Goal: Task Accomplishment & Management: Manage account settings

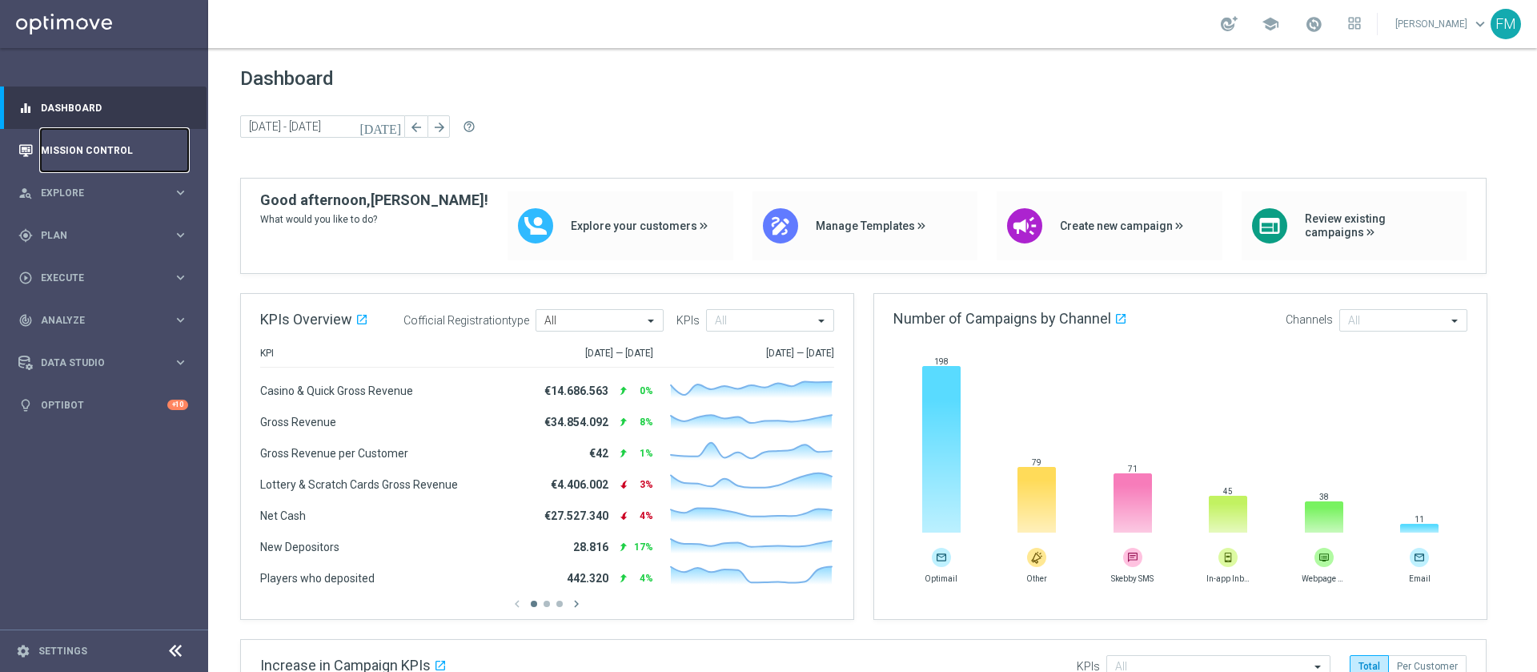
click at [109, 146] on link "Mission Control" at bounding box center [114, 150] width 147 height 42
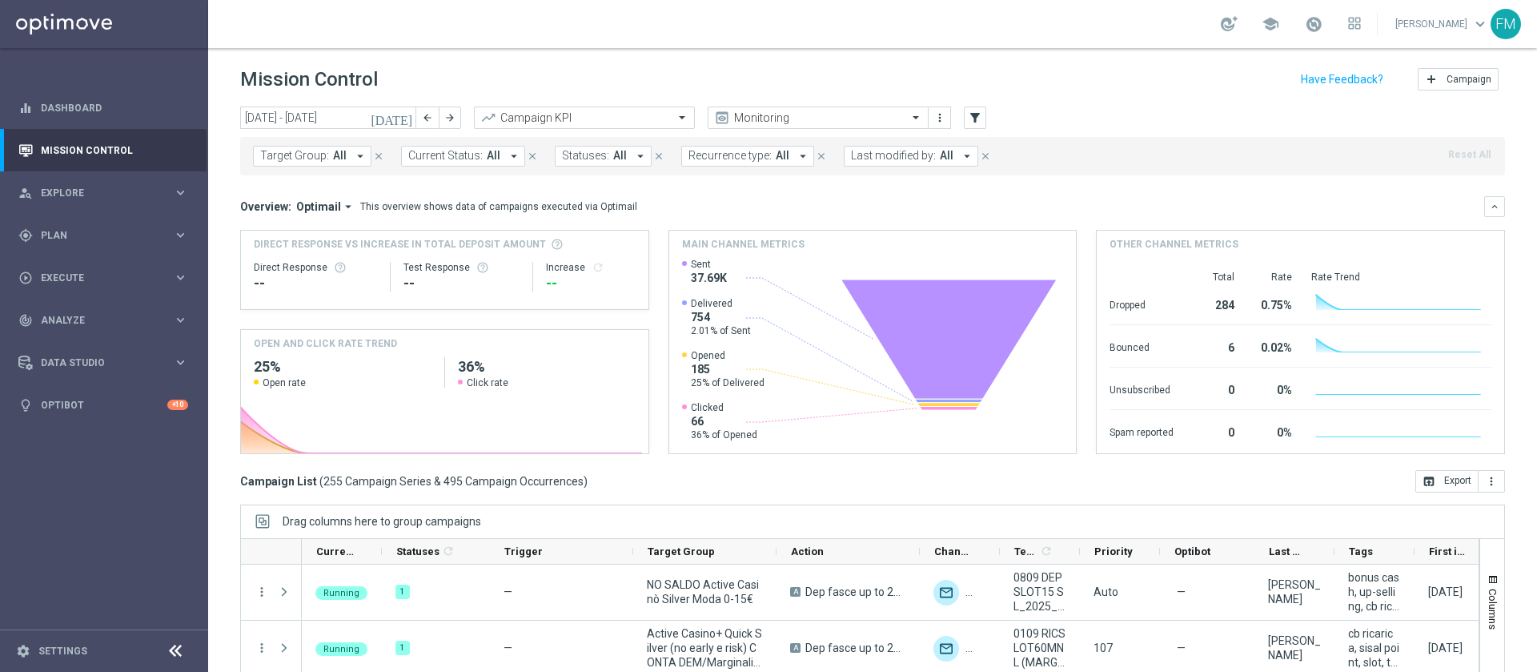
click at [405, 118] on icon "[DATE]" at bounding box center [392, 117] width 43 height 14
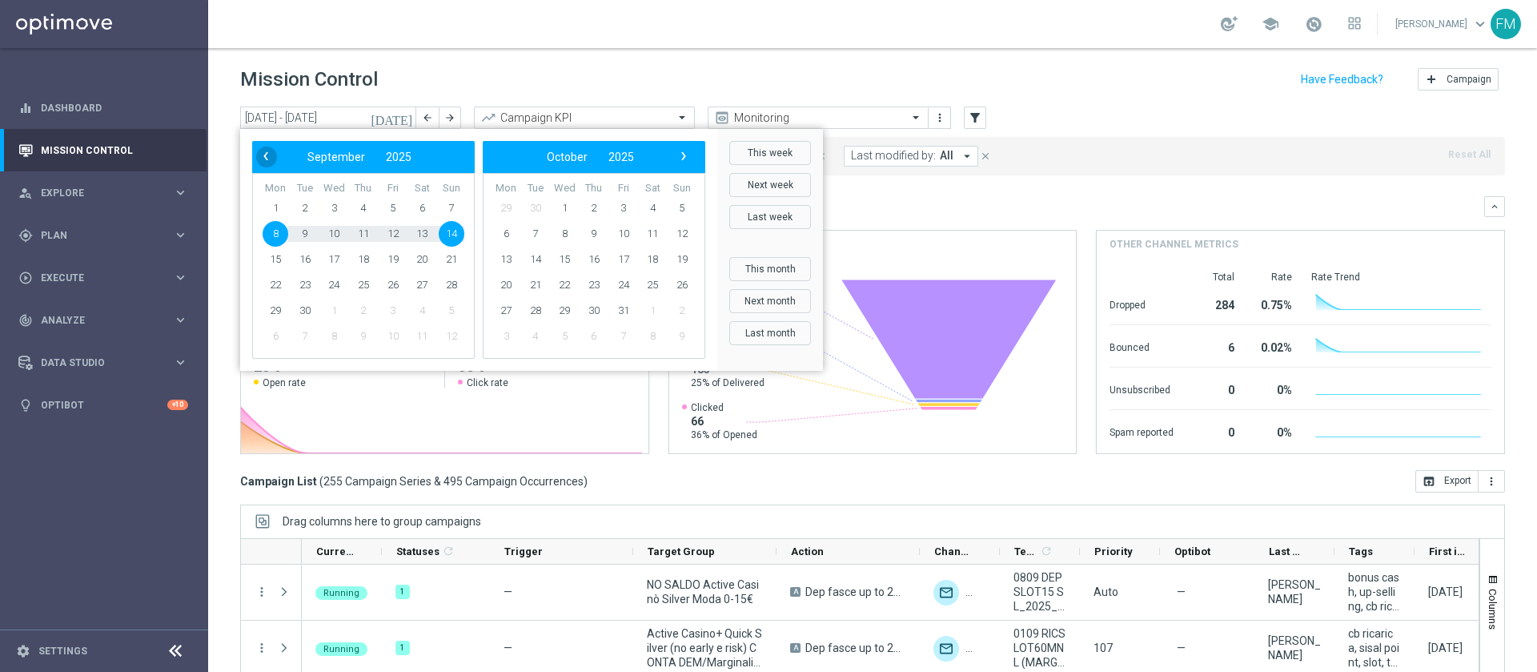
click at [258, 154] on span "‹" at bounding box center [265, 156] width 21 height 21
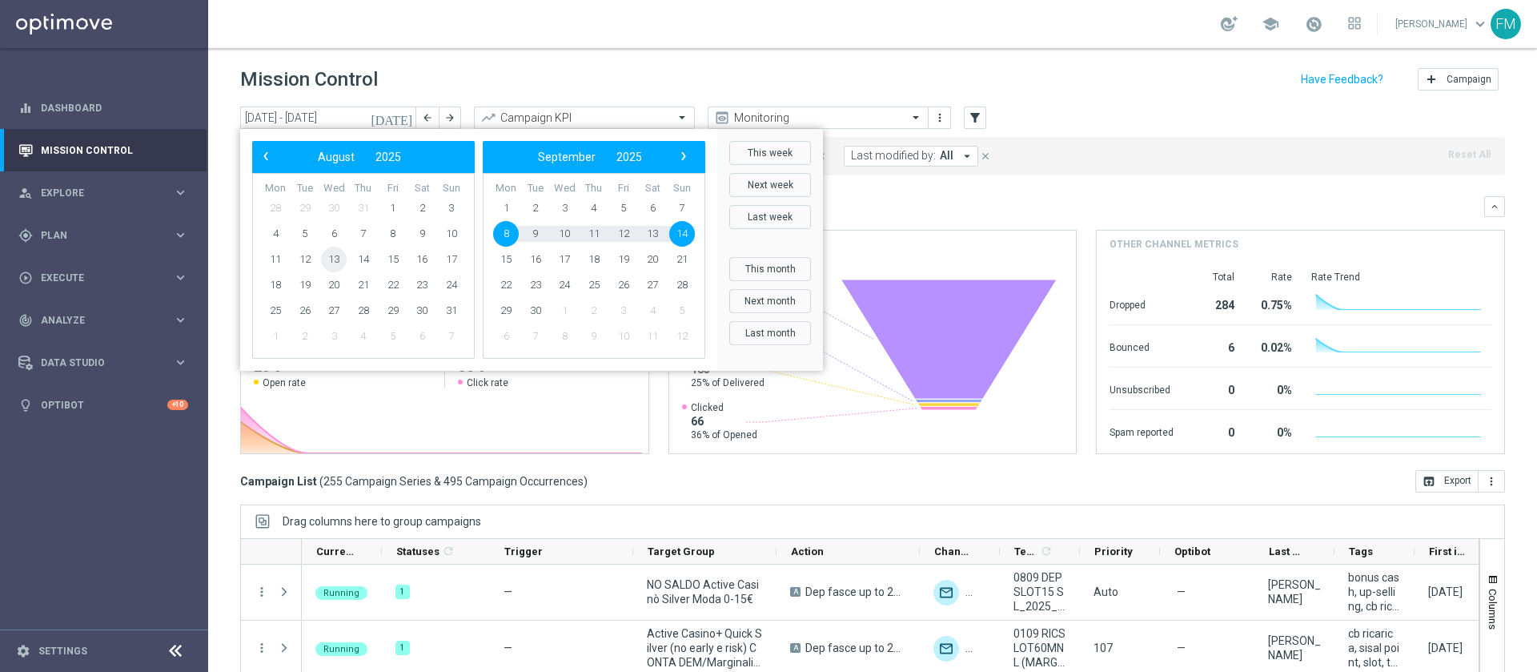
click at [326, 259] on span "13" at bounding box center [334, 260] width 26 height 26
click at [458, 261] on span "17" at bounding box center [452, 260] width 26 height 26
type input "[DATE] - [DATE]"
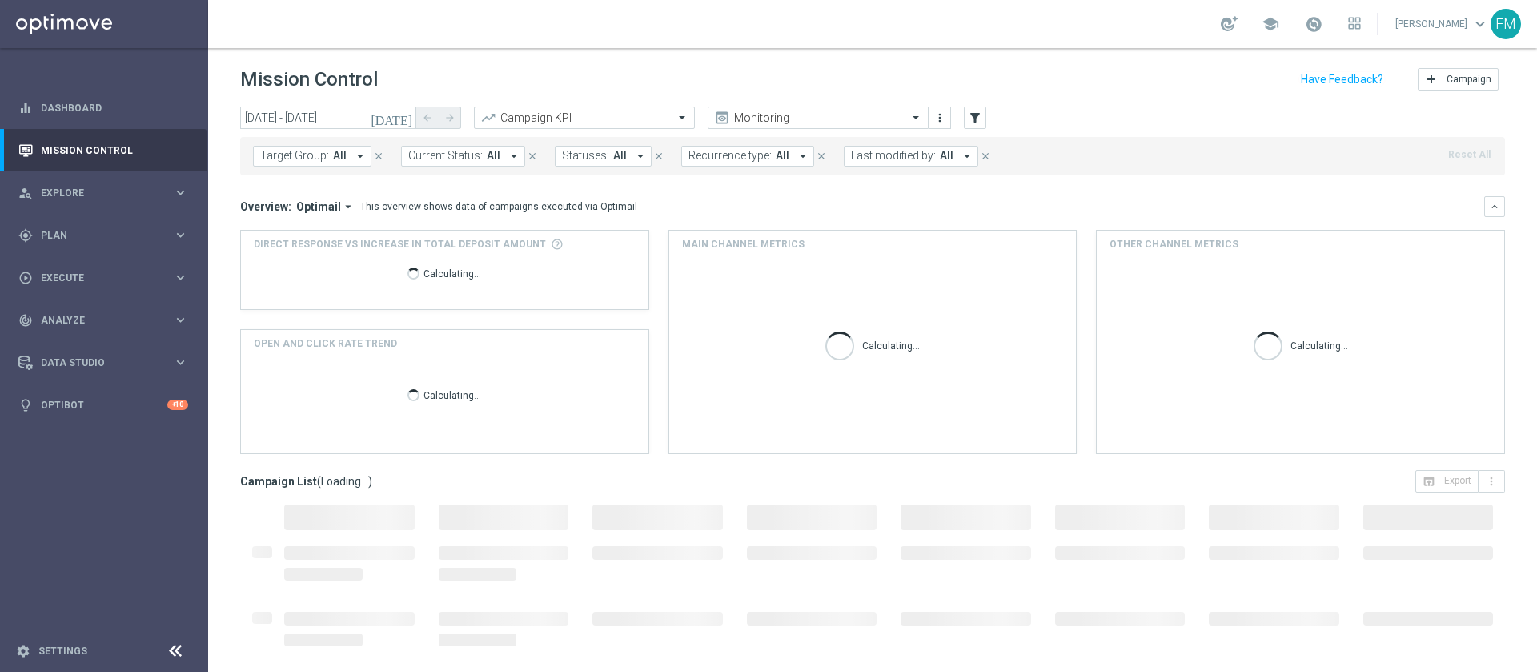
click at [940, 159] on span "All" at bounding box center [947, 156] width 14 height 14
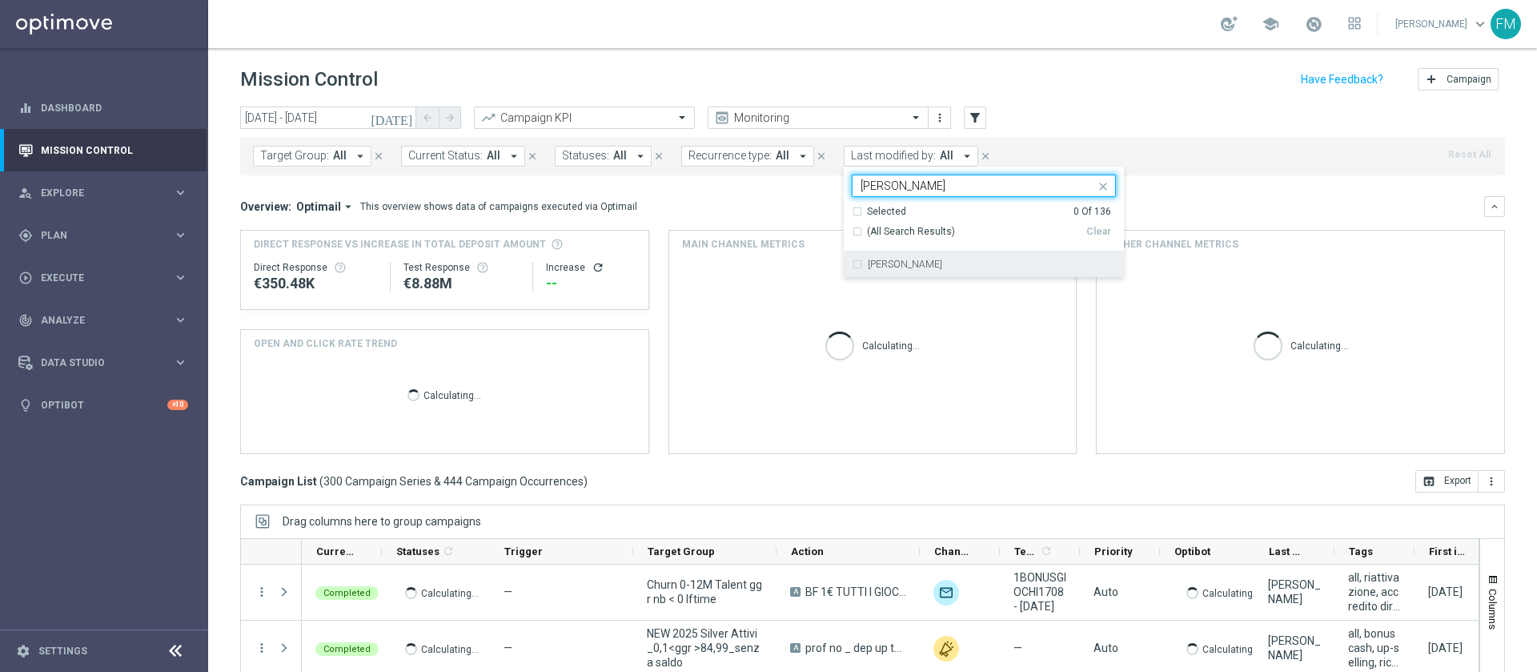
click at [942, 259] on label "[PERSON_NAME]" at bounding box center [905, 264] width 74 height 10
type input "[PERSON_NAME]"
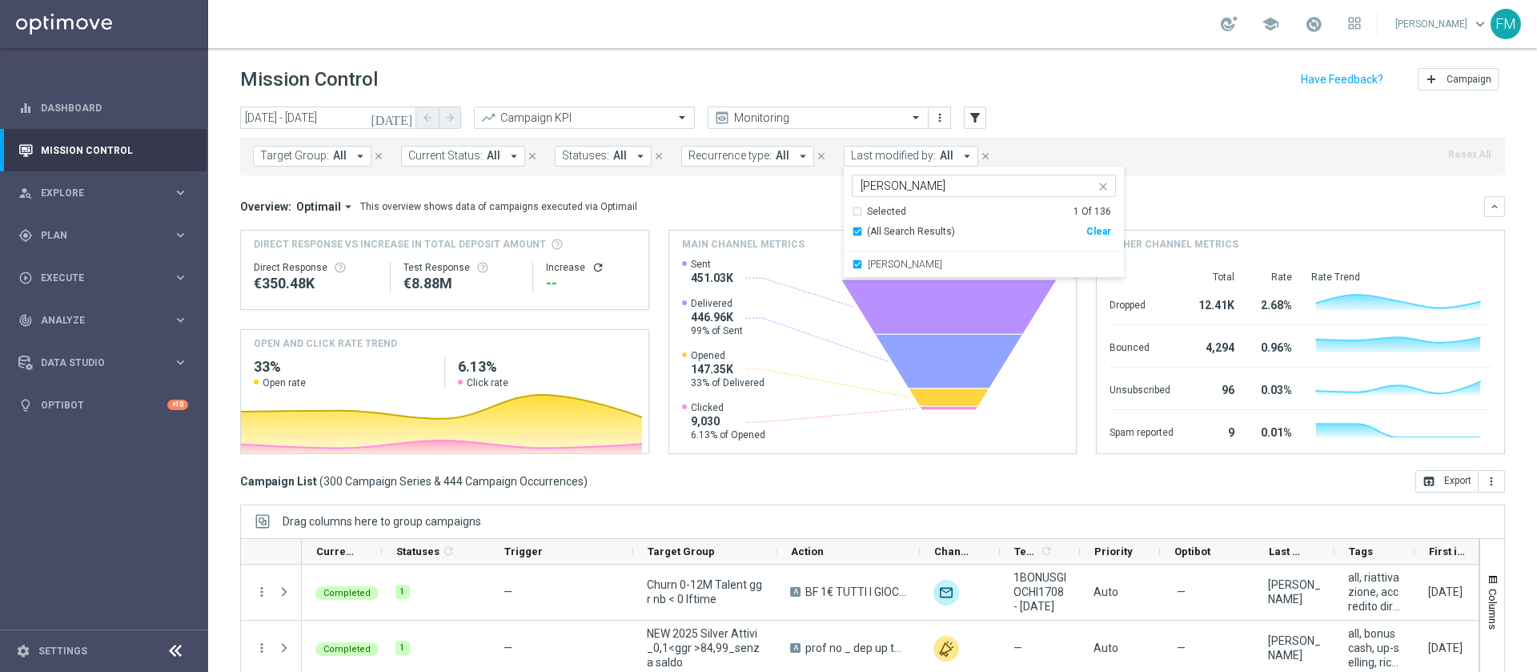
click at [1065, 54] on header "Mission Control add Campaign" at bounding box center [872, 77] width 1329 height 58
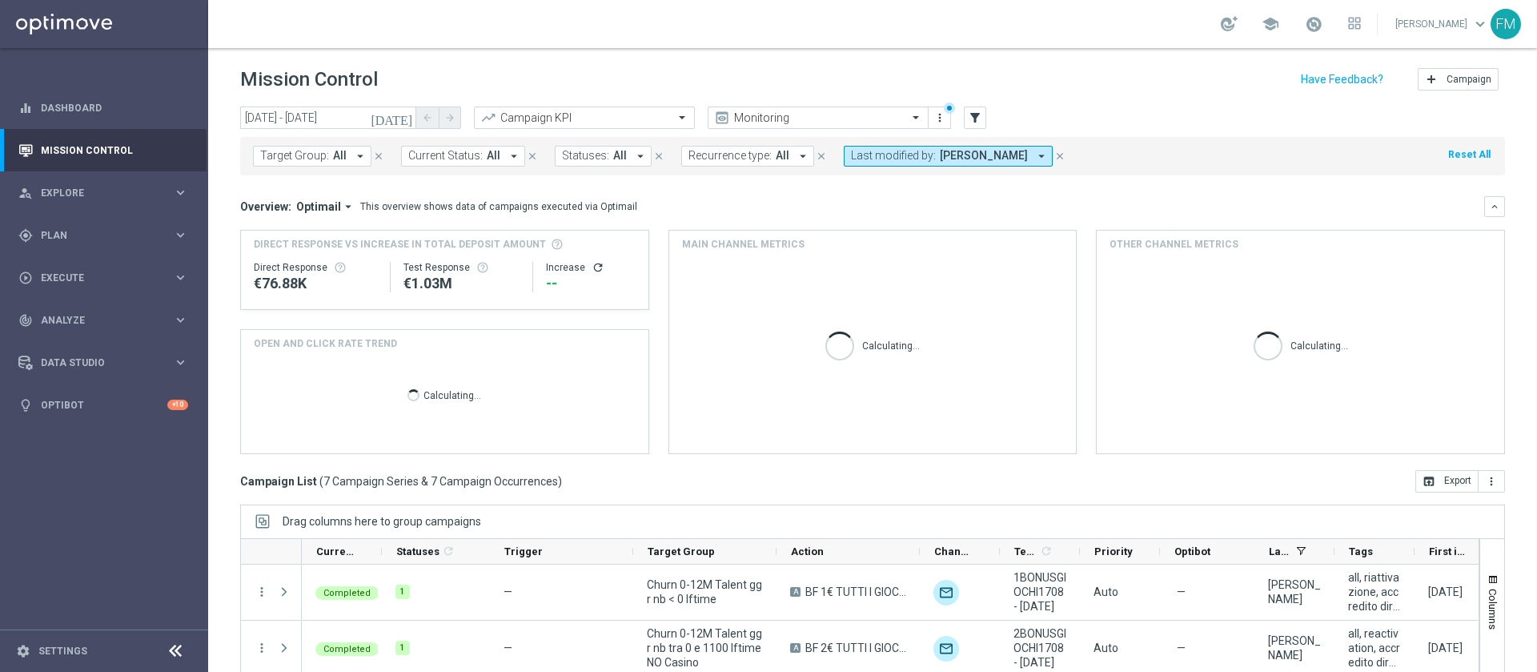
click at [967, 159] on span "[PERSON_NAME]" at bounding box center [984, 156] width 88 height 14
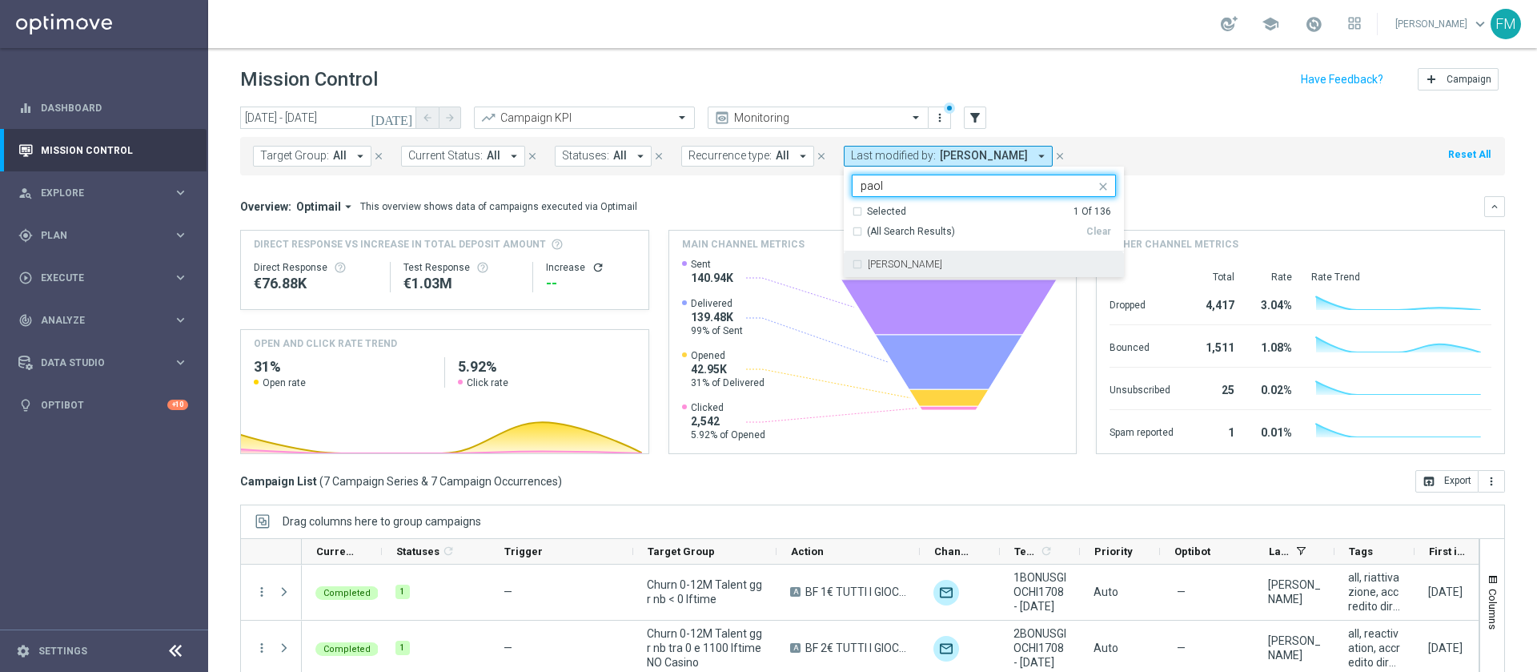
click at [962, 268] on div "[PERSON_NAME]" at bounding box center [992, 264] width 248 height 10
type input "paol"
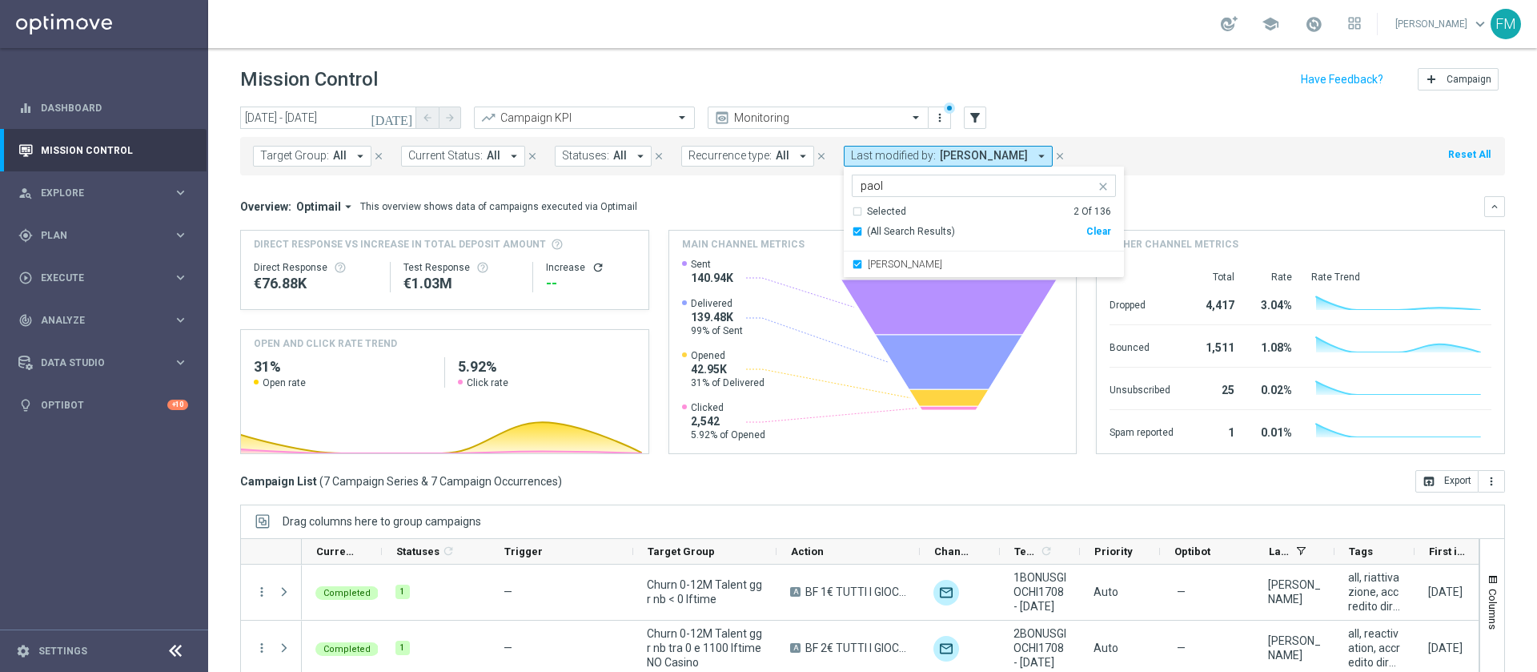
click at [1057, 88] on div "Mission Control add Campaign" at bounding box center [872, 79] width 1265 height 31
click at [970, 159] on span "[PERSON_NAME], [PERSON_NAME]" at bounding box center [1030, 156] width 181 height 14
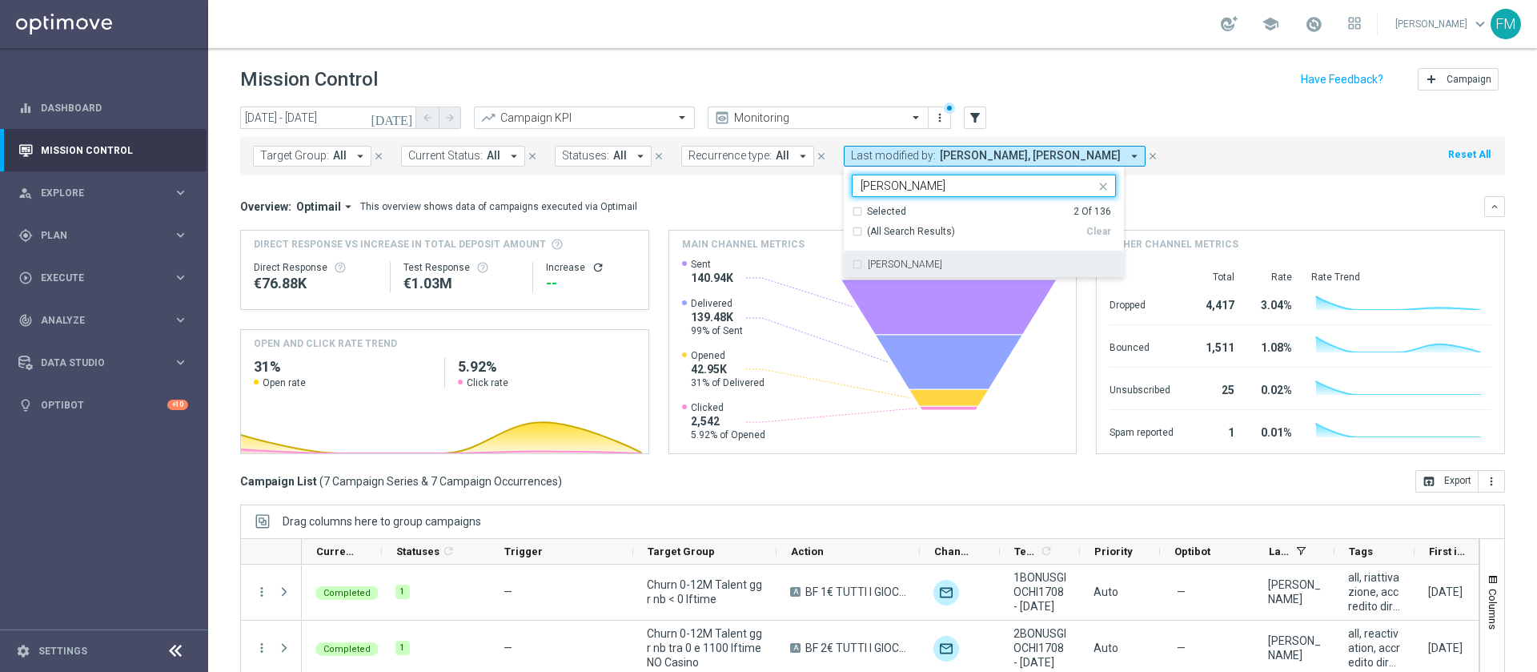
click at [944, 262] on div "[PERSON_NAME]" at bounding box center [992, 264] width 248 height 10
type input "[PERSON_NAME]"
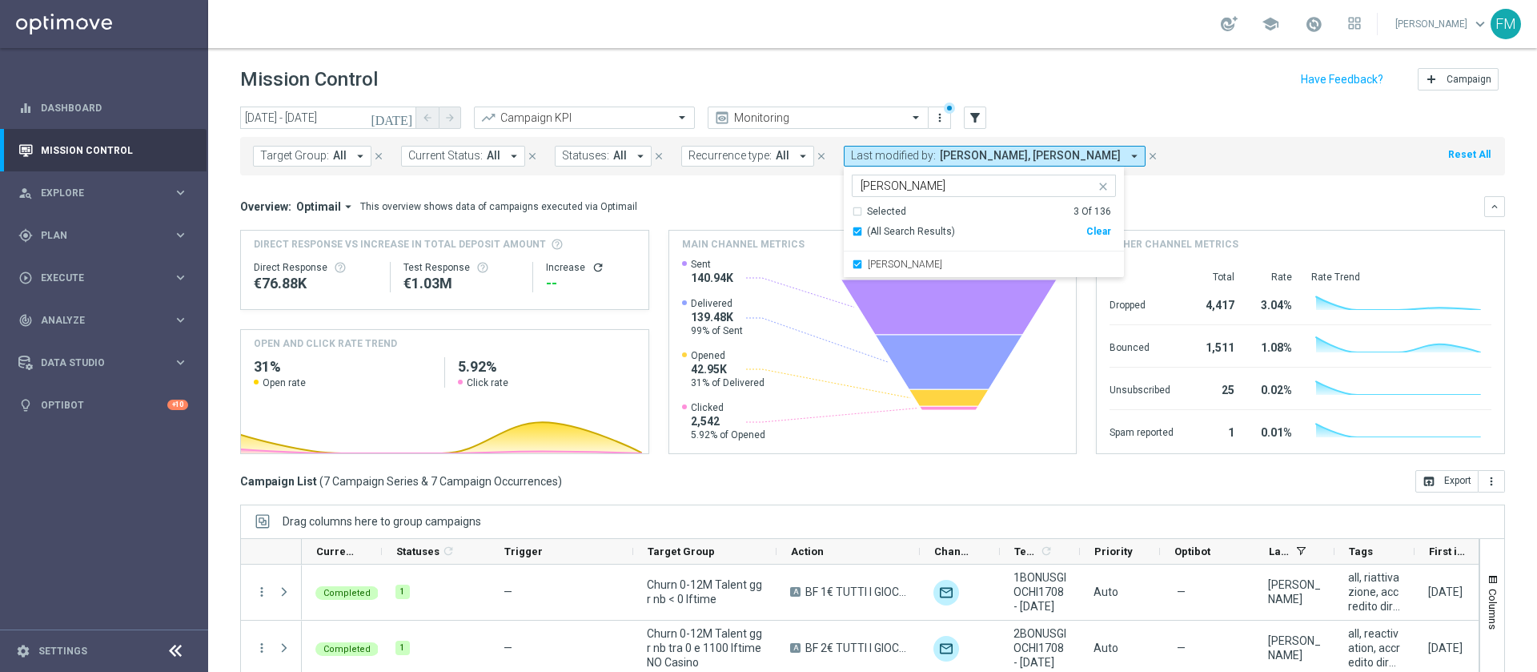
click at [1022, 92] on div "Mission Control add Campaign" at bounding box center [872, 79] width 1265 height 31
click at [1027, 155] on span "[PERSON_NAME], [PERSON_NAME], [PERSON_NAME]" at bounding box center [1039, 156] width 199 height 14
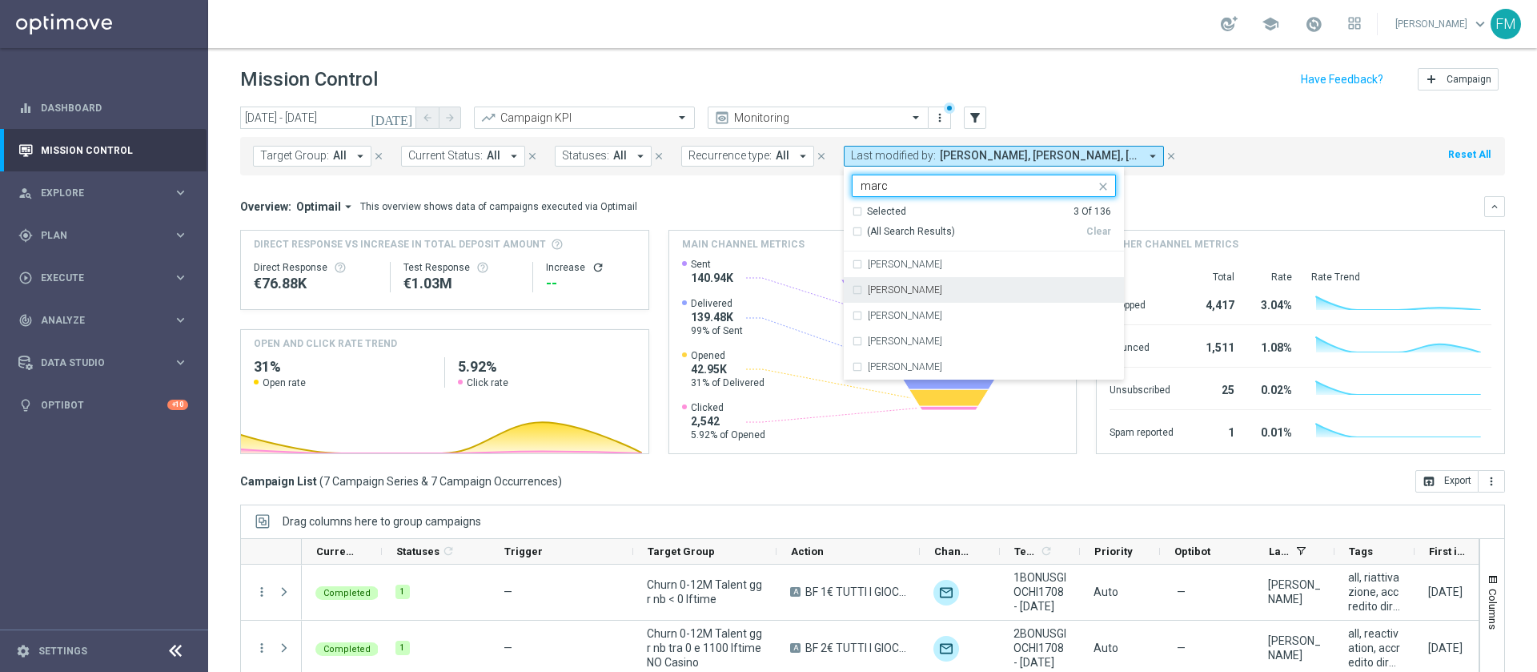
click at [965, 300] on div "[PERSON_NAME]" at bounding box center [984, 290] width 264 height 26
type input "marc"
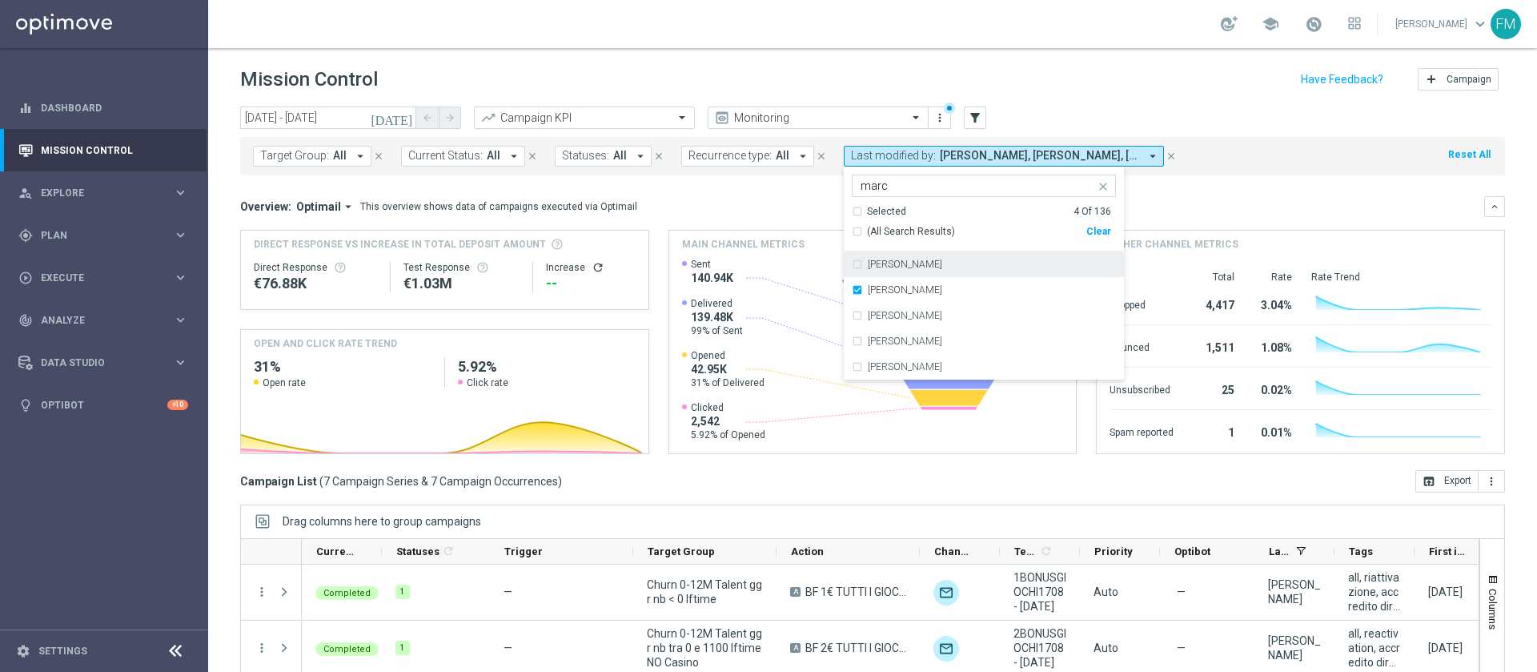
click at [1088, 60] on header "Mission Control add Campaign" at bounding box center [872, 77] width 1329 height 58
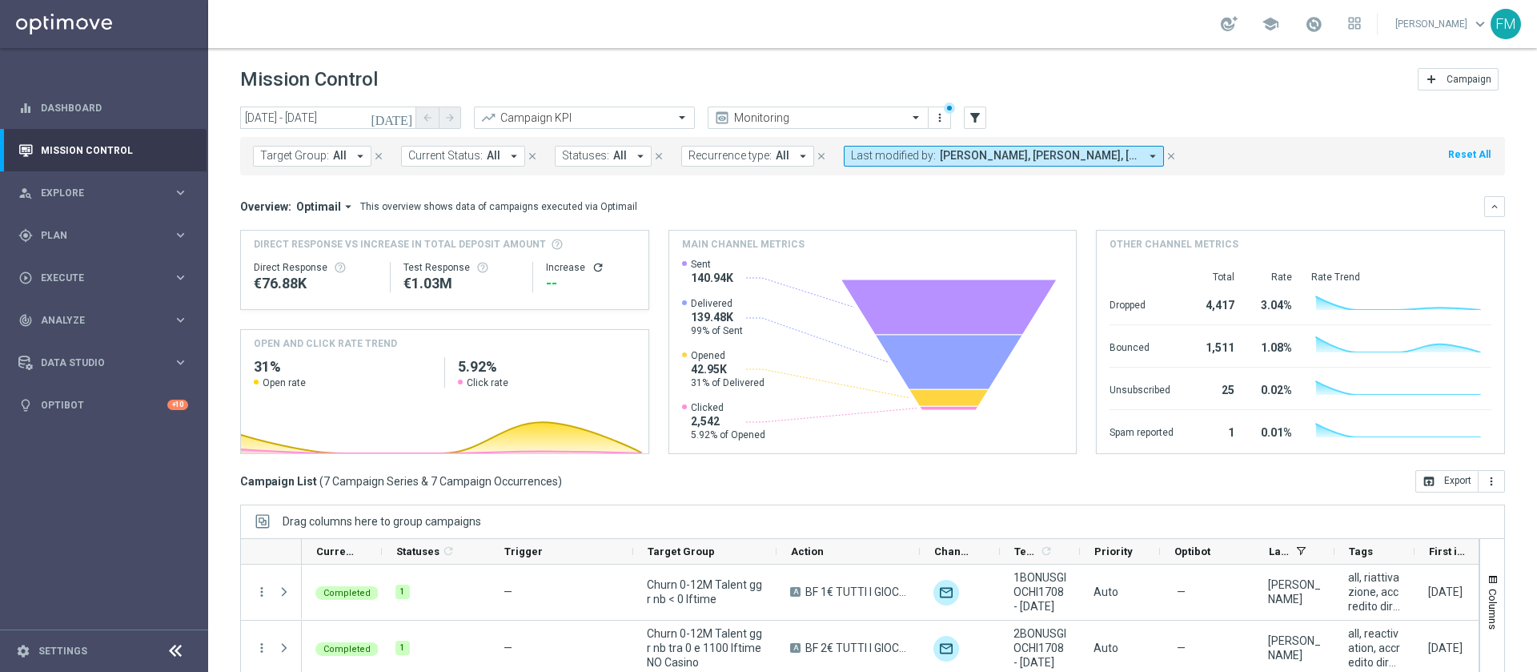
scroll to position [129, 0]
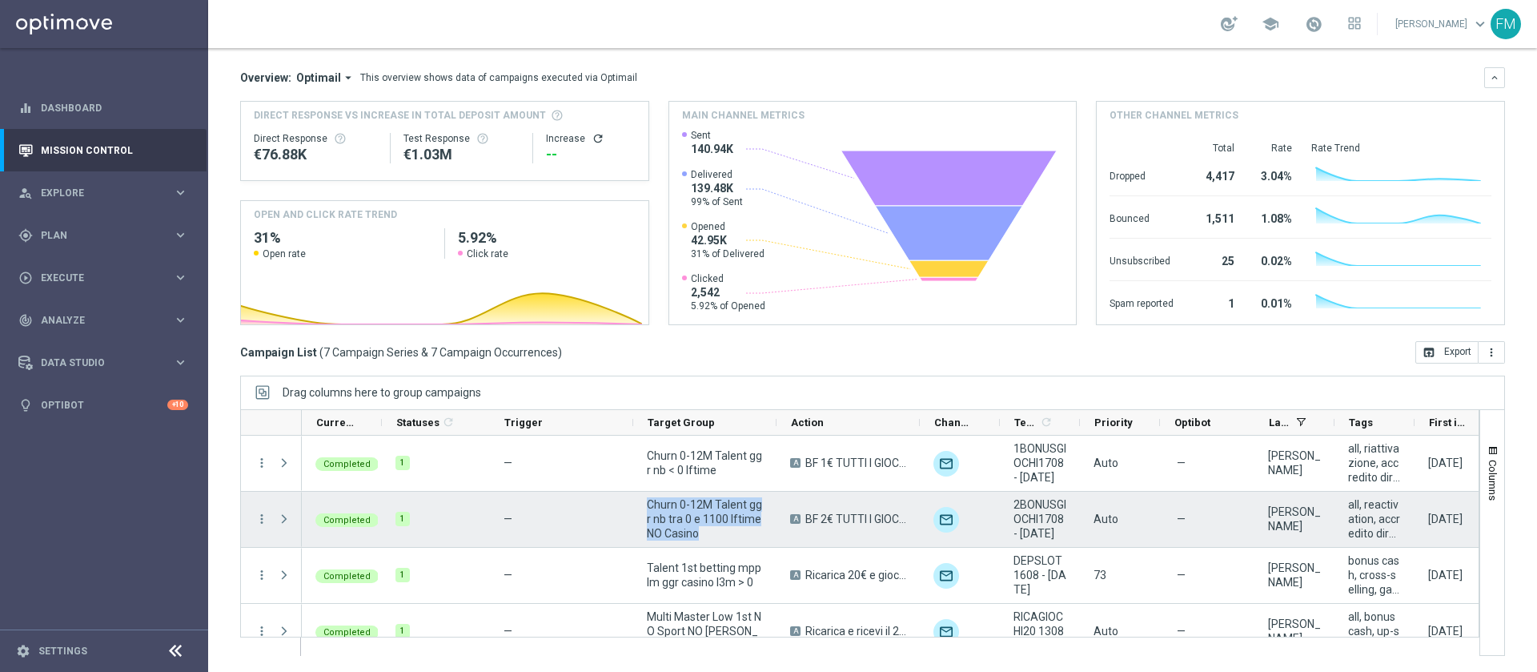
drag, startPoint x: 701, startPoint y: 532, endPoint x: 645, endPoint y: 502, distance: 63.4
click at [645, 502] on div "Churn 0-12M Talent ggr nb tra 0 e 1100 lftime NO Casino" at bounding box center [704, 519] width 143 height 55
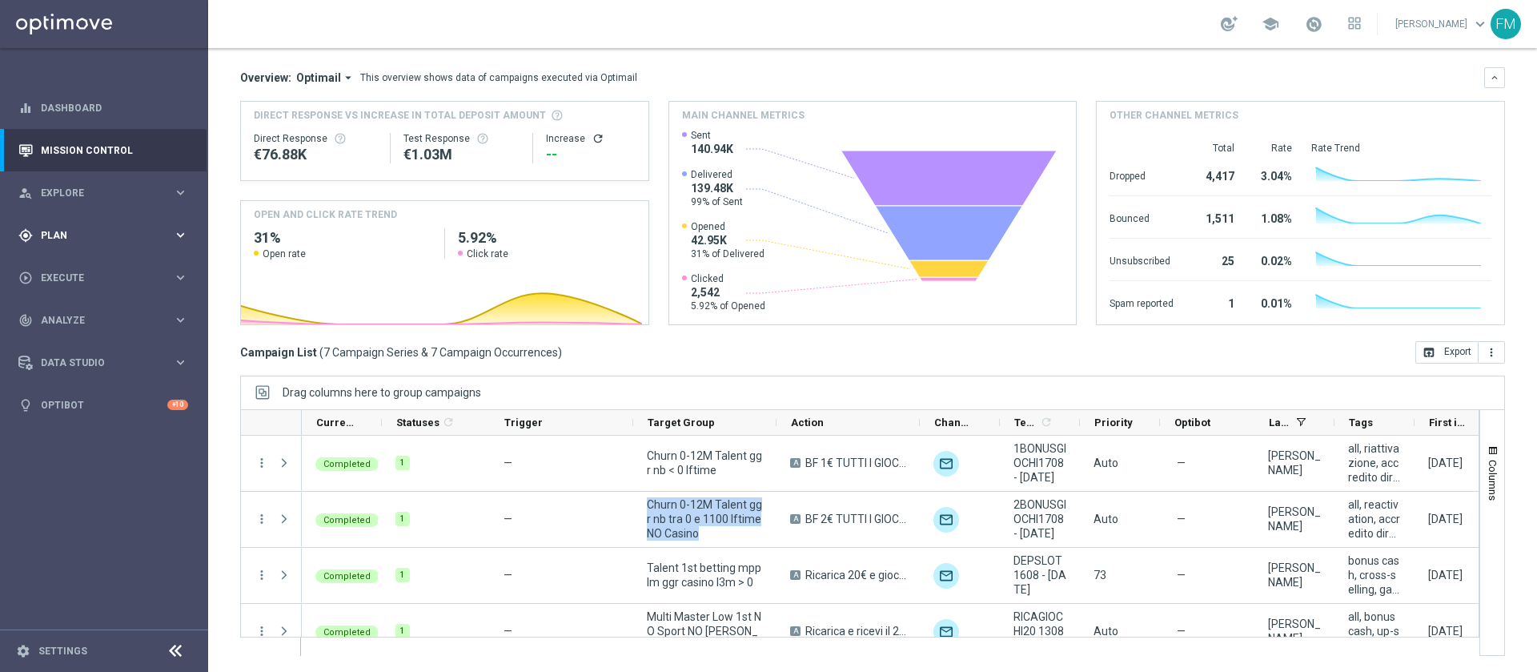
click at [99, 237] on span "Plan" at bounding box center [107, 236] width 132 height 10
drag, startPoint x: 70, startPoint y: 256, endPoint x: 72, endPoint y: 272, distance: 16.1
click at [72, 272] on div "Target Groups" at bounding box center [124, 268] width 165 height 24
click at [72, 272] on link "Target Groups" at bounding box center [104, 268] width 125 height 13
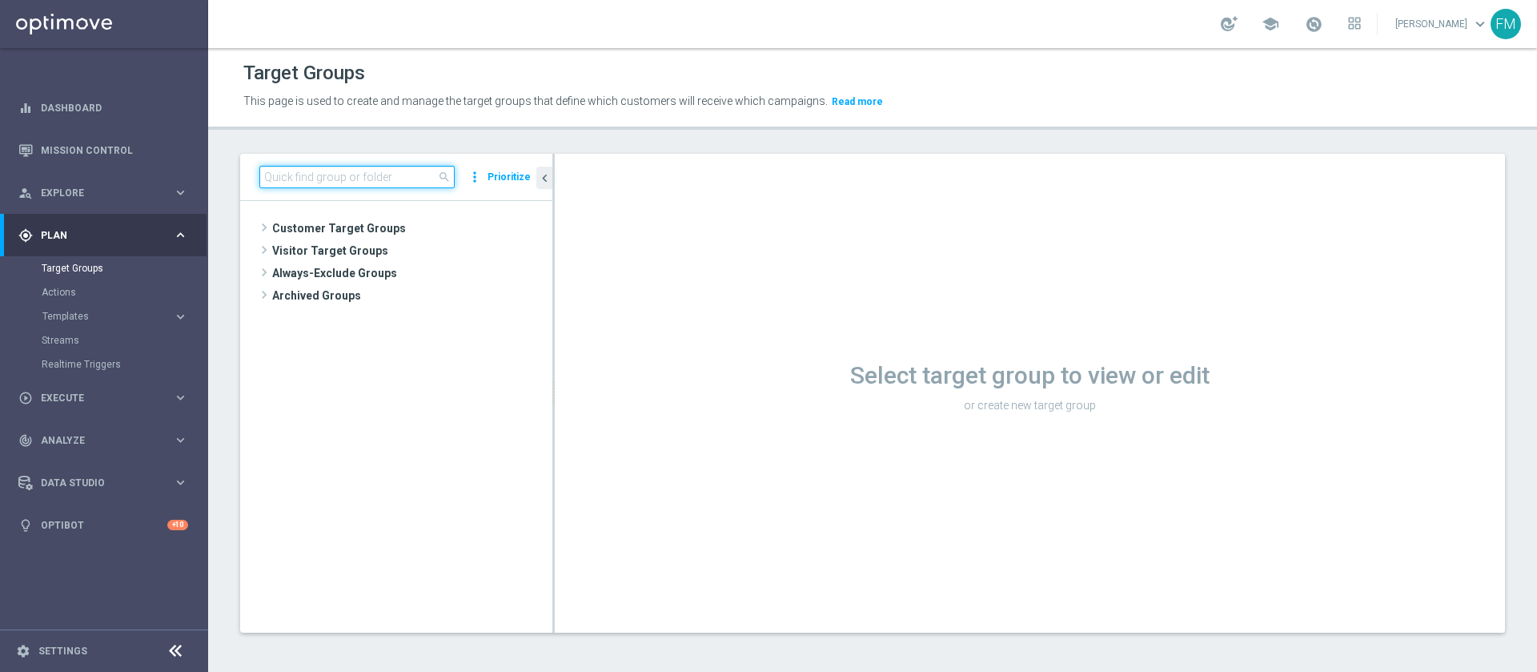
click at [366, 181] on input at bounding box center [356, 177] width 195 height 22
paste input "Churn 0-12M Talent ggr nb tra 0 e 1100 lftime NO Casino"
type input "Churn 0-12M Talent ggr nb tra 0 e 1100 lftime NO Casino"
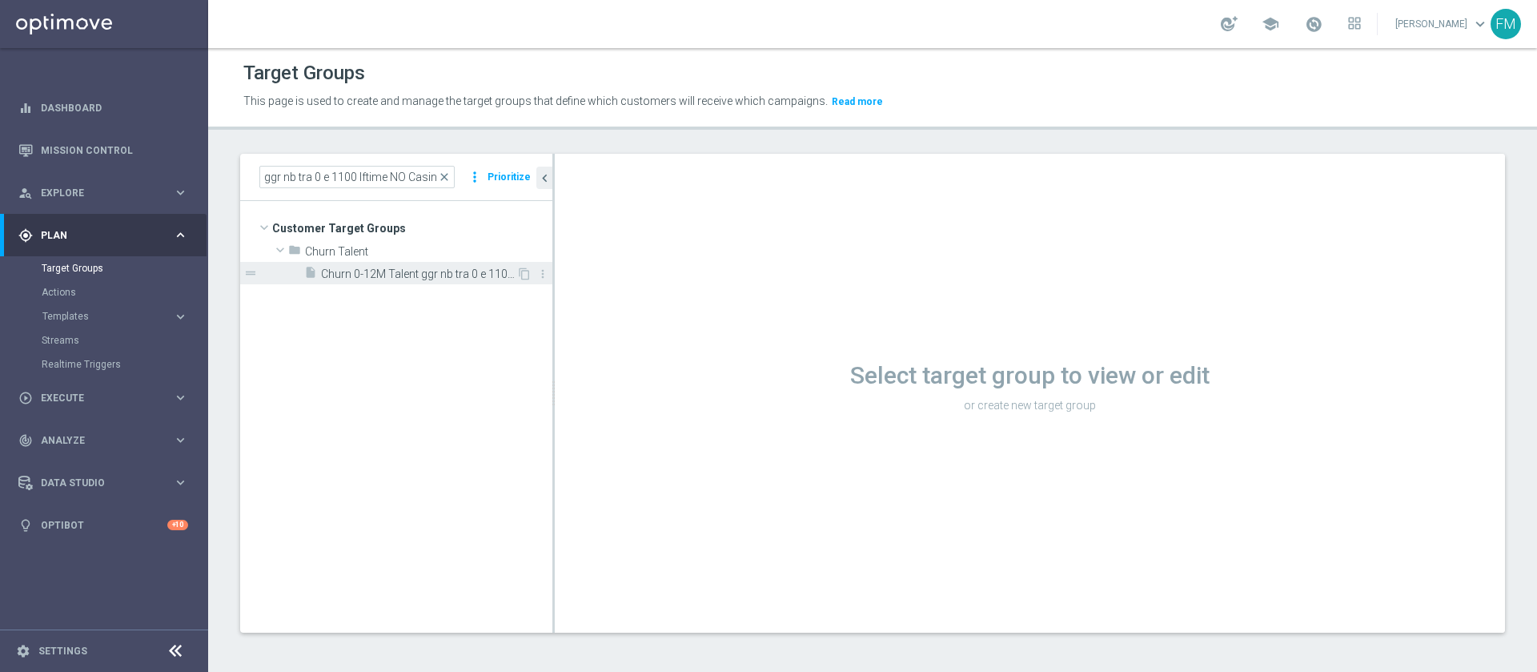
scroll to position [0, 0]
click at [391, 269] on span "Churn 0-12M Talent ggr nb tra 0 e 1100 lftime NO Casino" at bounding box center [418, 274] width 195 height 14
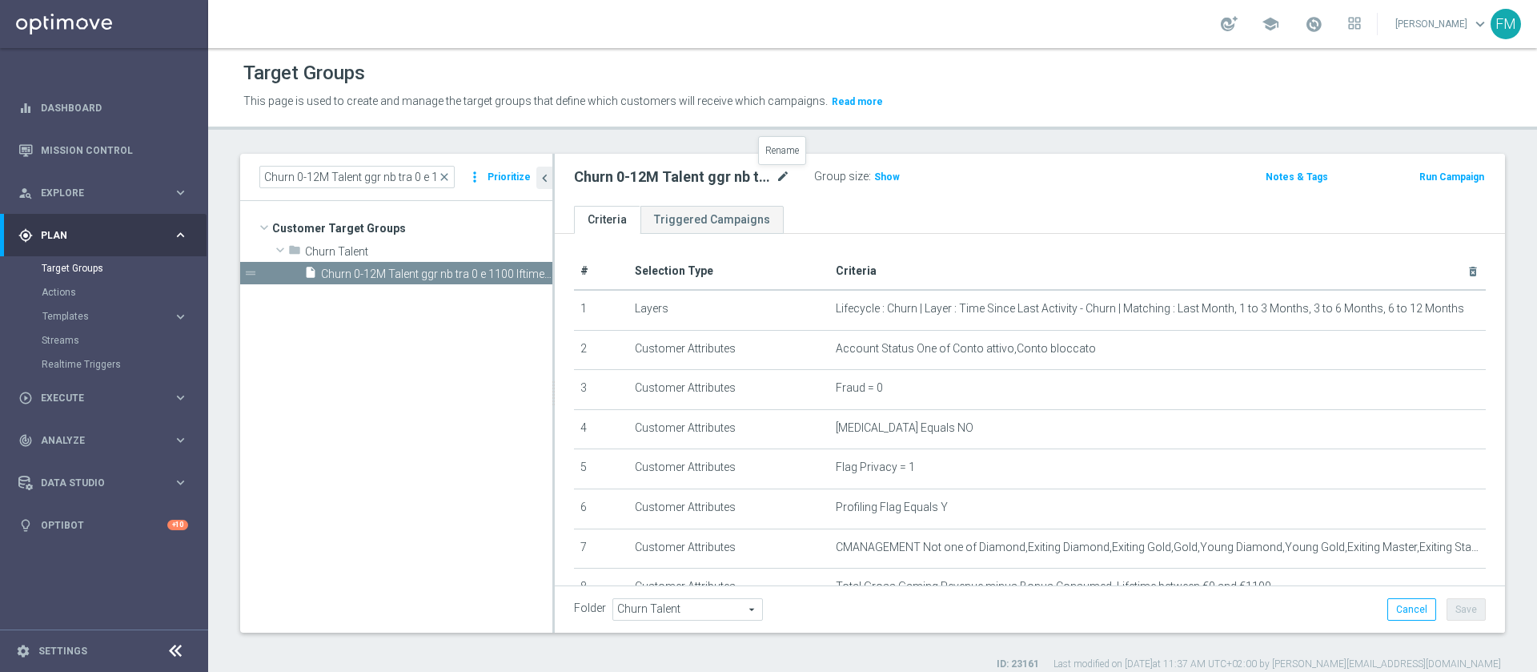
click at [789, 177] on icon "mode_edit" at bounding box center [783, 176] width 14 height 19
click at [447, 175] on span "close" at bounding box center [444, 177] width 13 height 13
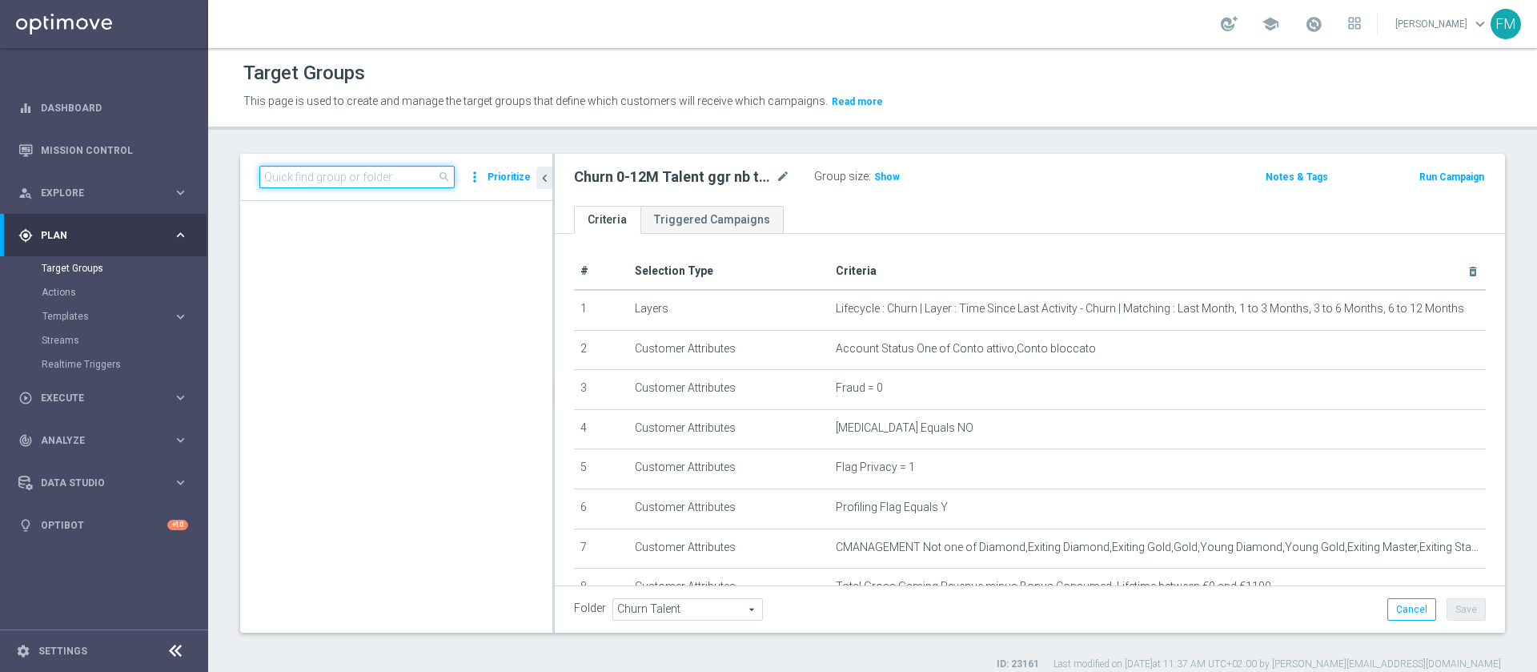
click at [360, 177] on input at bounding box center [356, 177] width 195 height 22
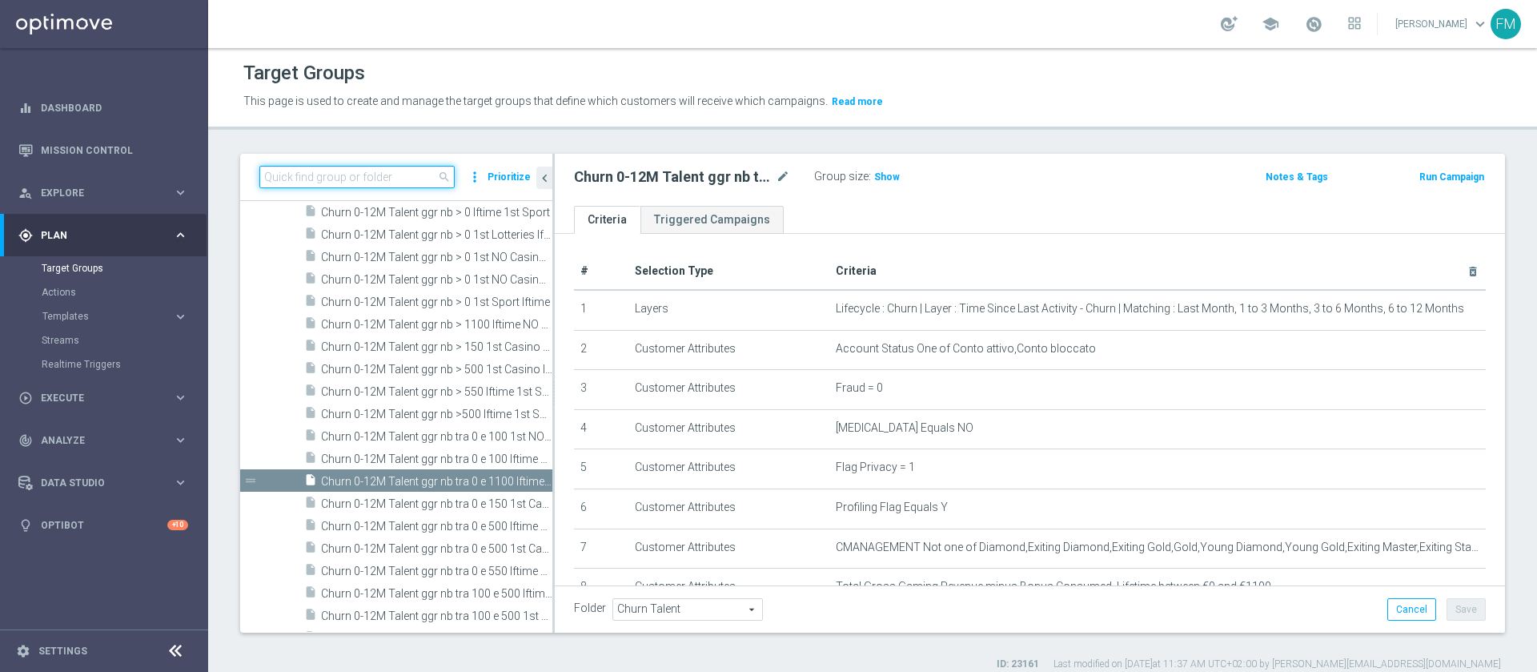
paste input "Giocanti Talent M-1 non Active mtd 1st Sport lm"
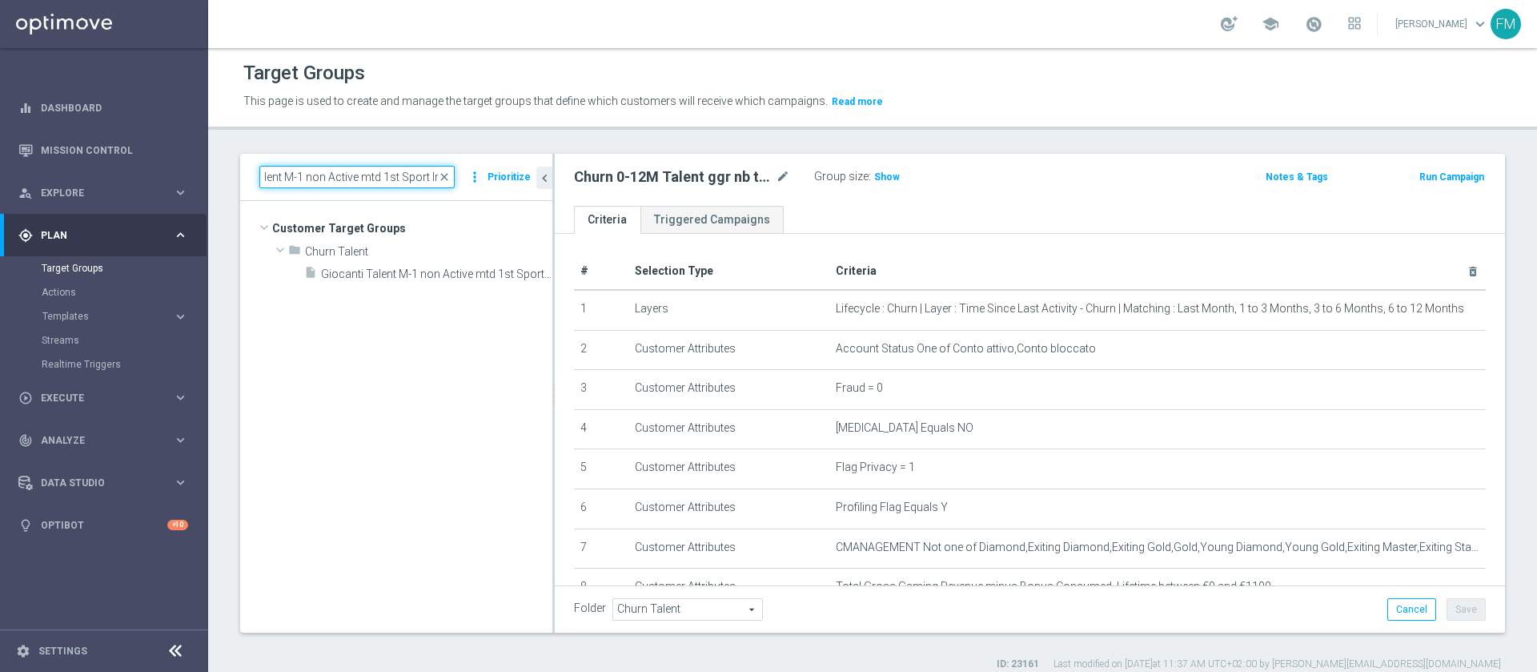
scroll to position [0, 0]
type input "Giocanti Talent M-1 non Active mtd 1st Sport lm"
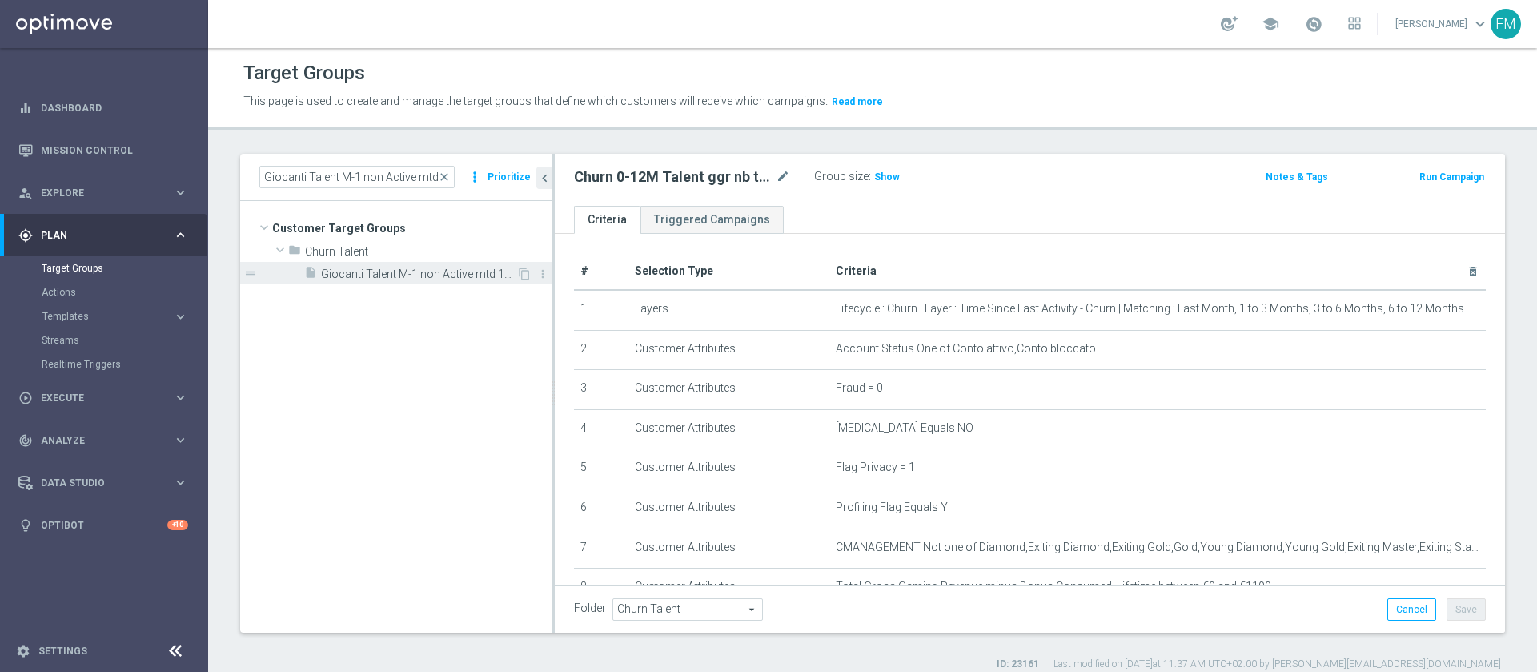
click at [400, 272] on span "Giocanti Talent M-1 non Active mtd 1st Sport lm" at bounding box center [418, 274] width 195 height 14
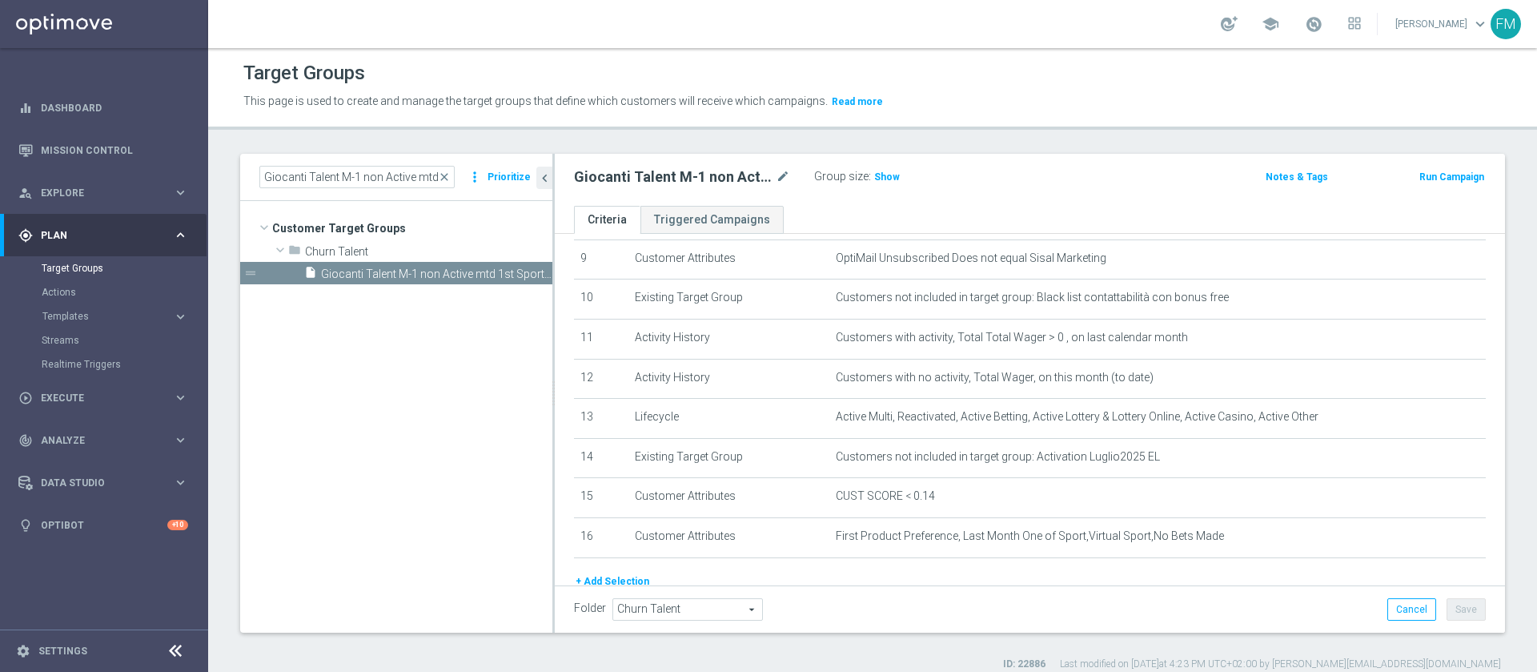
scroll to position [444, 0]
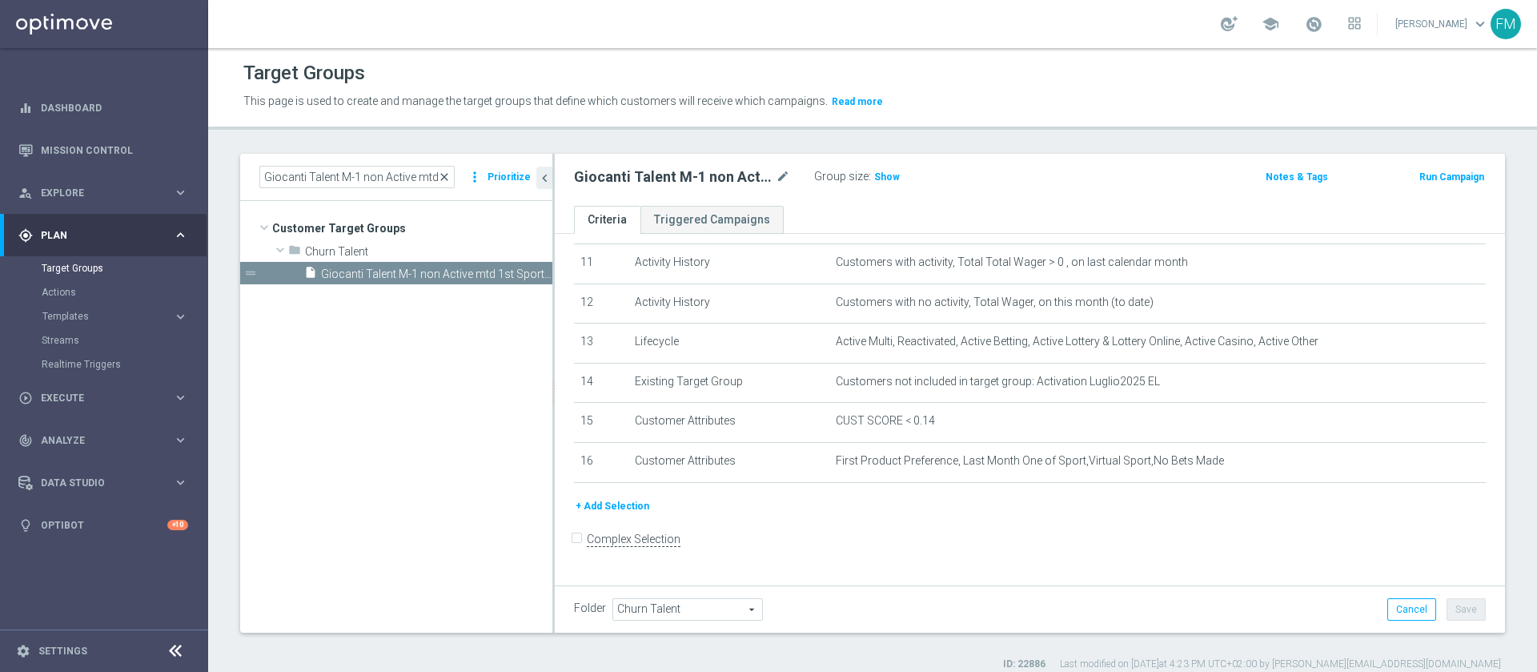
click at [451, 174] on span "close" at bounding box center [444, 177] width 13 height 13
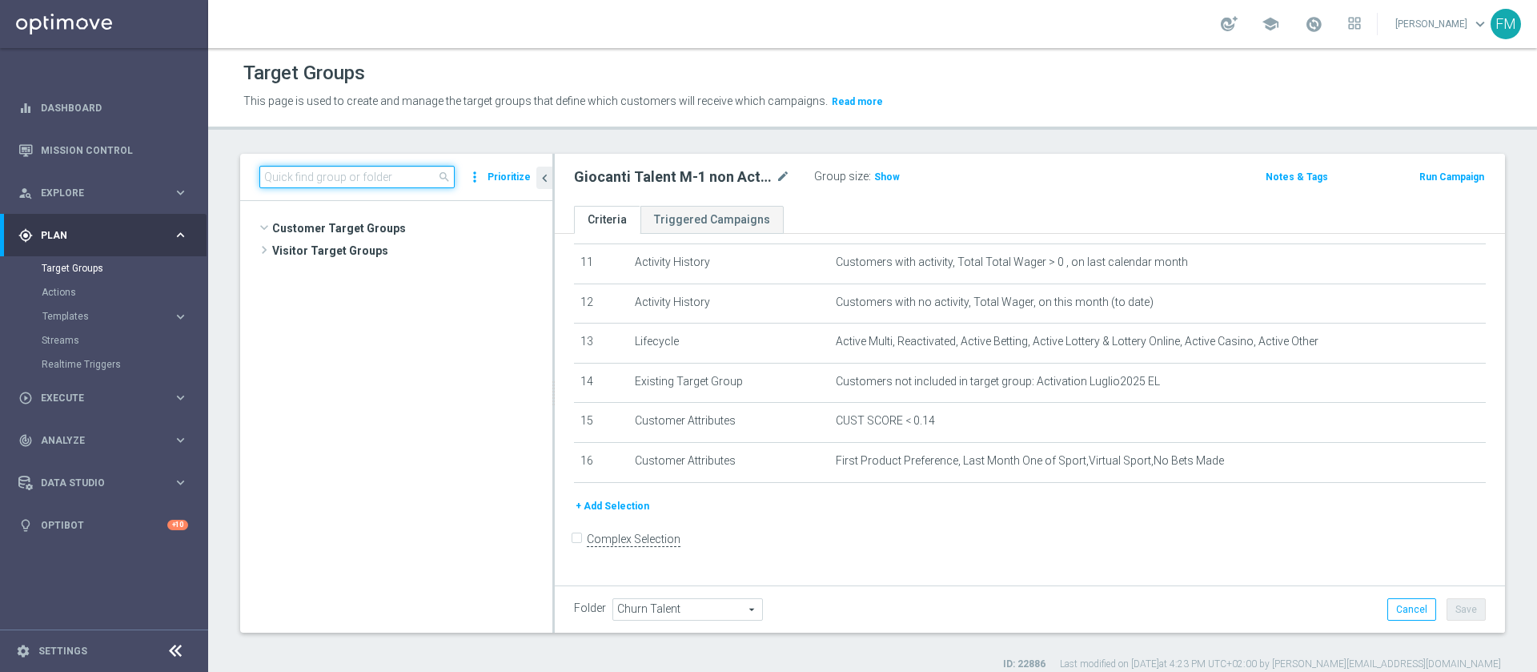
scroll to position [492, 0]
click at [385, 174] on input at bounding box center [356, 177] width 195 height 22
paste input "Churn 0-12M Talent ggr nb > 500 1st Sport lftime"
type input "Churn 0-12M Talent ggr nb > 500"
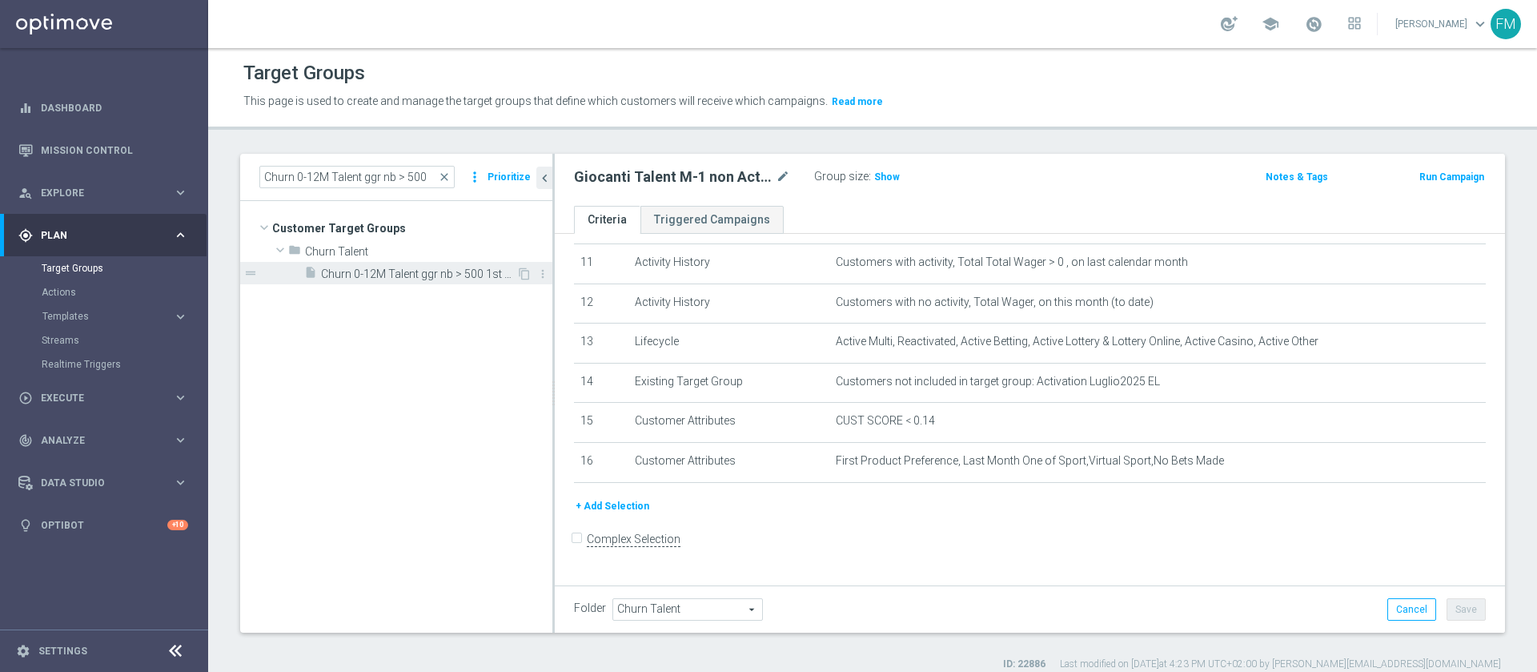
click at [432, 271] on span "Churn 0-12M Talent ggr nb > 500 1st Casino lftime" at bounding box center [418, 274] width 195 height 14
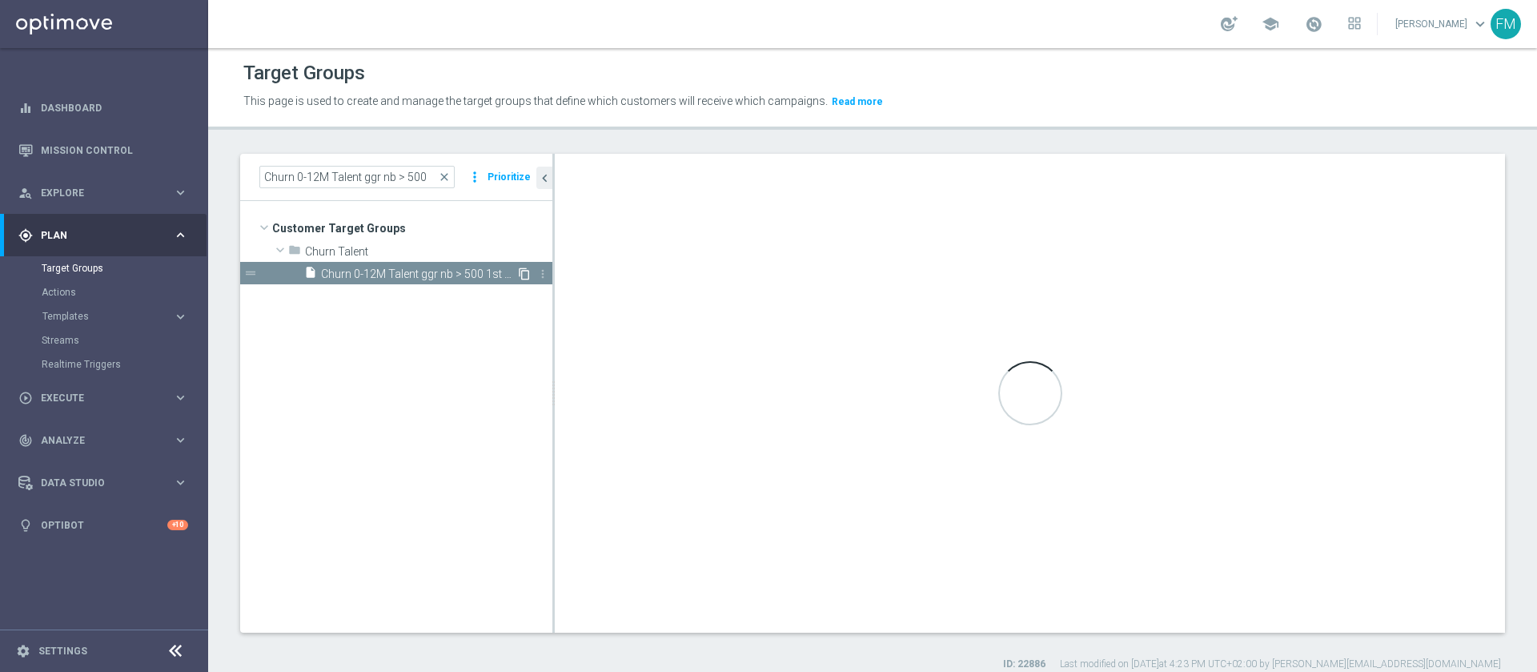
scroll to position [362, 0]
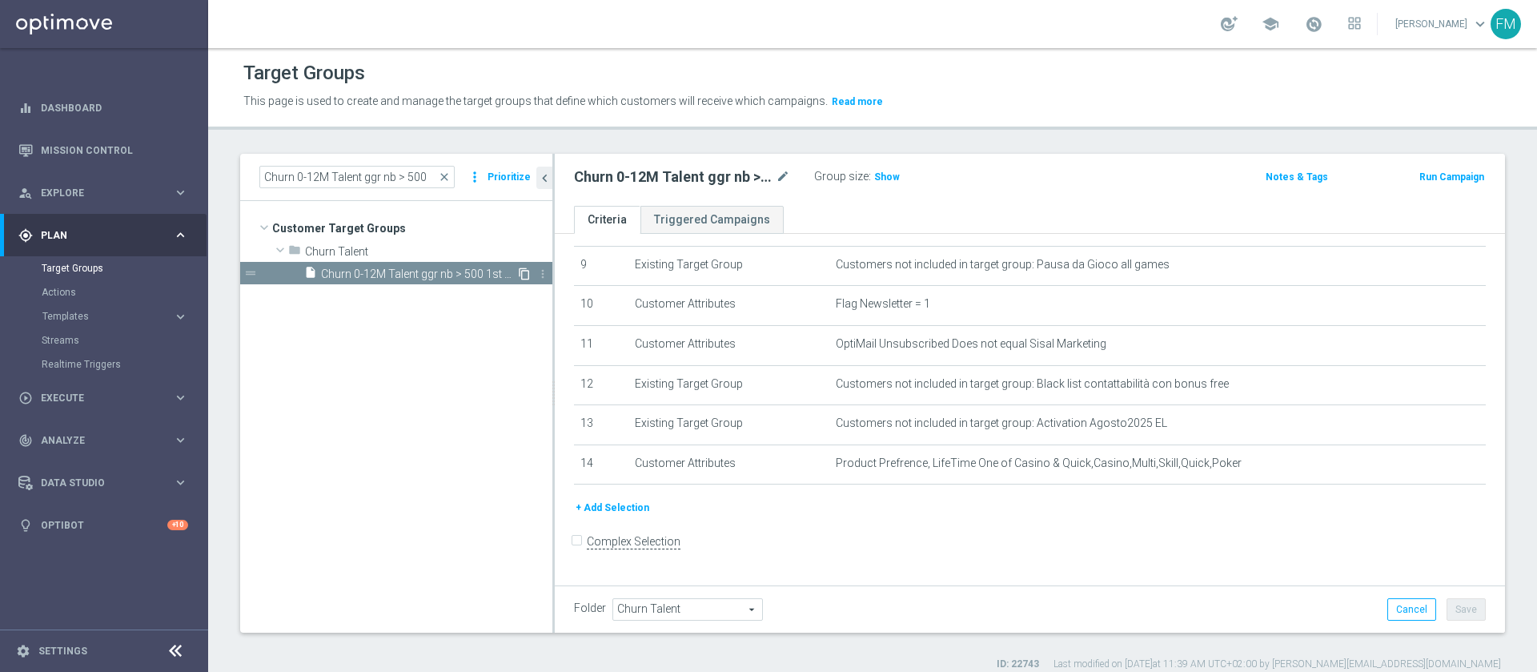
click at [520, 276] on icon "content_copy" at bounding box center [524, 273] width 13 height 13
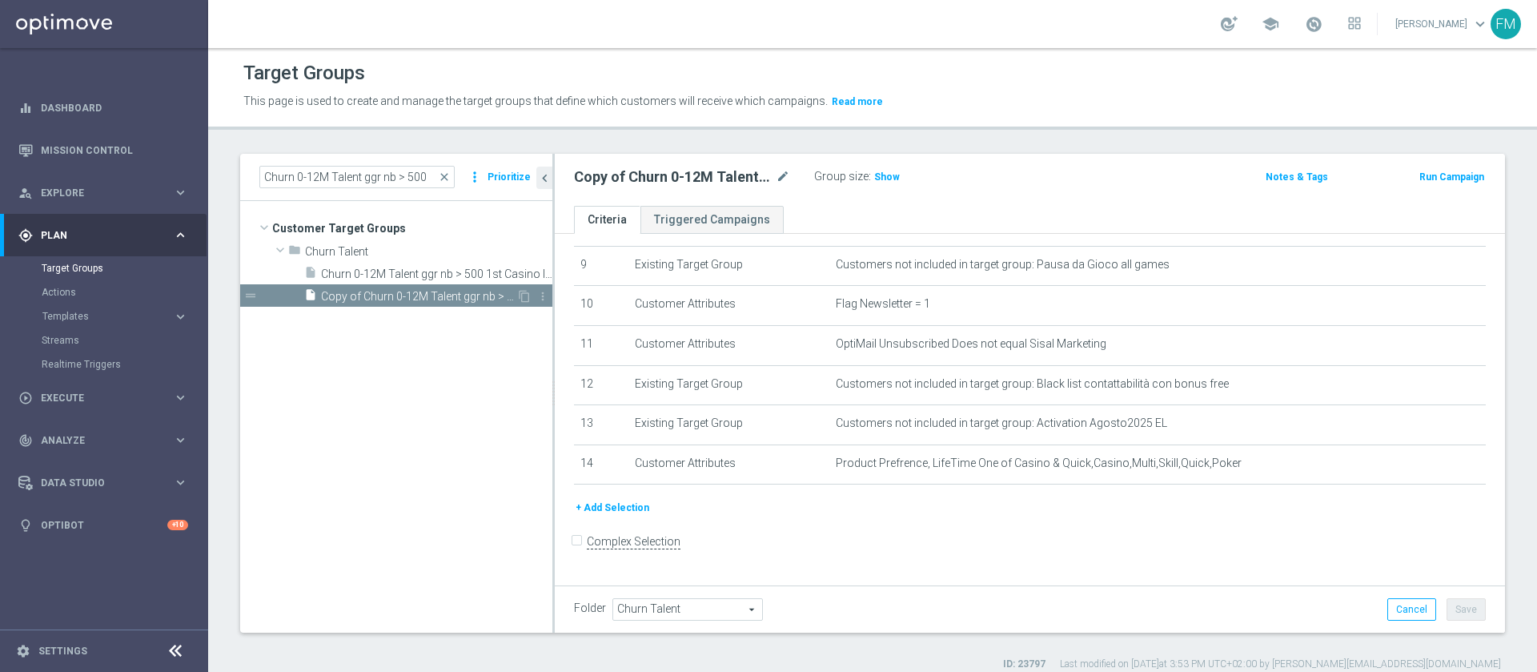
click at [427, 297] on span "Copy of Churn 0-12M Talent ggr nb > 500 1st Casino lftime" at bounding box center [418, 297] width 195 height 14
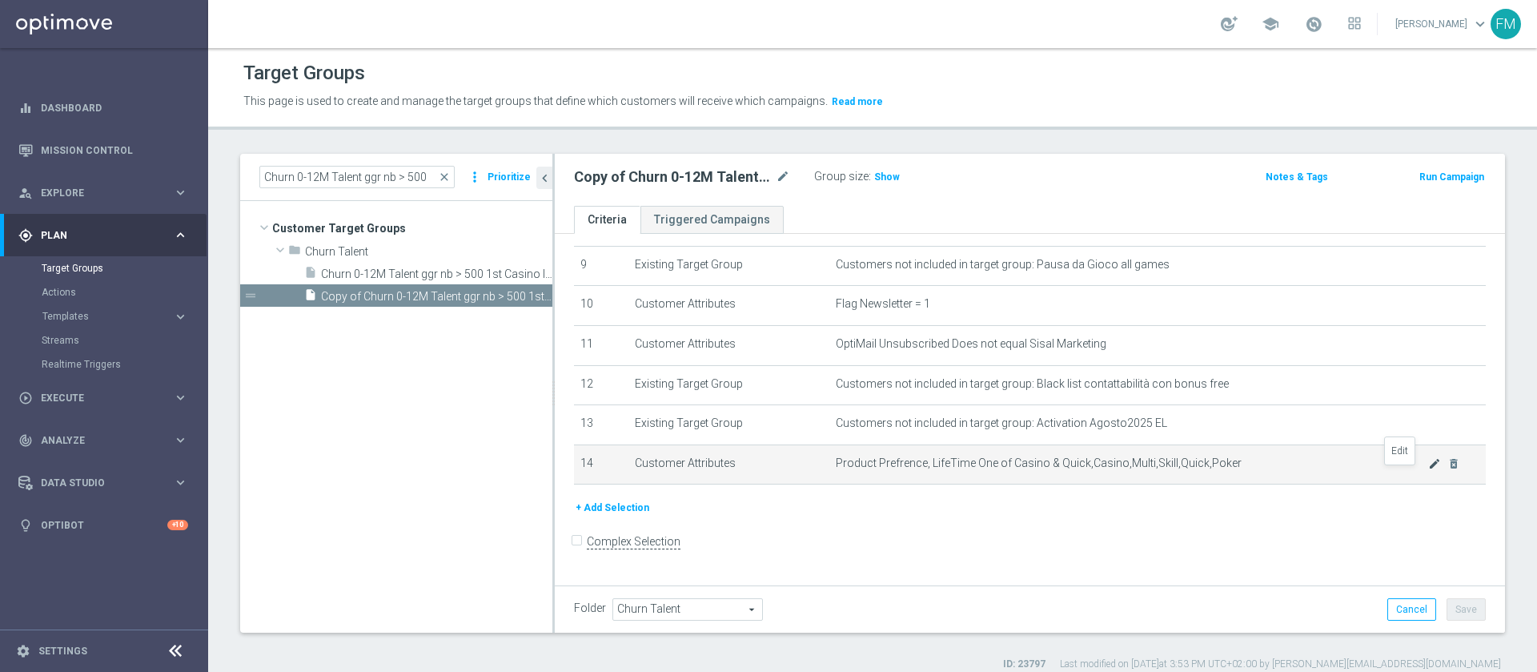
click at [1428, 470] on icon "mode_edit" at bounding box center [1434, 463] width 13 height 13
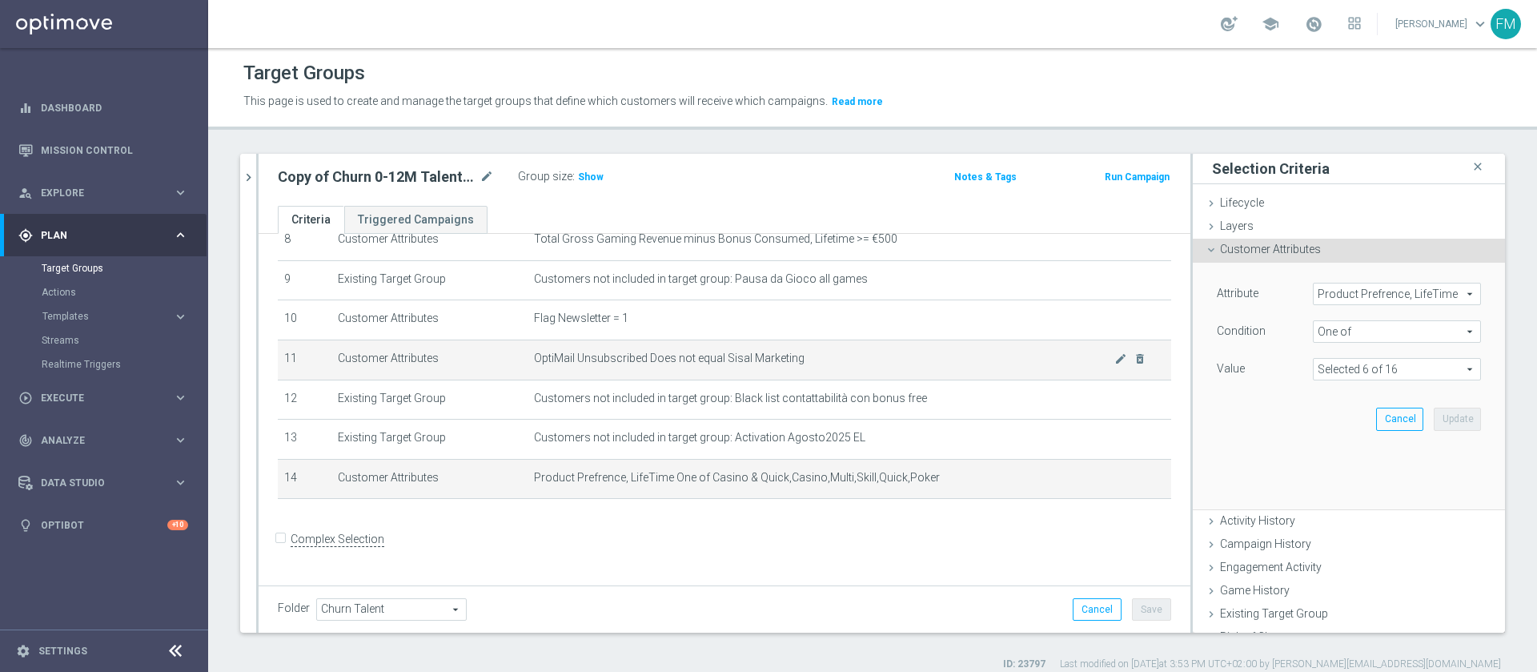
scroll to position [345, 0]
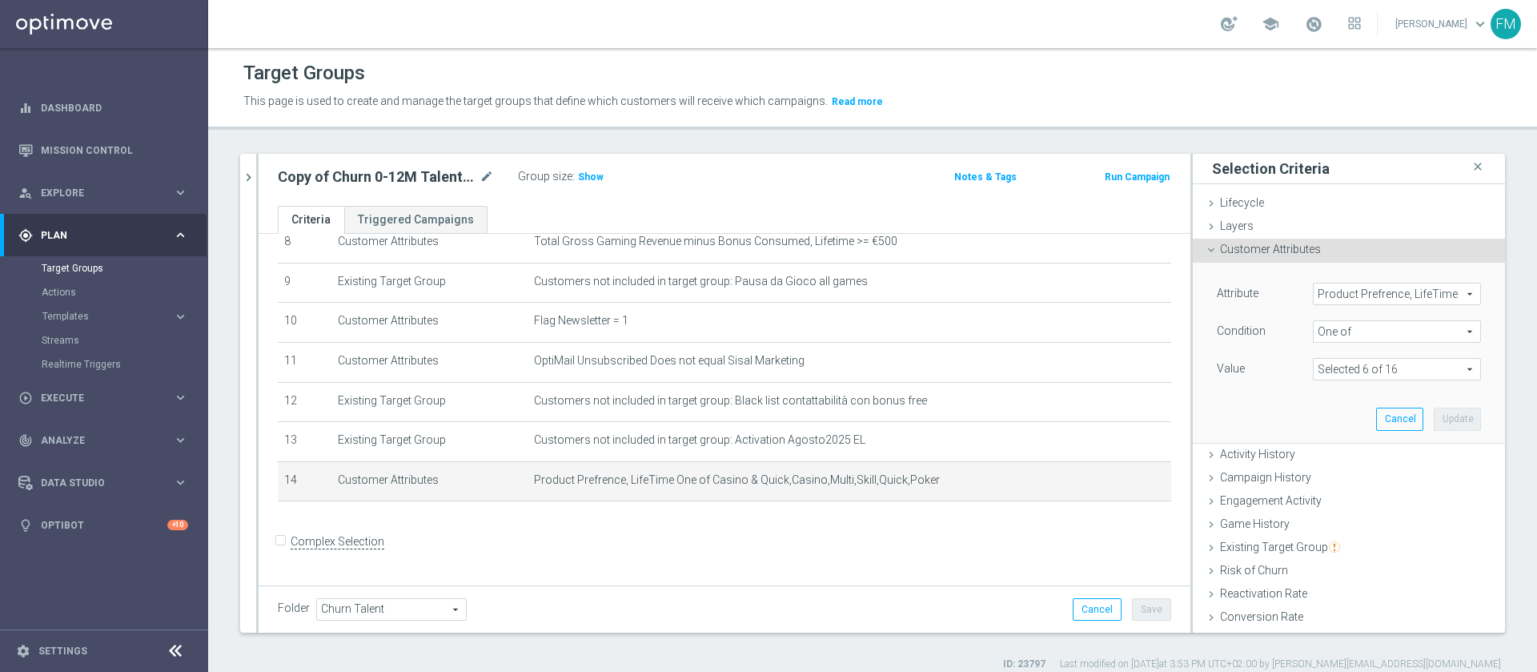
click at [1360, 360] on span at bounding box center [1397, 369] width 167 height 21
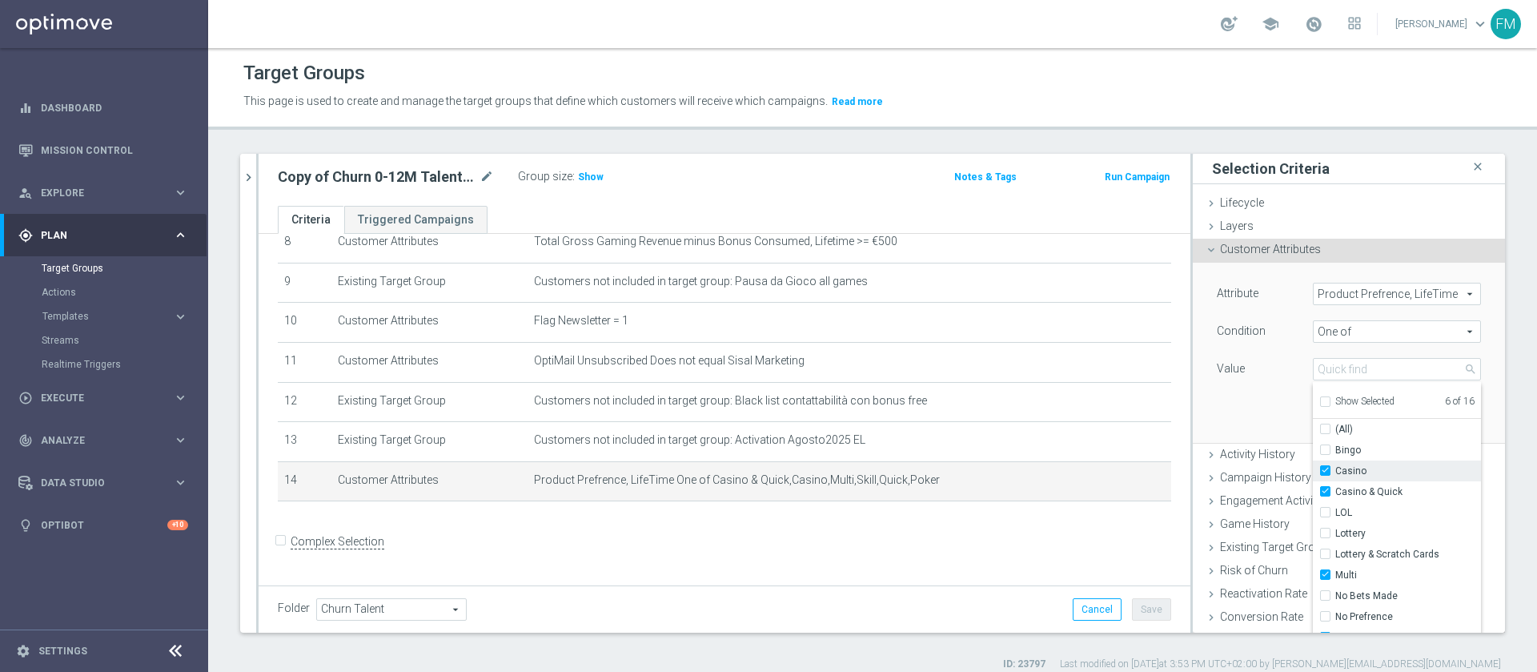
click at [1325, 468] on input "Casino" at bounding box center [1330, 471] width 10 height 10
checkbox input "false"
type input "Selected 5 of 16"
click at [1336, 484] on label "Casino & Quick" at bounding box center [1409, 491] width 146 height 21
click at [1325, 487] on input "Casino & Quick" at bounding box center [1330, 492] width 10 height 10
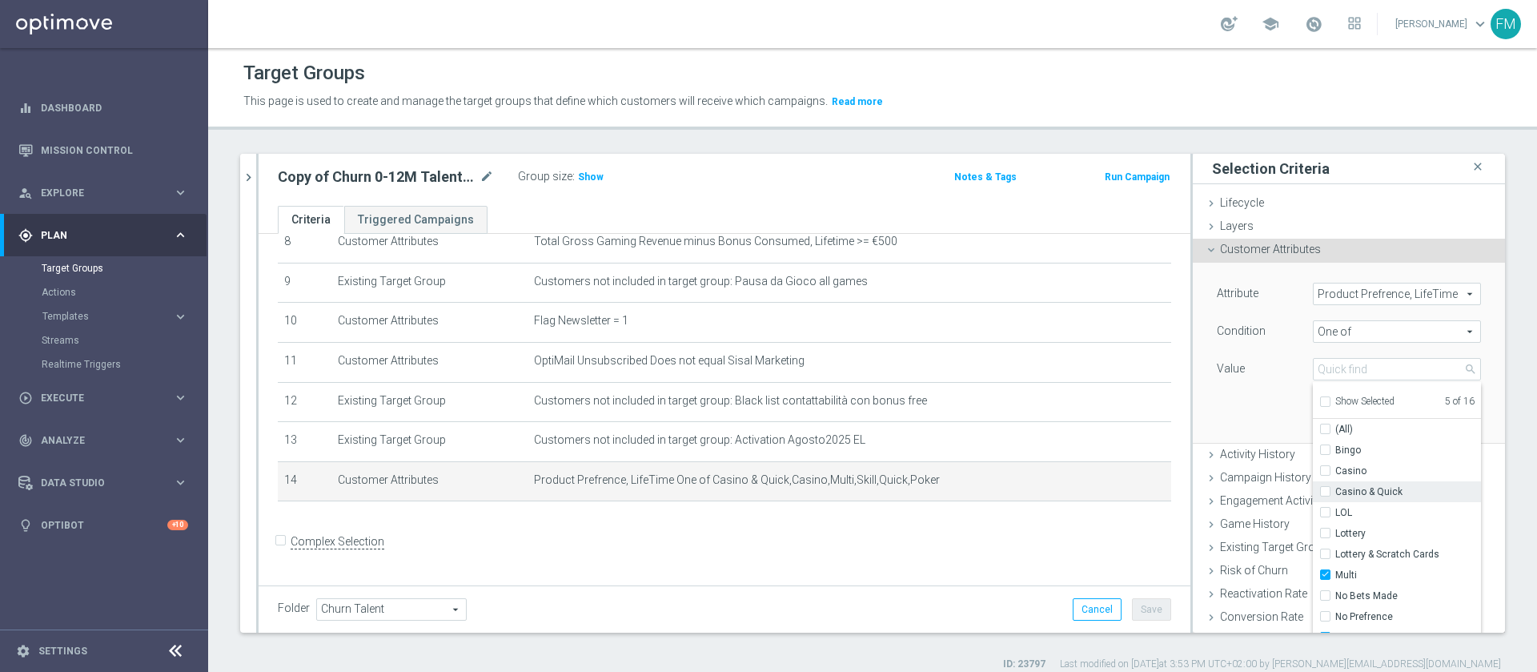
checkbox input "false"
type input "Selected 4 of 16"
click at [1325, 577] on input "Multi" at bounding box center [1330, 575] width 10 height 10
checkbox input "false"
type input "Selected 3 of 16"
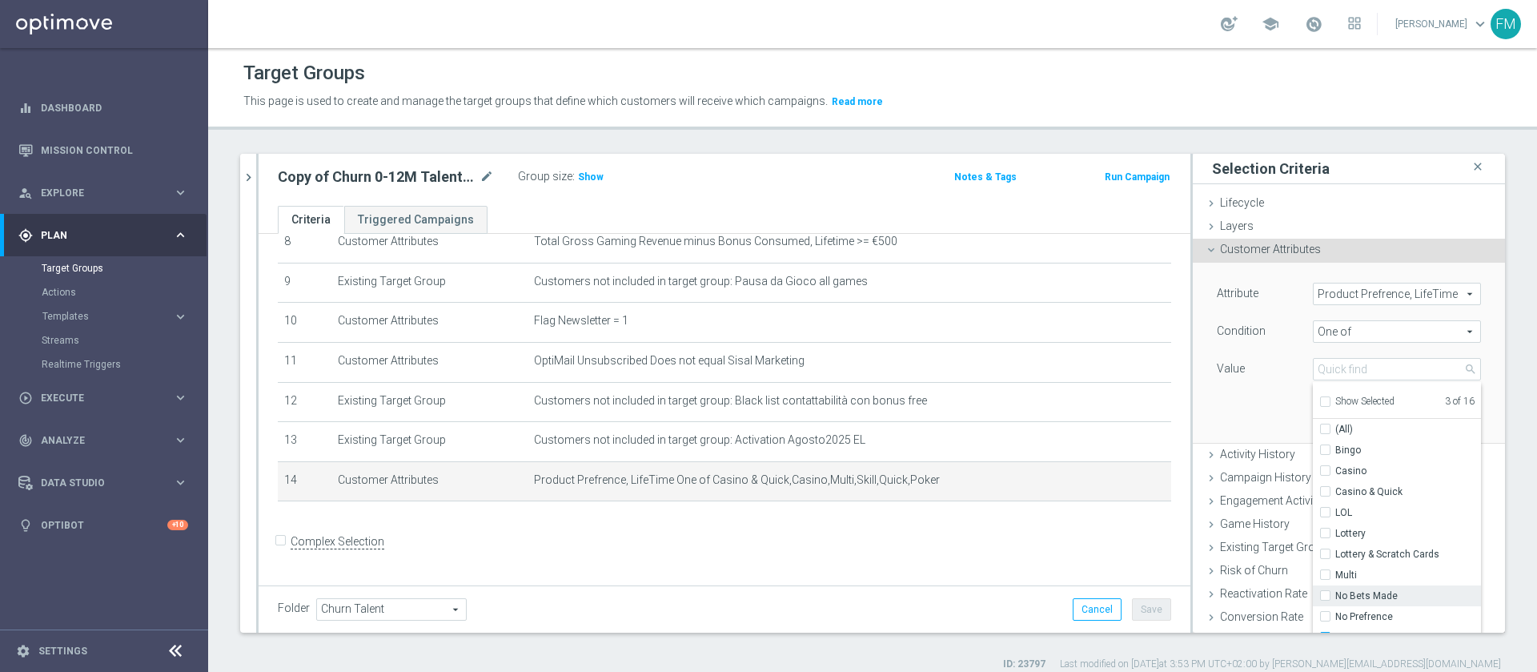
click at [1325, 596] on input "No Bets Made" at bounding box center [1330, 596] width 10 height 10
checkbox input "true"
type input "Selected 4 of 16"
click at [1336, 528] on label "Poker" at bounding box center [1409, 523] width 146 height 21
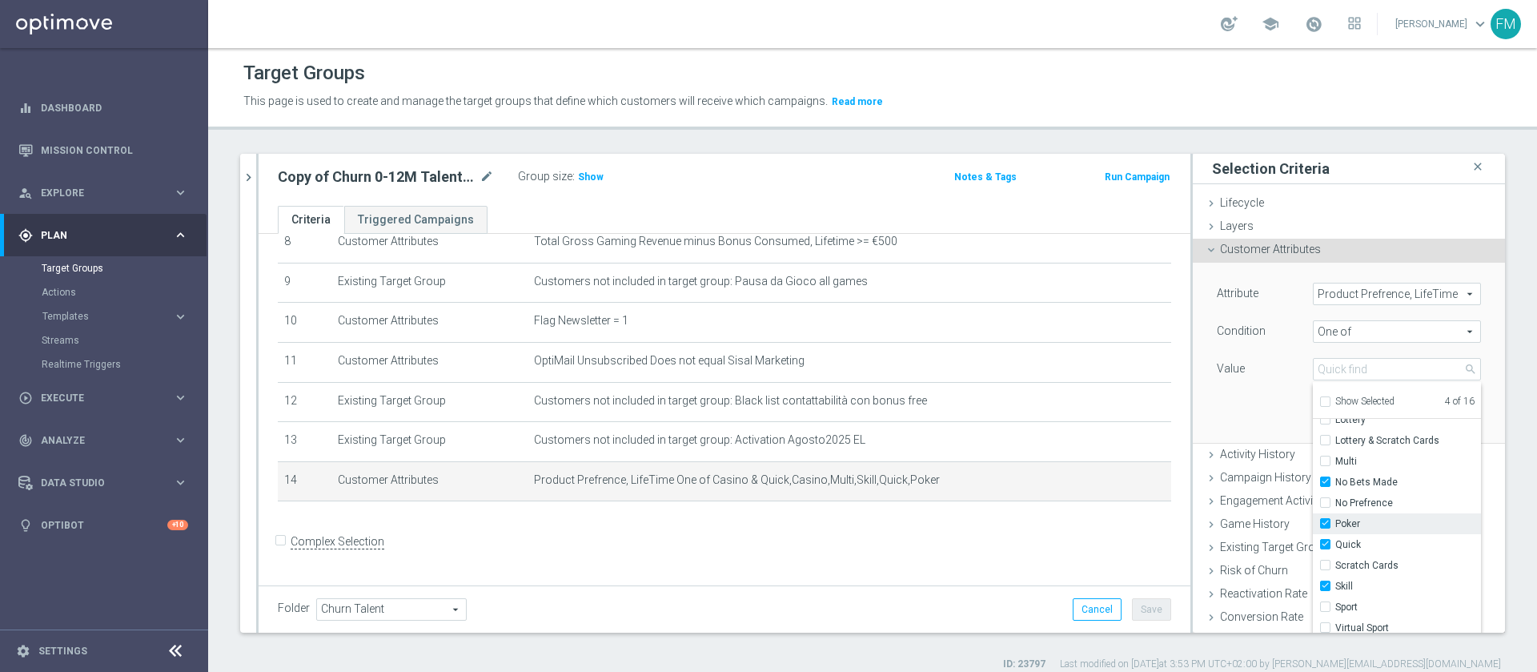
click at [1325, 528] on input "Poker" at bounding box center [1330, 524] width 10 height 10
checkbox input "false"
type input "Selected 3 of 16"
click at [1336, 537] on label "Quick" at bounding box center [1409, 544] width 146 height 21
click at [1325, 540] on input "Quick" at bounding box center [1330, 545] width 10 height 10
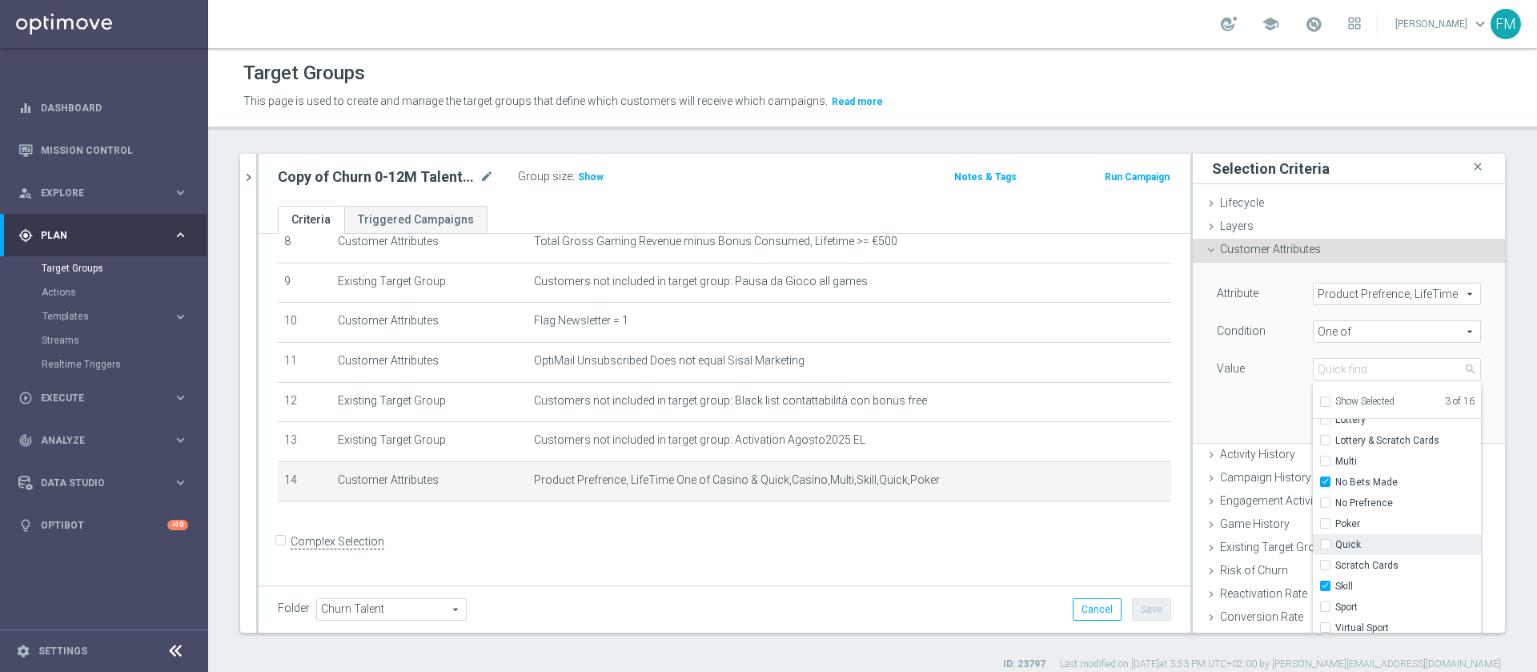
checkbox input "false"
type input "Selected 2 of 16"
click at [1336, 586] on label "Skill" at bounding box center [1409, 586] width 146 height 21
click at [1325, 586] on input "Skill" at bounding box center [1330, 586] width 10 height 10
checkbox input "false"
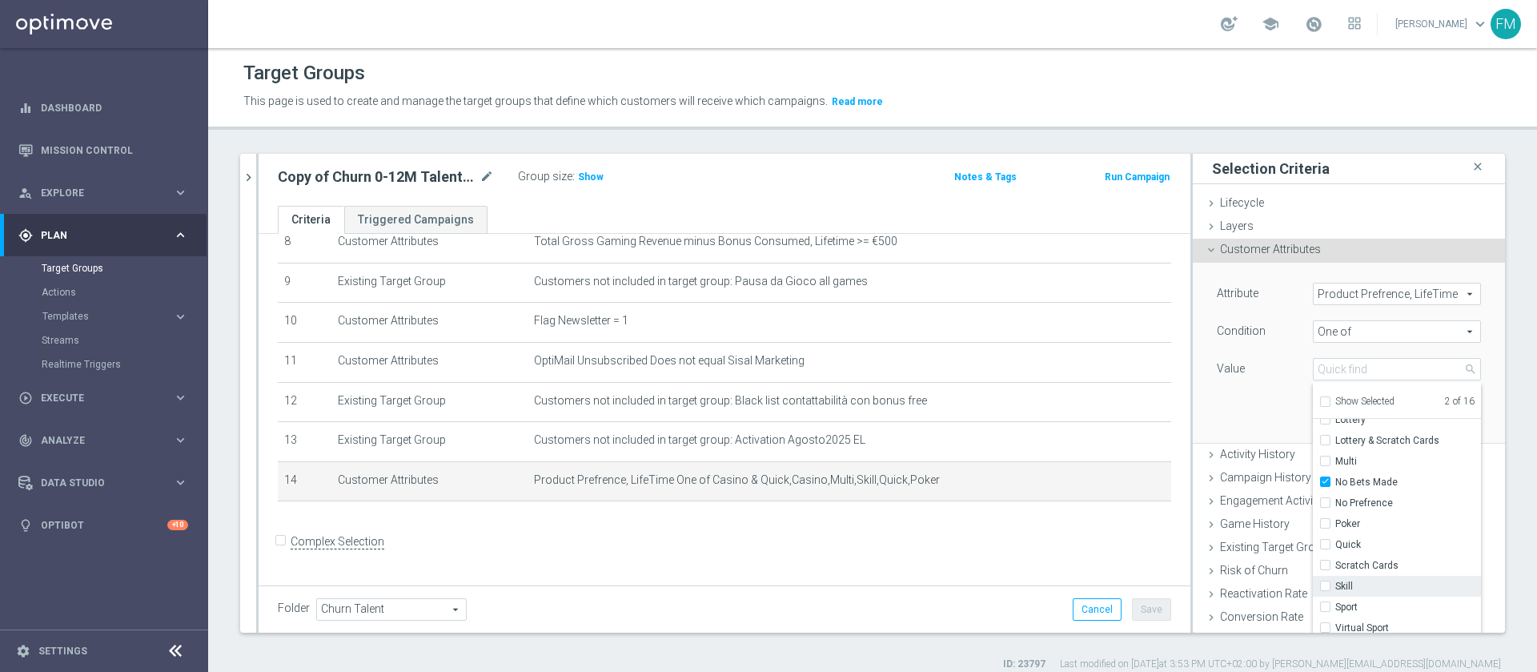
type input "No Bets Made"
click at [1336, 602] on label "Sport" at bounding box center [1409, 606] width 146 height 21
click at [1325, 602] on input "Sport" at bounding box center [1330, 607] width 10 height 10
checkbox input "true"
type input "Selected 2 of 16"
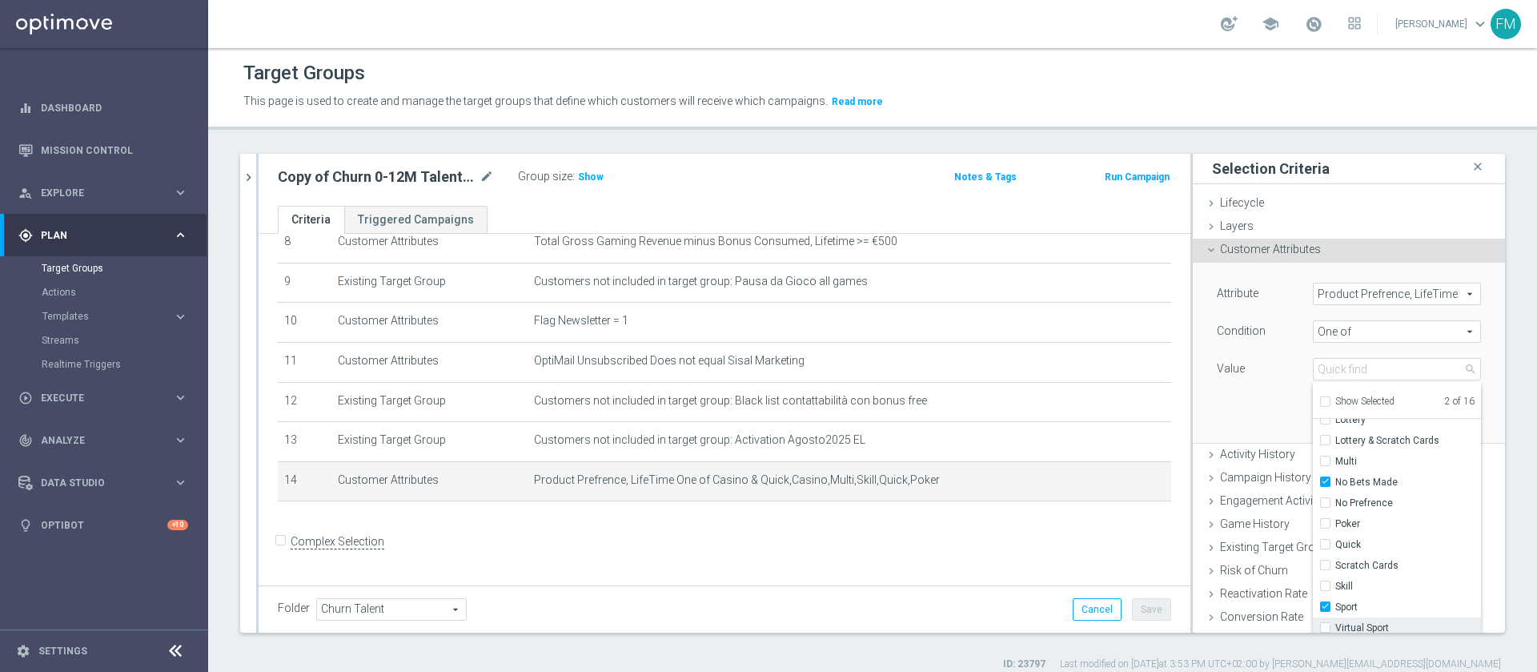
click at [1325, 628] on input "Virtual Sport" at bounding box center [1330, 628] width 10 height 10
checkbox input "true"
type input "Selected 3 of 16"
click at [1220, 406] on div "Attribute Product Prefrence, LifeTime Product Prefrence, LifeTime arrow_drop_do…" at bounding box center [1349, 352] width 288 height 179
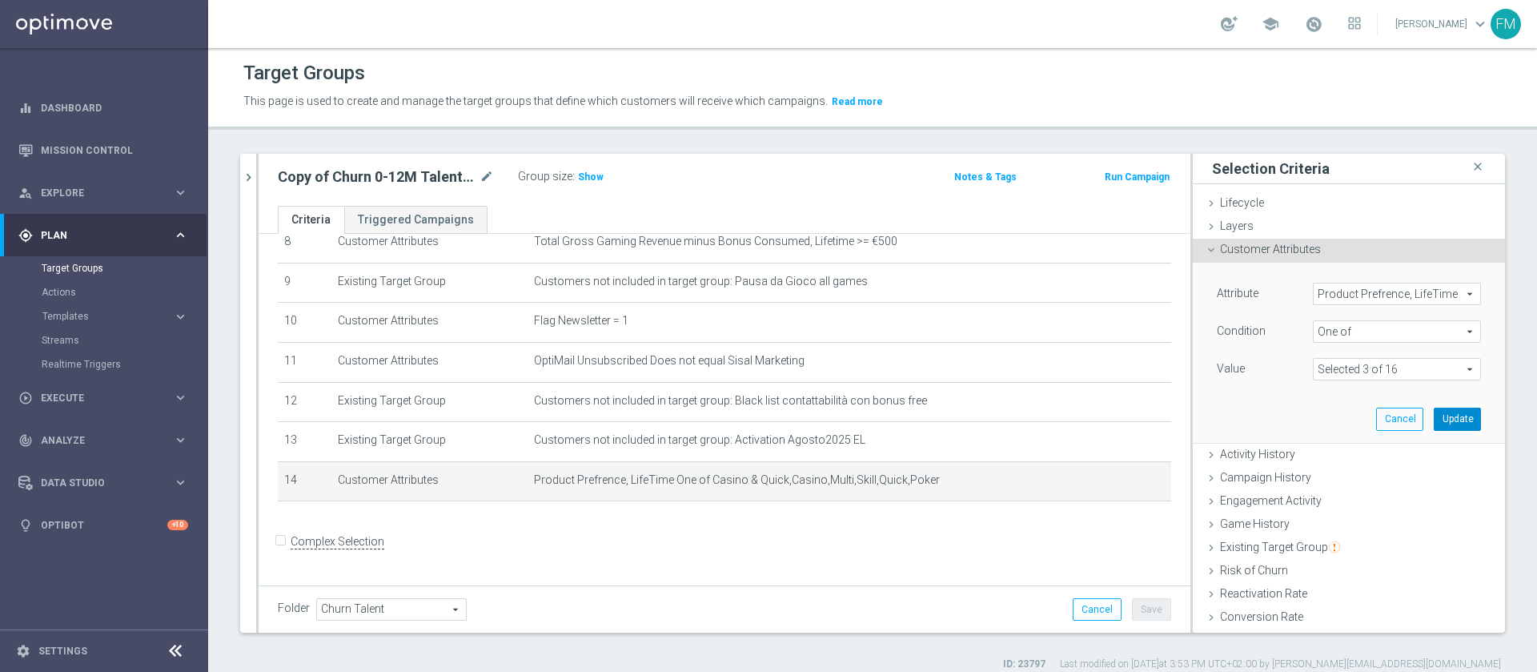
click at [1434, 412] on button "Update" at bounding box center [1457, 419] width 47 height 22
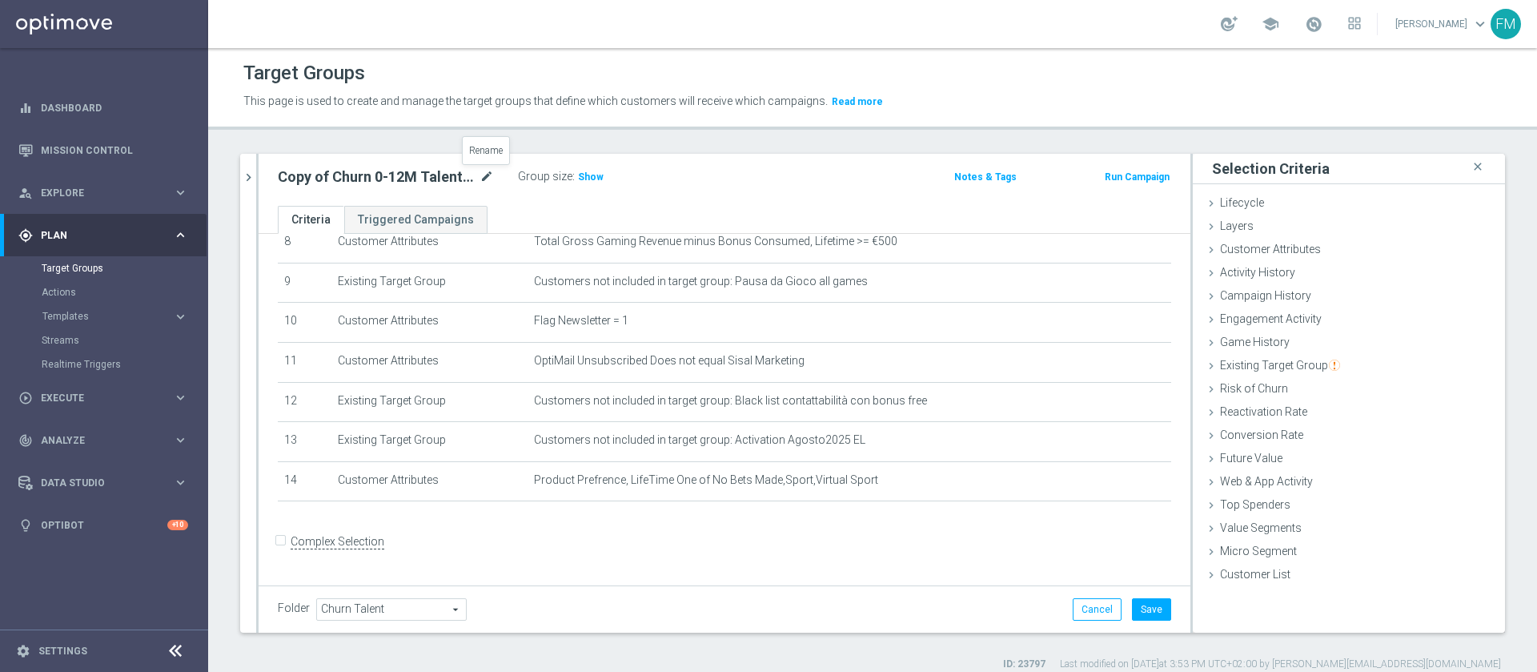
click at [492, 170] on icon "mode_edit" at bounding box center [487, 176] width 14 height 19
click at [301, 185] on input "Copy of Churn 0-12M Talent ggr nb > 500 1st Casino lftime" at bounding box center [386, 178] width 216 height 22
click at [480, 182] on input "Churn 0-12M Talent ggr nb > 500 1st Sort lftime" at bounding box center [386, 178] width 216 height 22
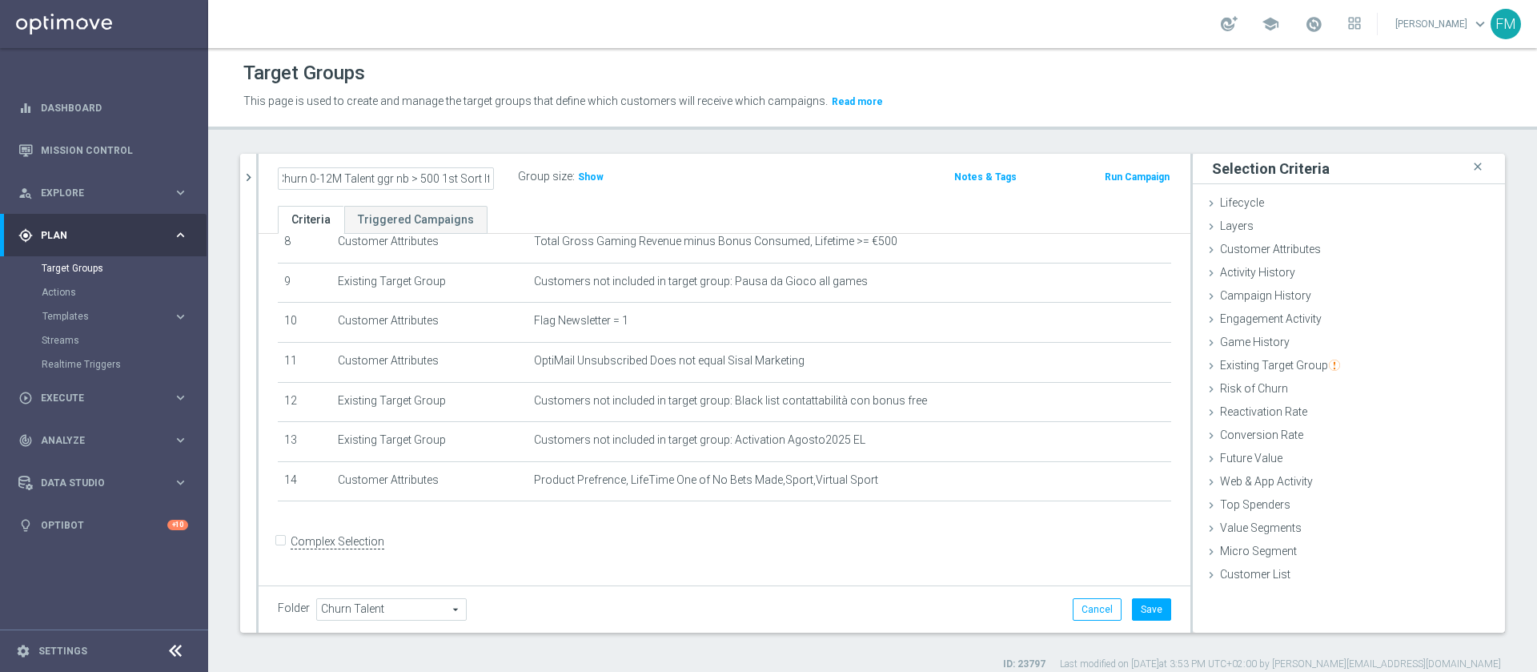
type input "Churn 0-12M Talent ggr nb > 500 1st Sort lftime"
click at [484, 166] on div "Churn 0-12M Talent ggr nb > 500 1st Sort lftime mode_edit" at bounding box center [398, 177] width 240 height 22
click at [484, 172] on icon "mode_edit" at bounding box center [487, 176] width 14 height 19
click at [444, 177] on input "Churn 0-12M Talent ggr nb > 500 1st Sort lftime" at bounding box center [386, 178] width 216 height 22
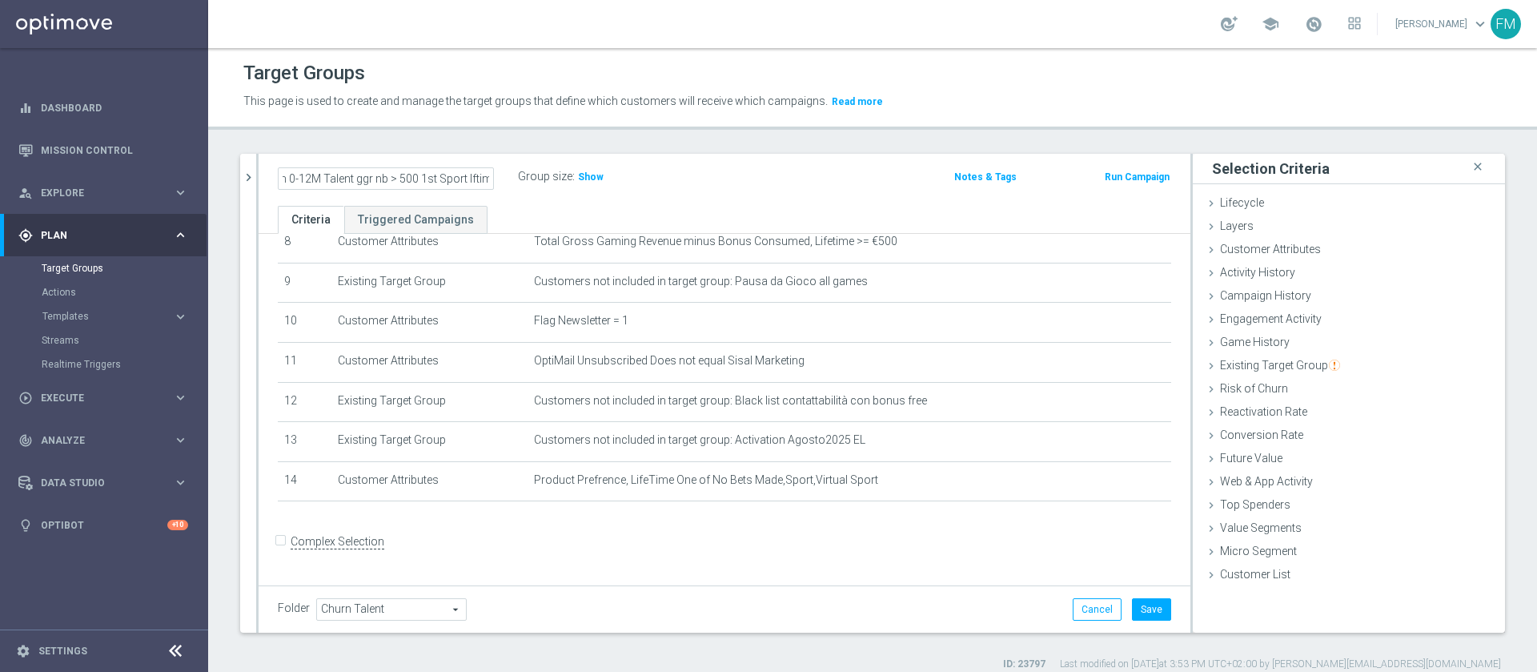
click at [461, 180] on input "Churn 0-12M Talent ggr nb > 500 1st Sport lftime" at bounding box center [386, 178] width 216 height 22
type input "Churn 0-12M Talent ggr nb > 500 1st Sport lftime"
click at [1135, 606] on button "Save" at bounding box center [1151, 609] width 39 height 22
click at [588, 179] on span "Show" at bounding box center [591, 176] width 26 height 11
click at [252, 166] on button "chevron_right" at bounding box center [248, 177] width 16 height 47
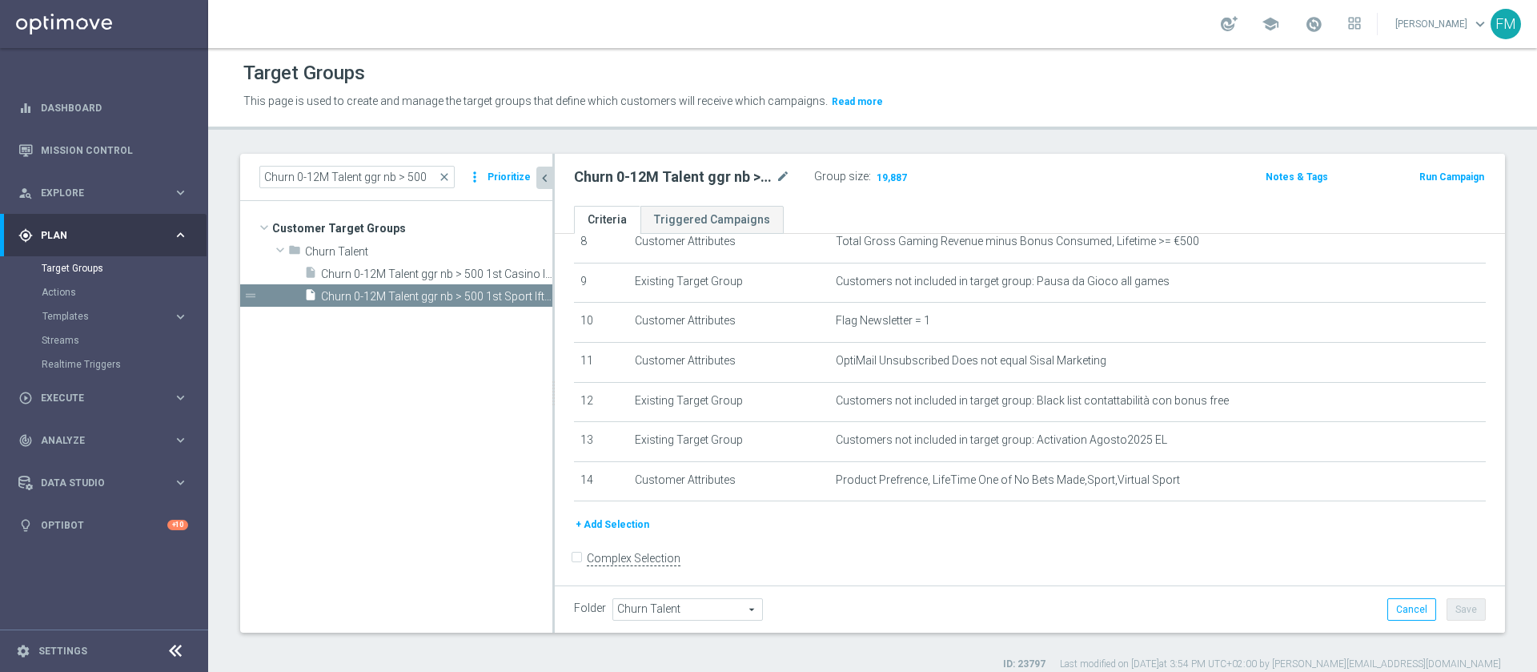
scroll to position [362, 0]
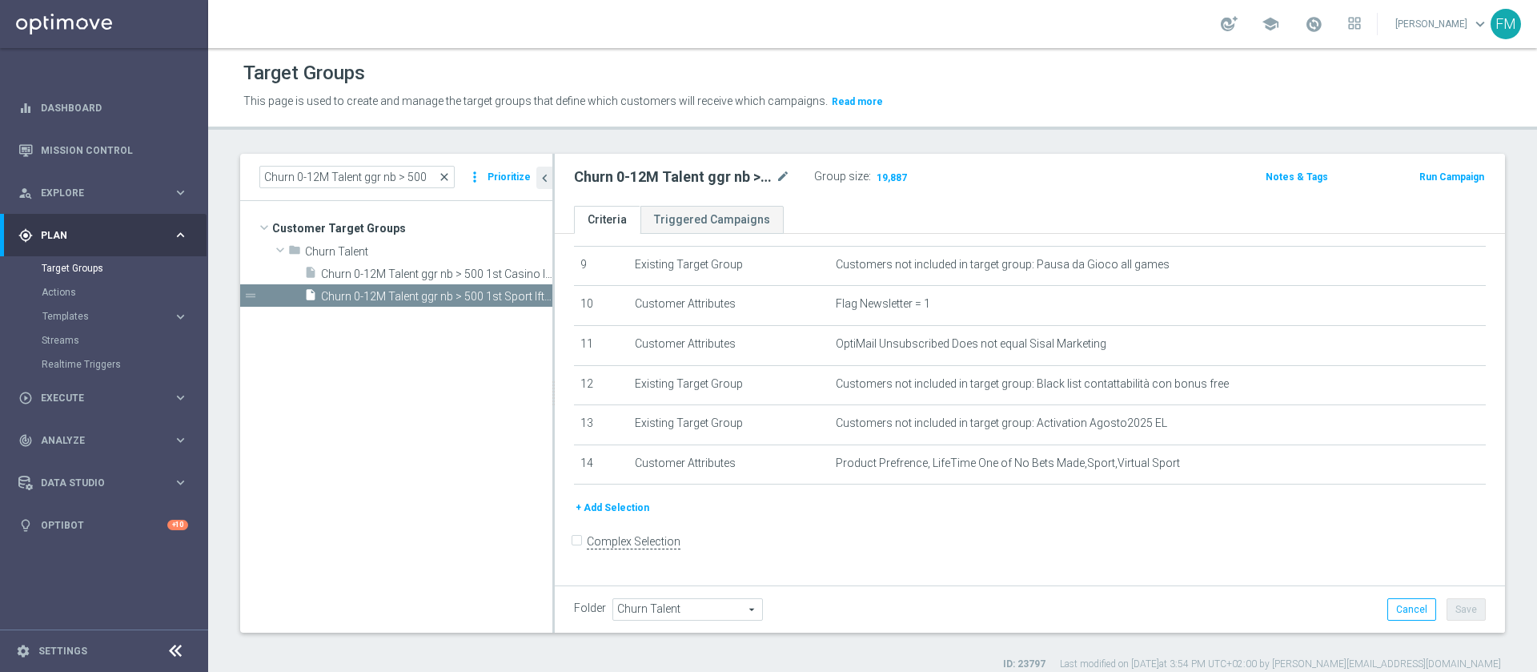
click at [451, 173] on span "close" at bounding box center [444, 177] width 13 height 13
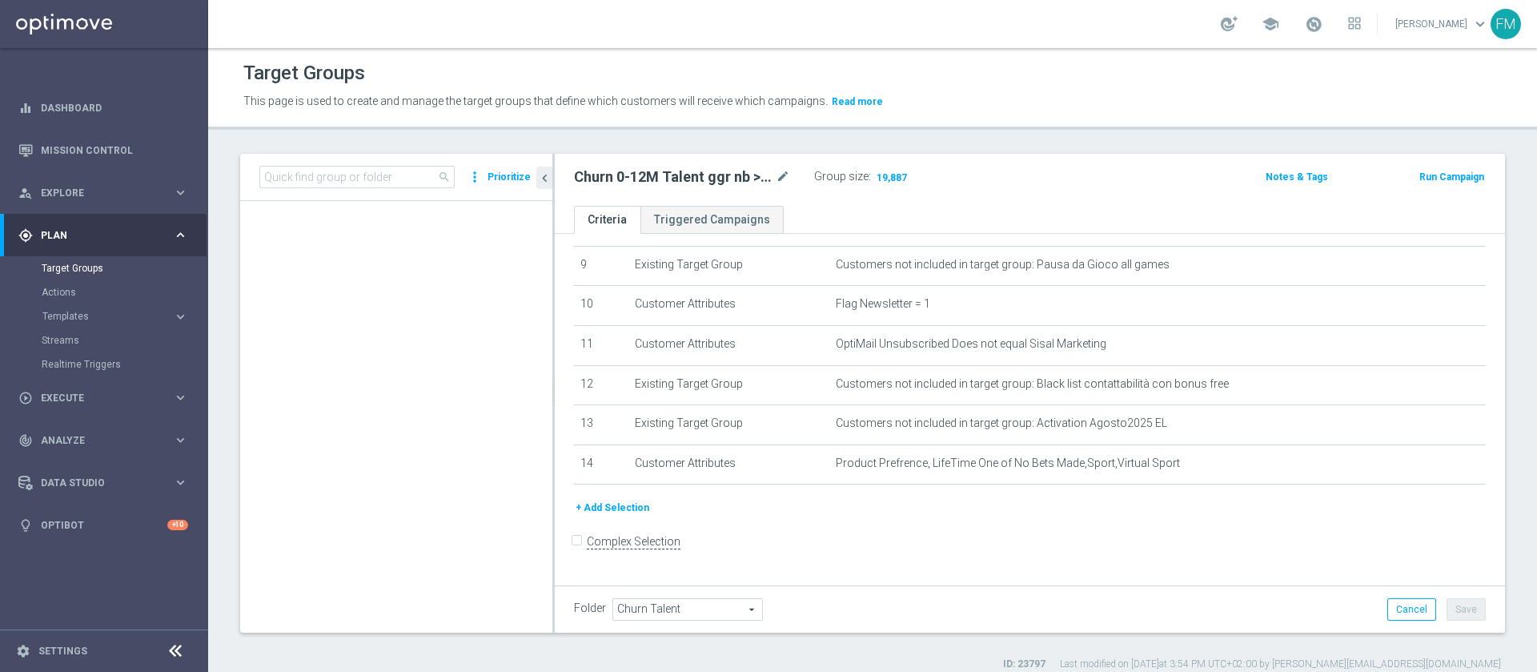
scroll to position [430, 0]
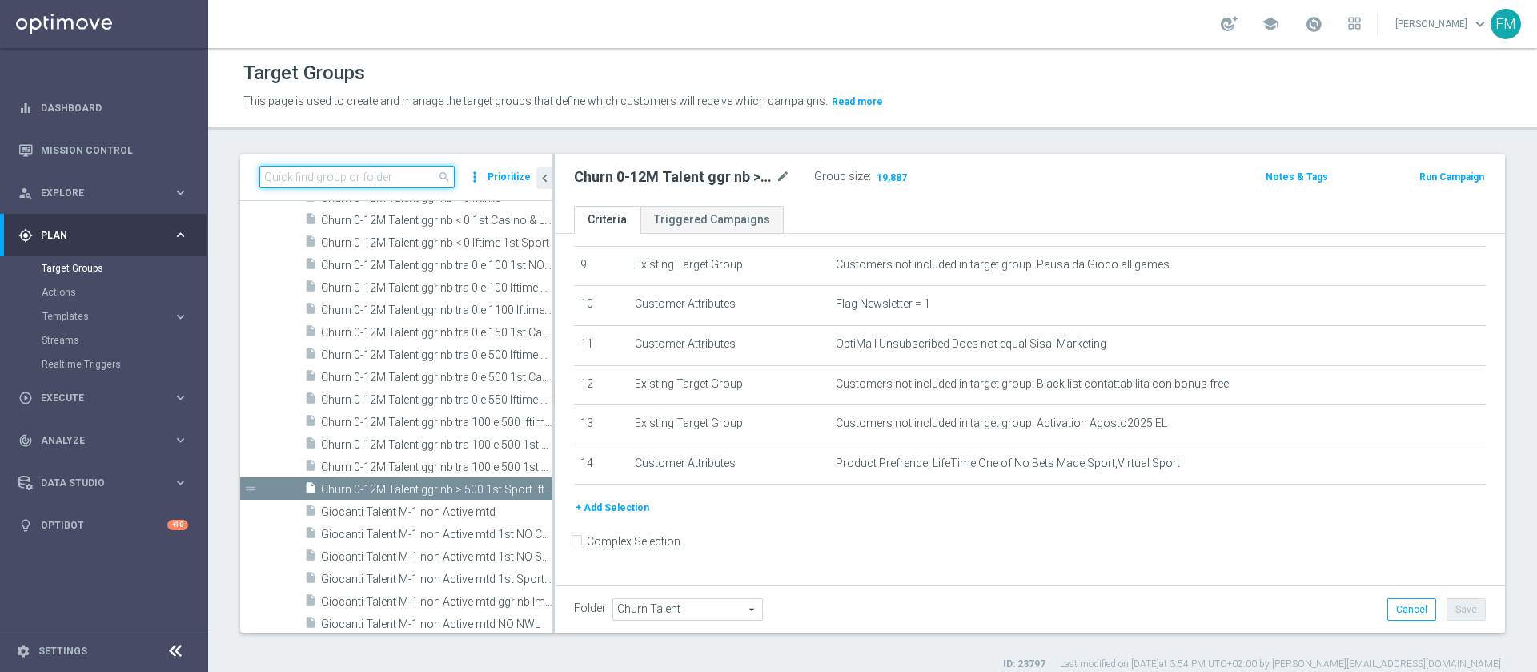
paste input "Churn 0-12M Talent ggr nb tra 0 e 500 lftime 1st Sport"
click at [399, 175] on input at bounding box center [356, 177] width 195 height 22
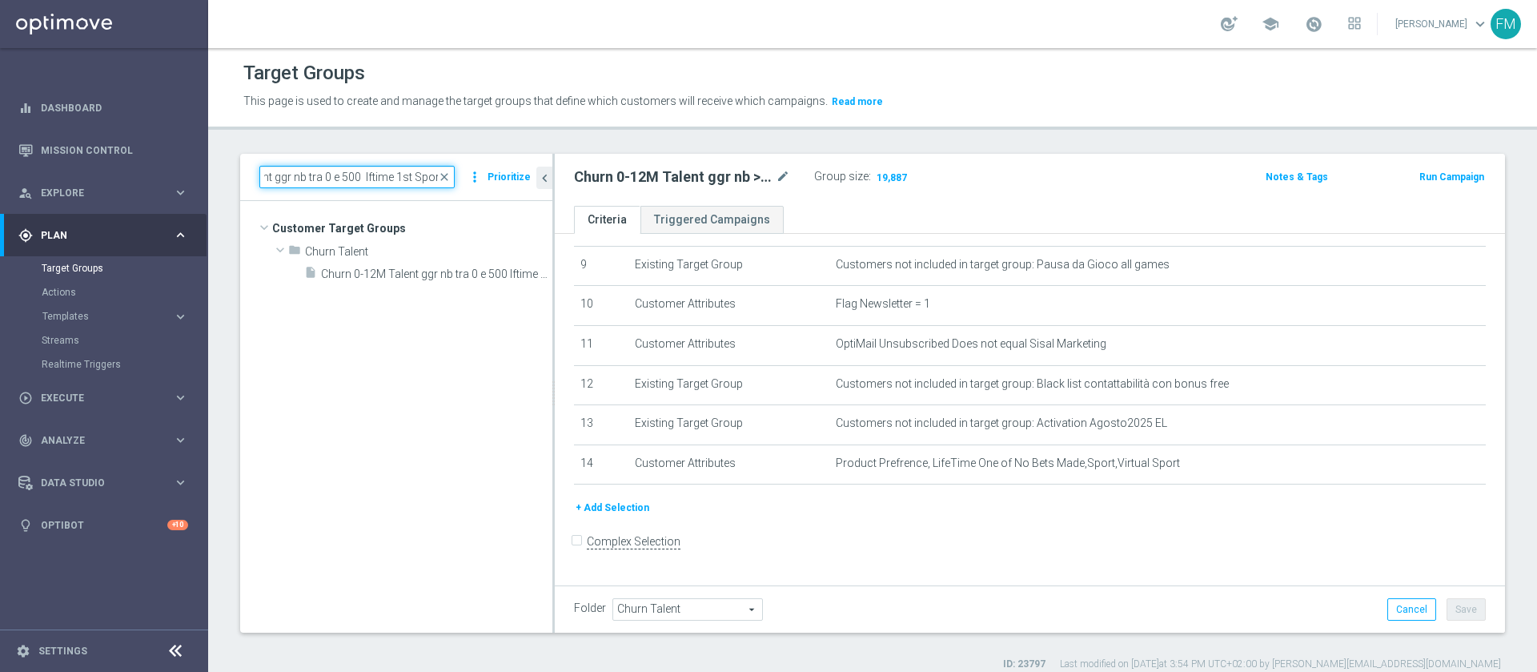
scroll to position [0, 0]
type input "Churn 0-12M Talent ggr nb tra 0 e 500 lftime 1st Sport"
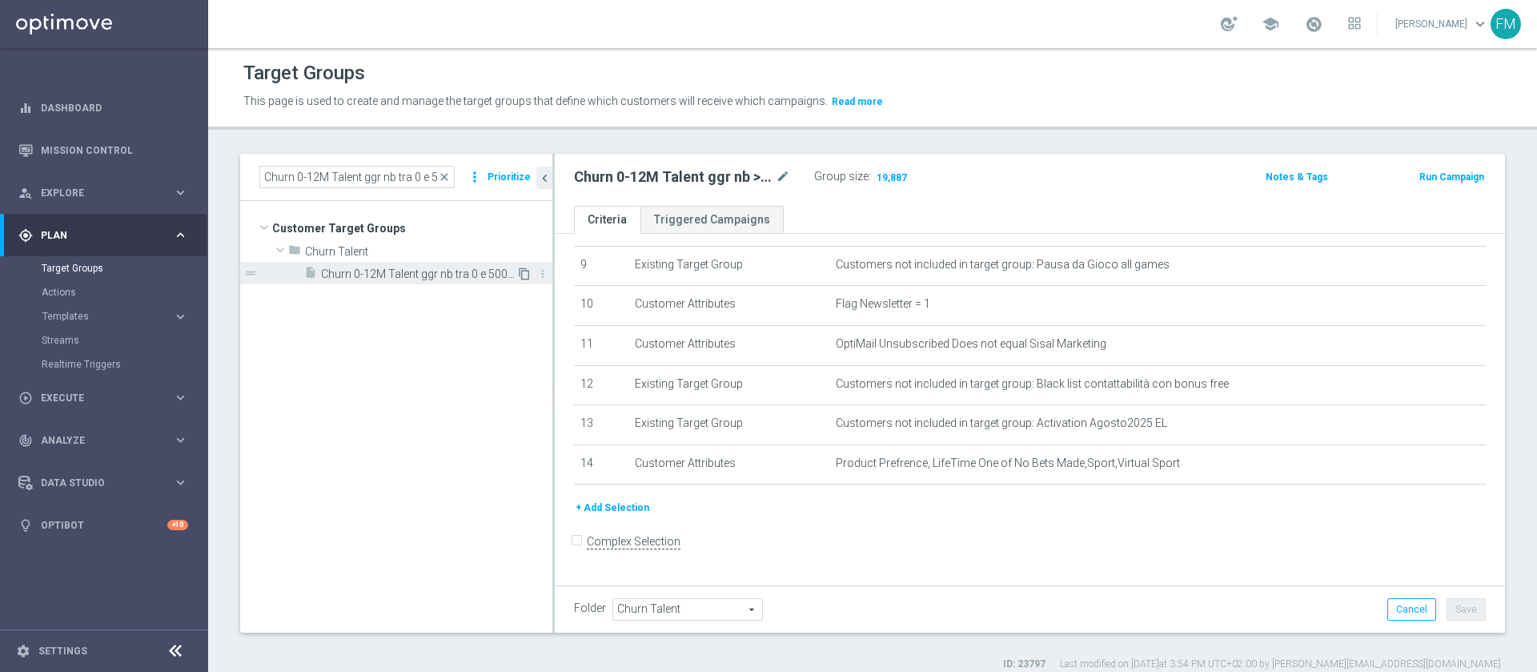
click at [520, 277] on icon "content_copy" at bounding box center [524, 273] width 13 height 13
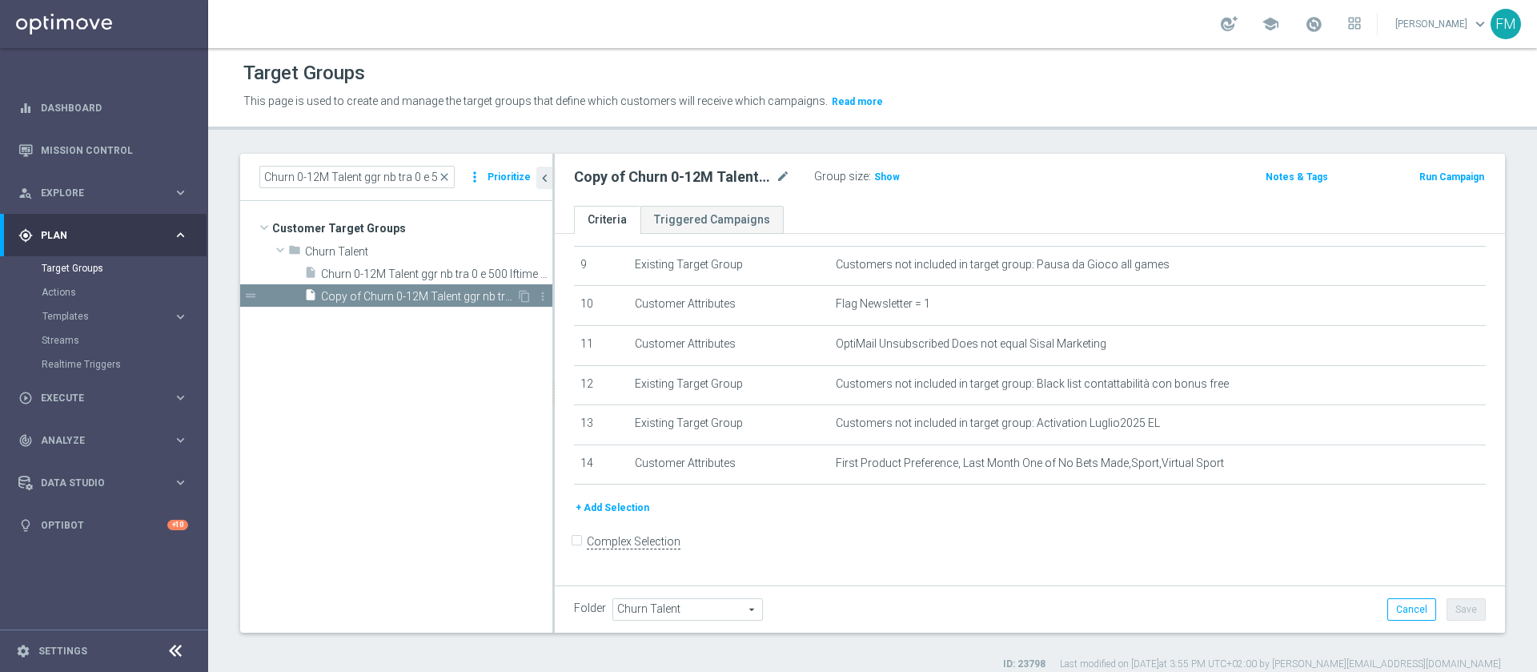
click at [444, 292] on span "Copy of Churn 0-12M Talent ggr nb tra 0 e 500 lftime 1st Sport" at bounding box center [418, 297] width 195 height 14
click at [782, 173] on icon "mode_edit" at bounding box center [783, 176] width 14 height 19
click at [619, 184] on input "Copy of Churn 0-12M Talent ggr nb tra 0 e 500 lftime 1st Sport" at bounding box center [682, 178] width 216 height 22
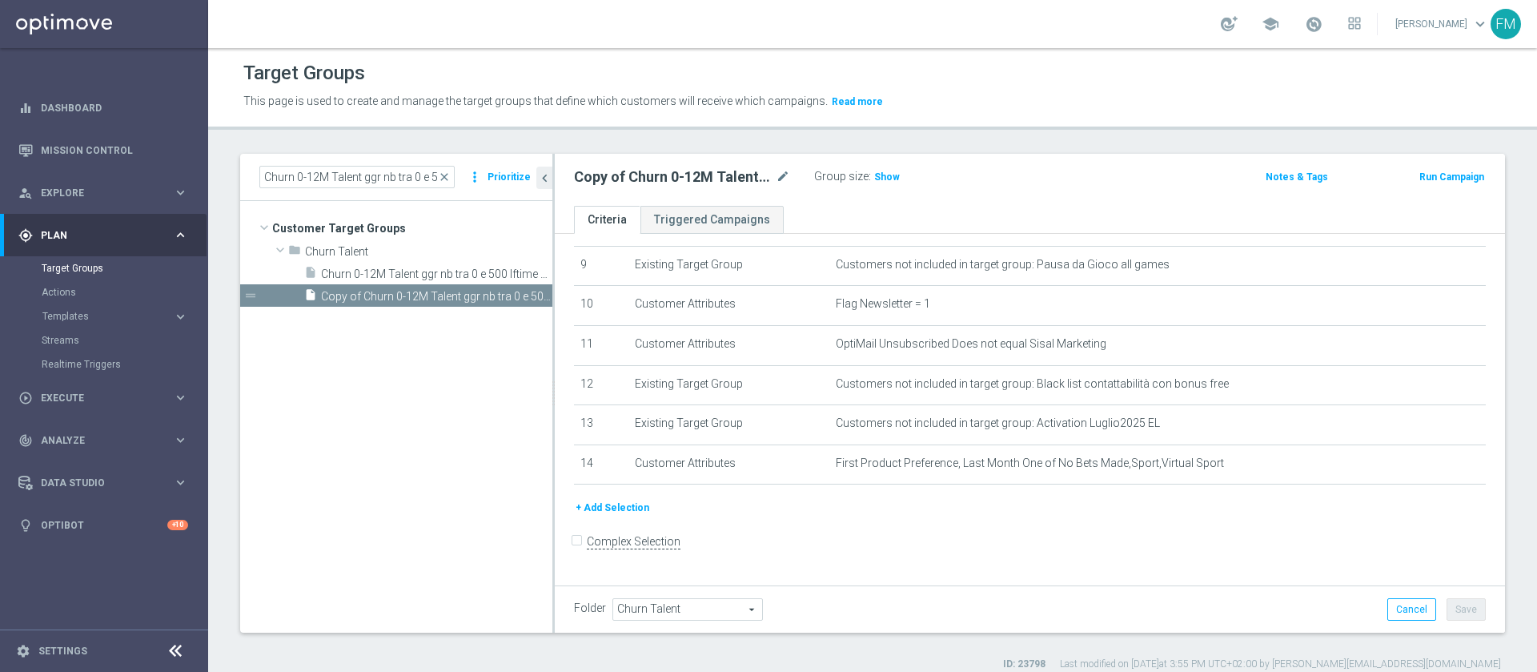
click at [488, 380] on tree-viewport "Customer Target Groups library_add create_new_folder folder" at bounding box center [396, 416] width 312 height 431
click at [545, 295] on icon "more_vert" at bounding box center [542, 296] width 13 height 13
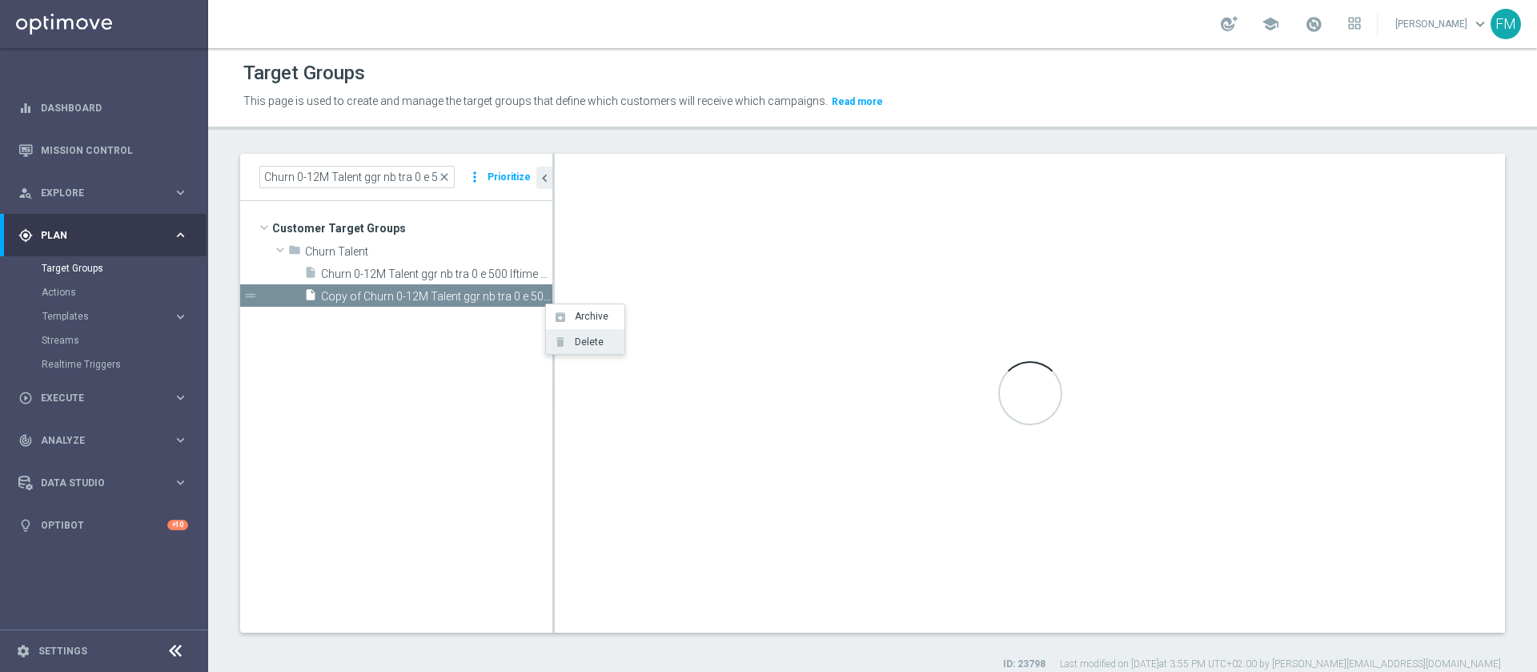
click at [570, 327] on li "archive Archive" at bounding box center [585, 316] width 78 height 25
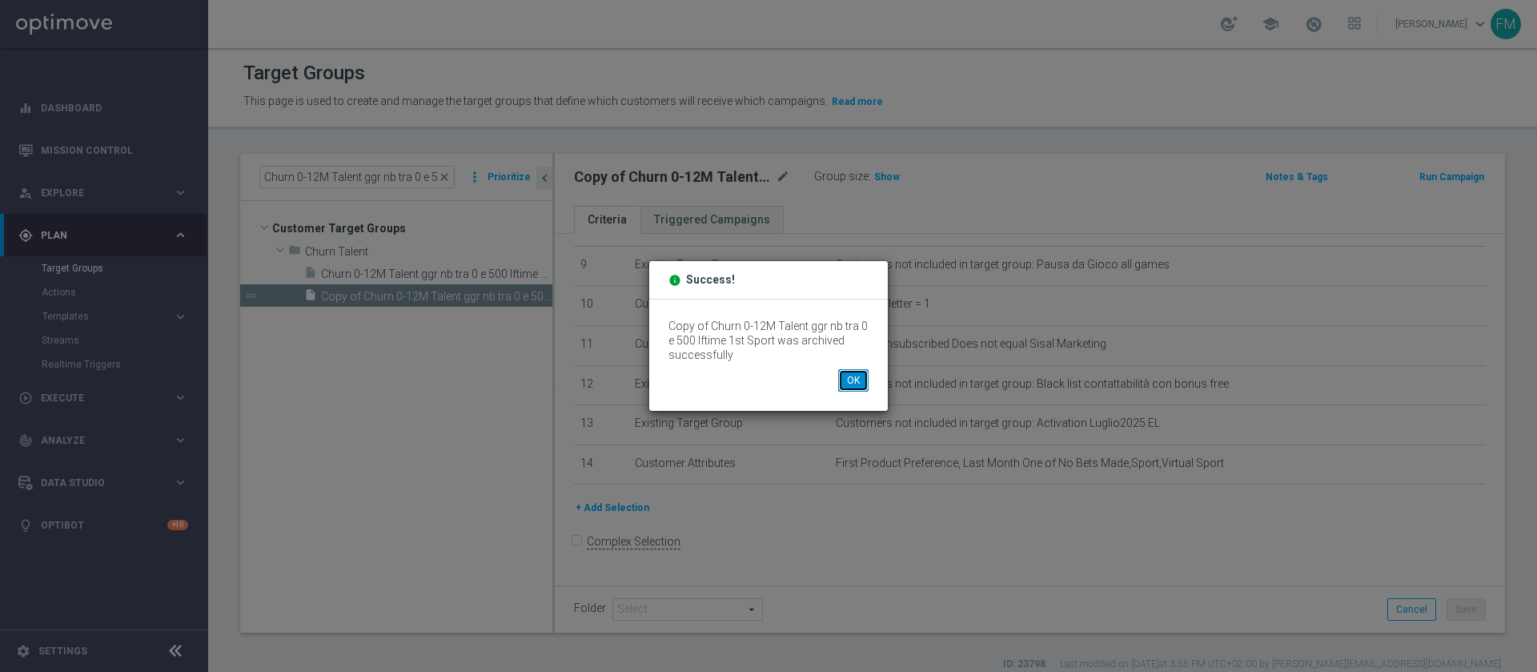
click at [854, 388] on button "OK" at bounding box center [853, 380] width 30 height 22
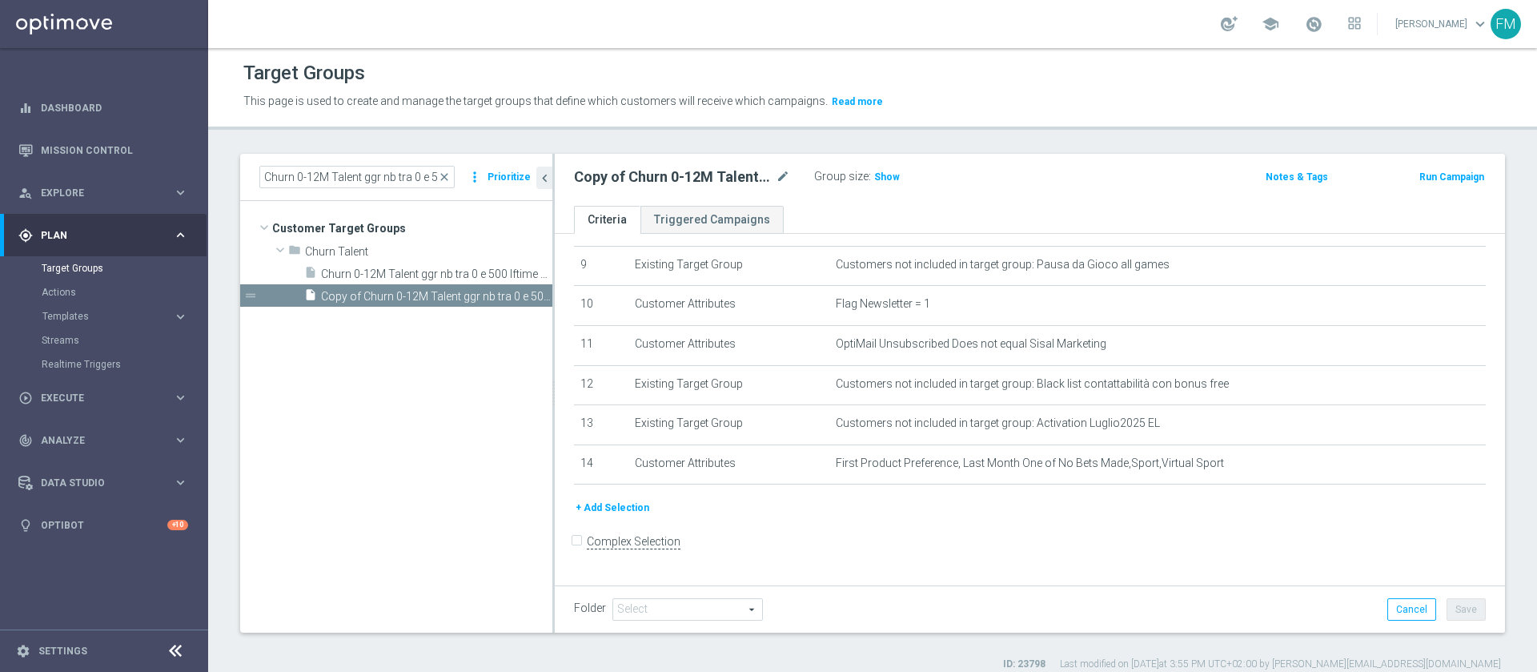
click at [544, 299] on tree-viewport "Customer Target Groups library_add create_new_folder folder" at bounding box center [396, 416] width 312 height 431
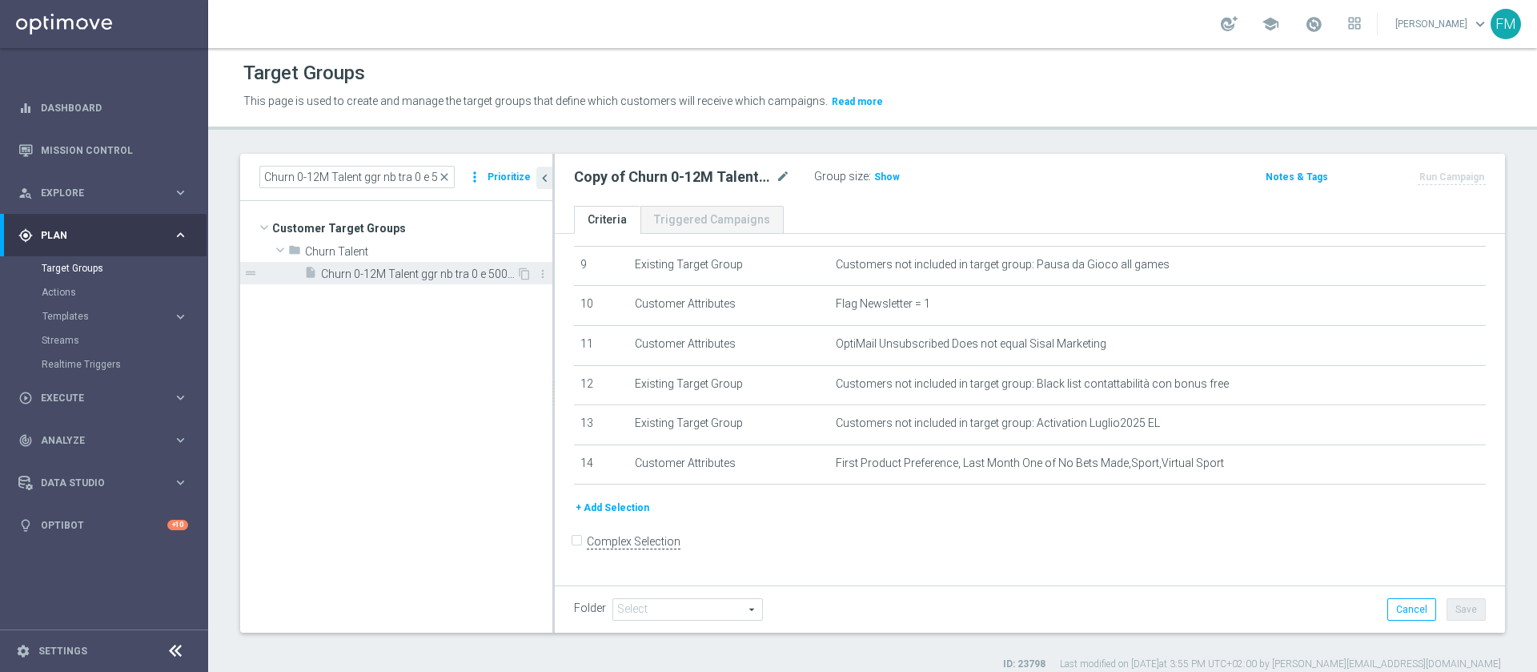
click at [381, 280] on span "Churn 0-12M Talent ggr nb tra 0 e 500 lftime 1st Sport" at bounding box center [418, 274] width 195 height 14
type input "Churn Talent"
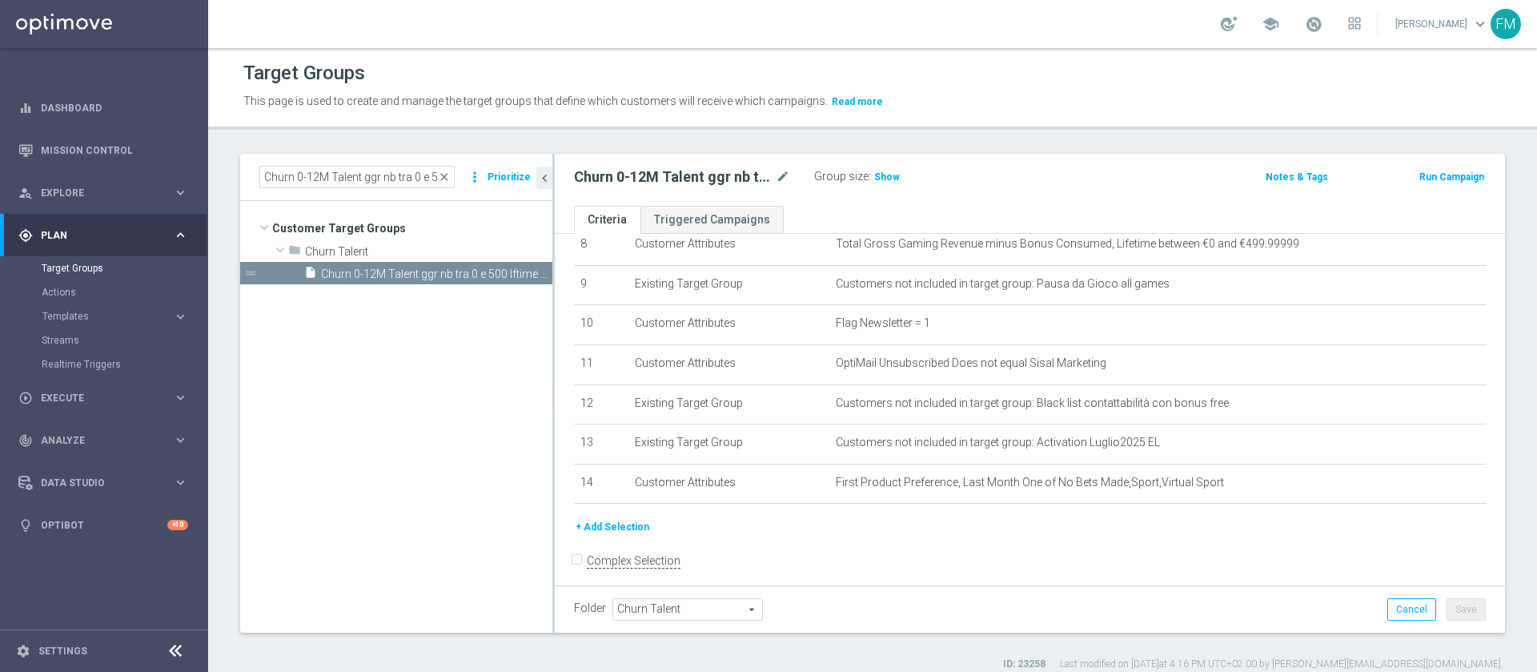
scroll to position [362, 0]
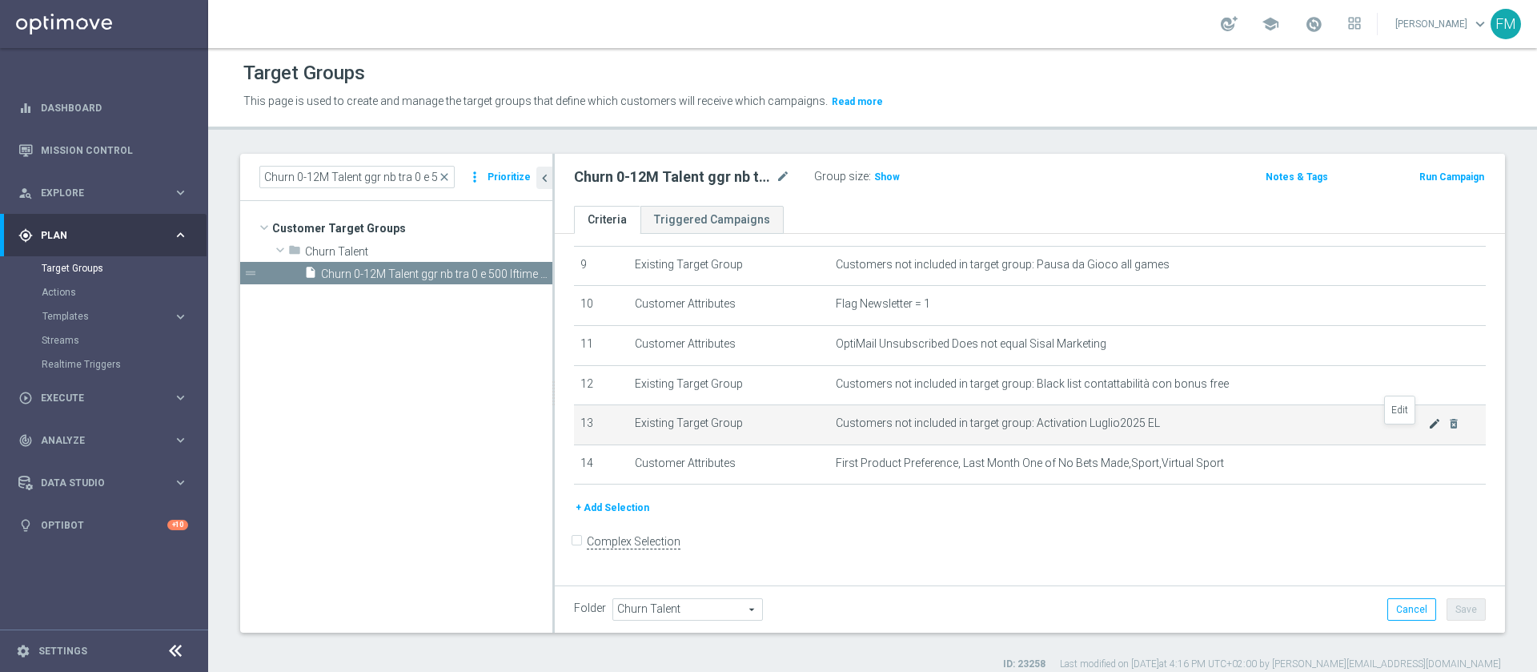
click at [1428, 430] on icon "mode_edit" at bounding box center [1434, 423] width 13 height 13
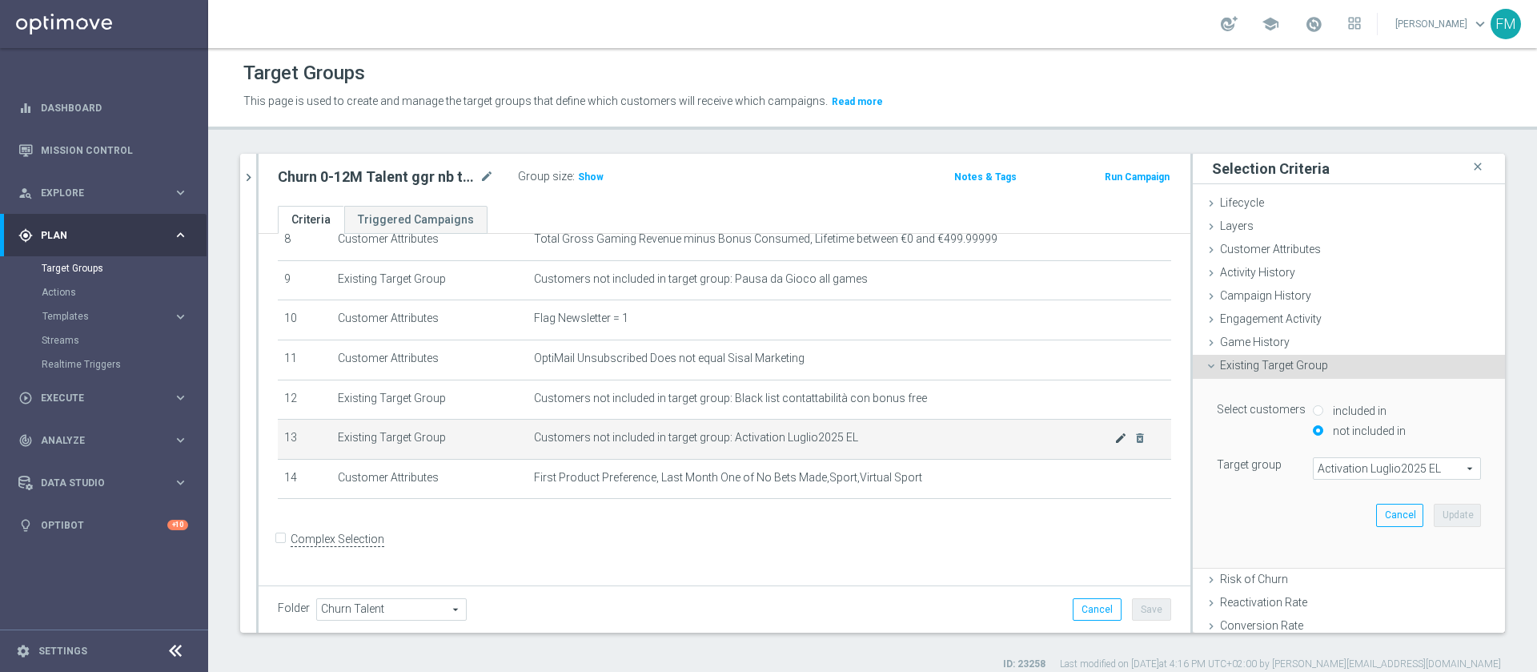
scroll to position [345, 0]
click at [1344, 474] on span "Activation Luglio2025 EL" at bounding box center [1397, 468] width 167 height 21
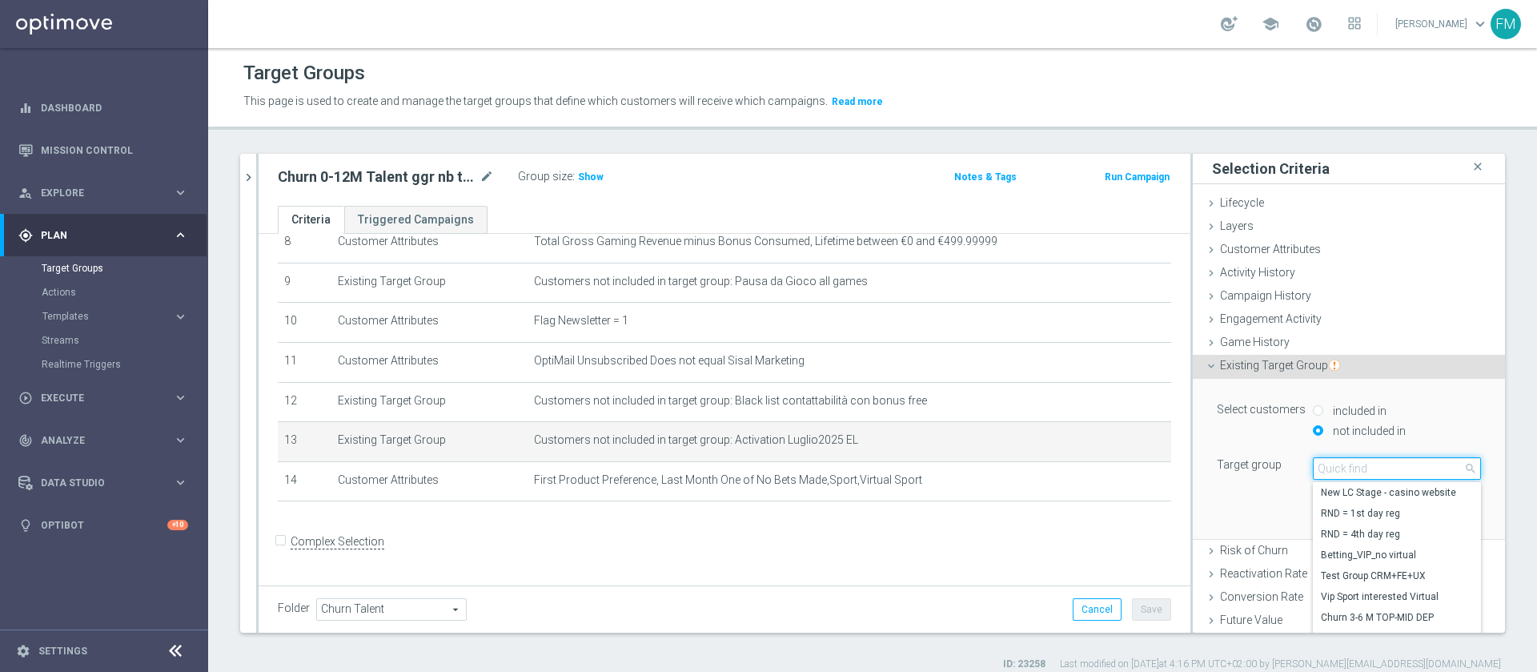
click at [1332, 470] on input "search" at bounding box center [1397, 468] width 168 height 22
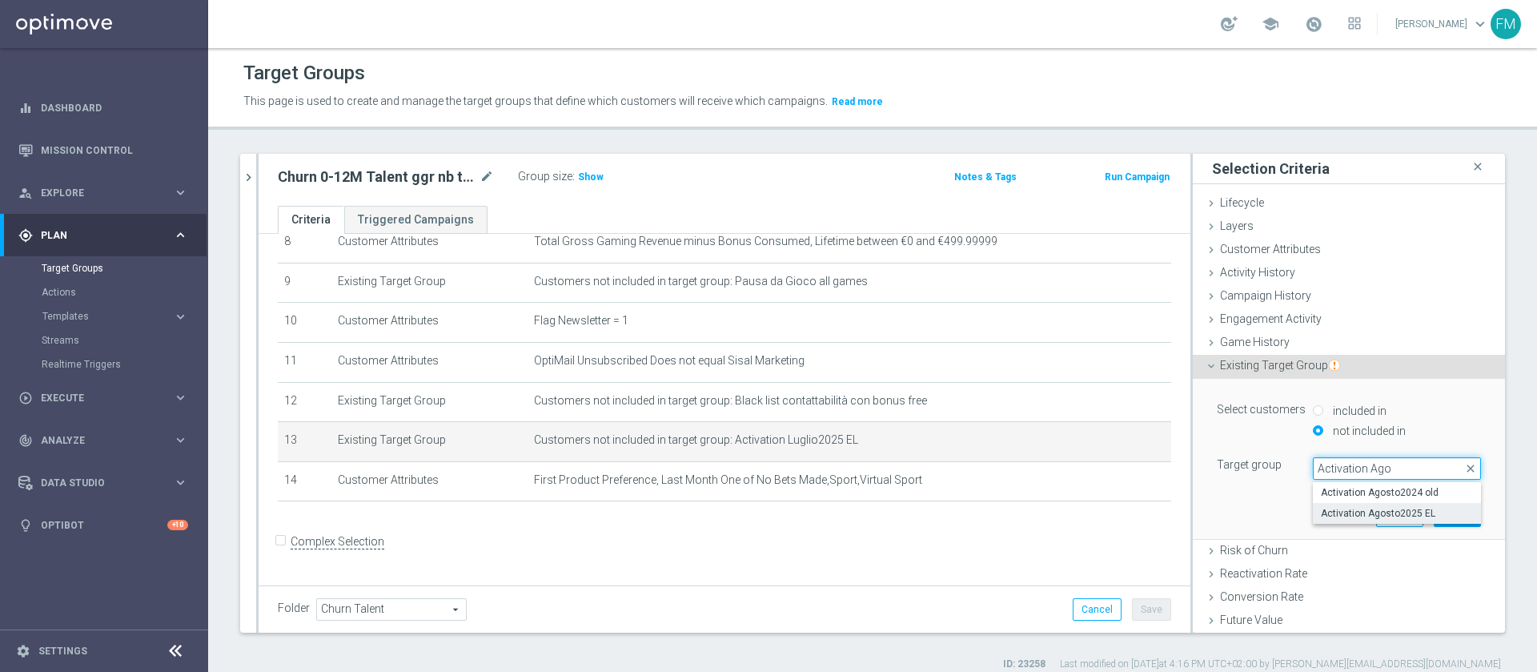
type input "Activation Ago"
click at [1374, 512] on span "Activation Agosto2025 EL" at bounding box center [1397, 513] width 152 height 13
type input "Activation Agosto2025 EL"
click at [1434, 508] on button "Update" at bounding box center [1457, 515] width 47 height 22
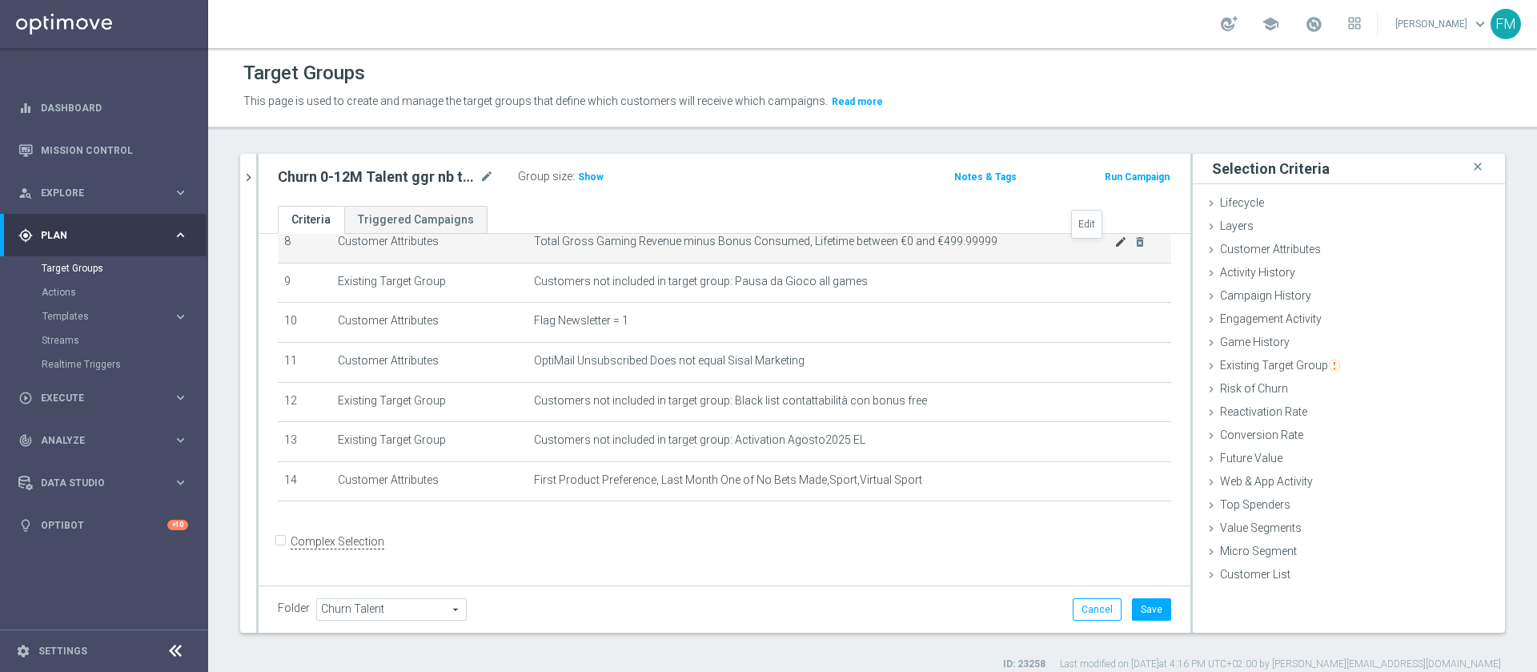
click at [1115, 241] on icon "mode_edit" at bounding box center [1121, 241] width 13 height 13
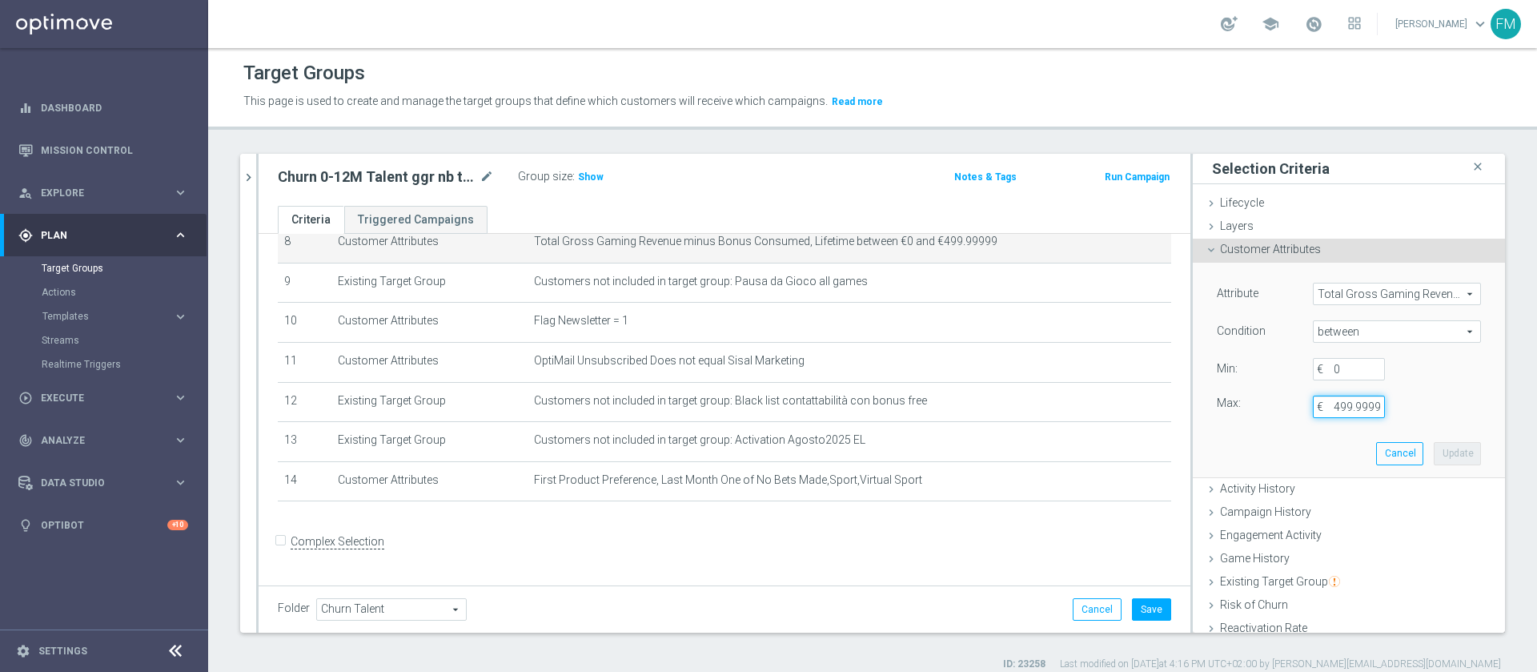
click at [1319, 404] on input "499.99999" at bounding box center [1349, 407] width 72 height 22
type input "500"
click at [1434, 460] on button "Update" at bounding box center [1457, 453] width 47 height 22
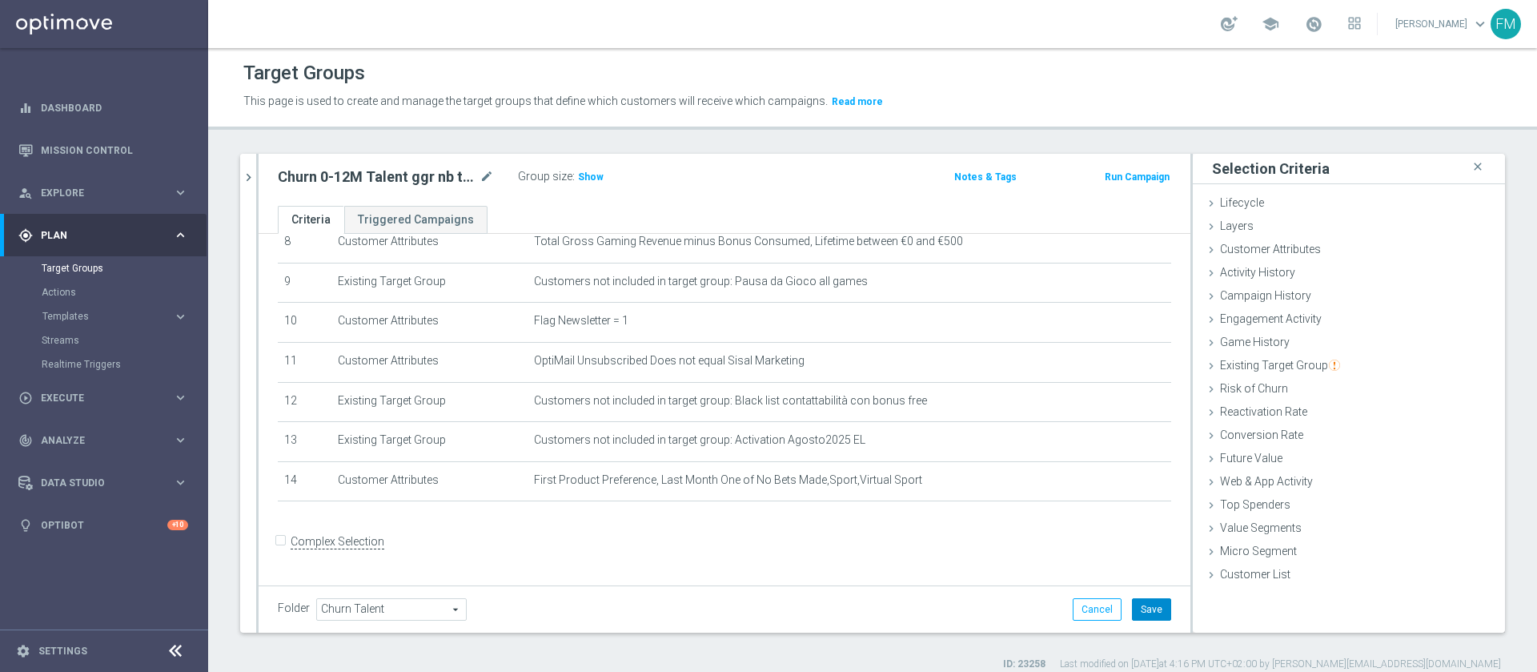
click at [1142, 608] on button "Save" at bounding box center [1151, 609] width 39 height 22
click at [587, 168] on h3 "Show" at bounding box center [590, 177] width 29 height 18
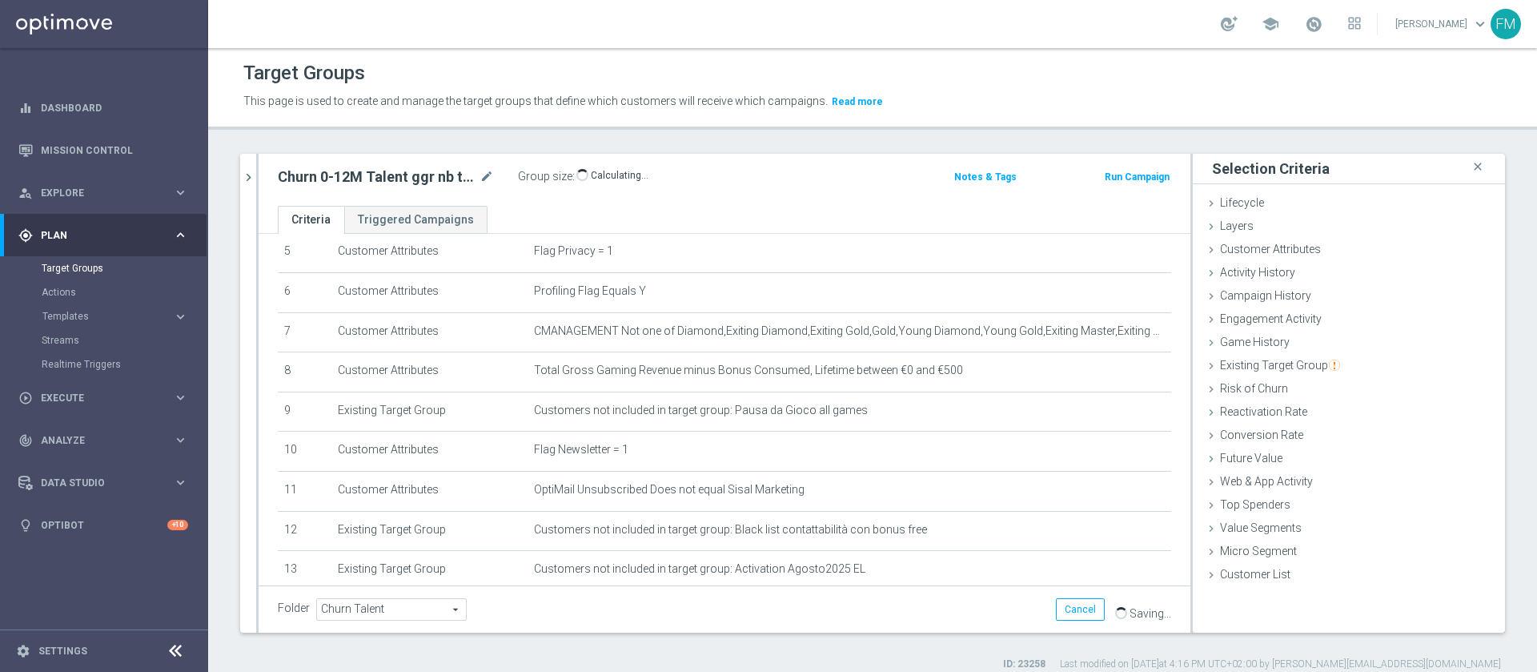
scroll to position [223, 0]
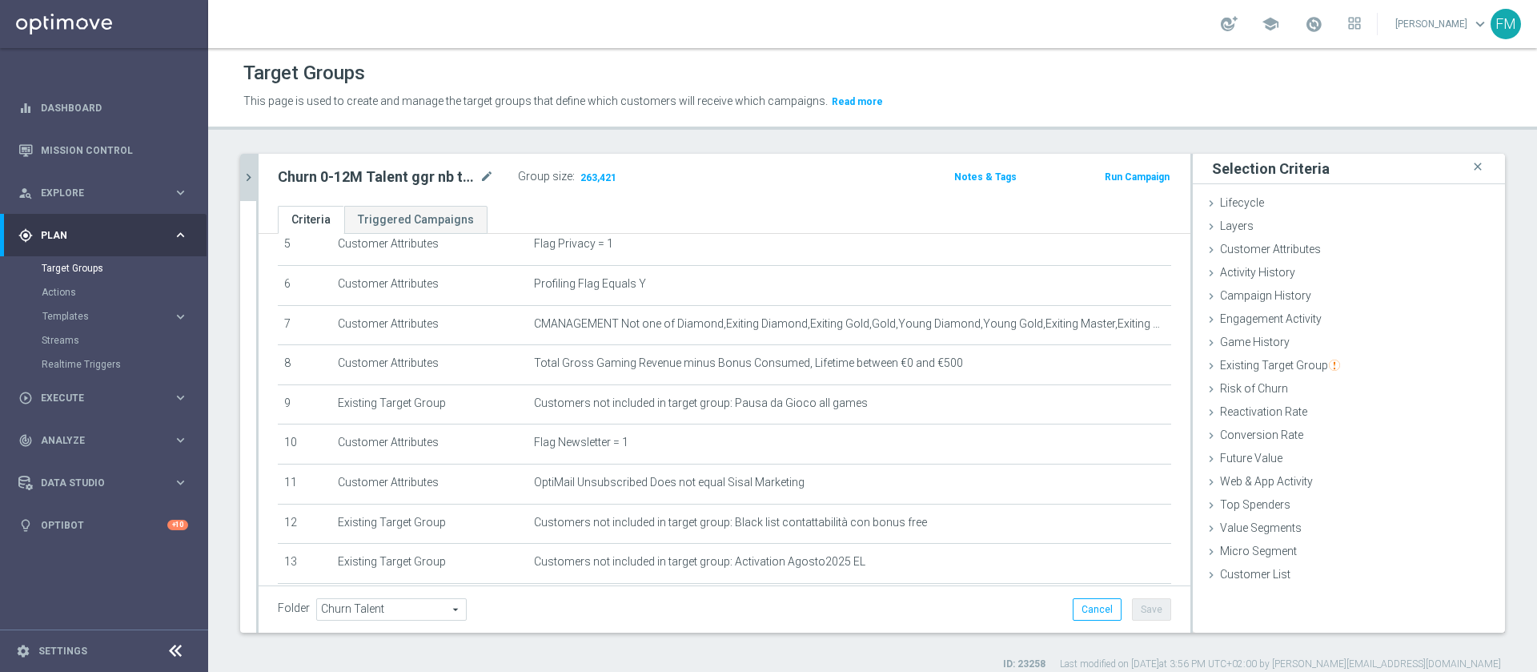
click at [253, 175] on icon "chevron_right" at bounding box center [248, 177] width 15 height 15
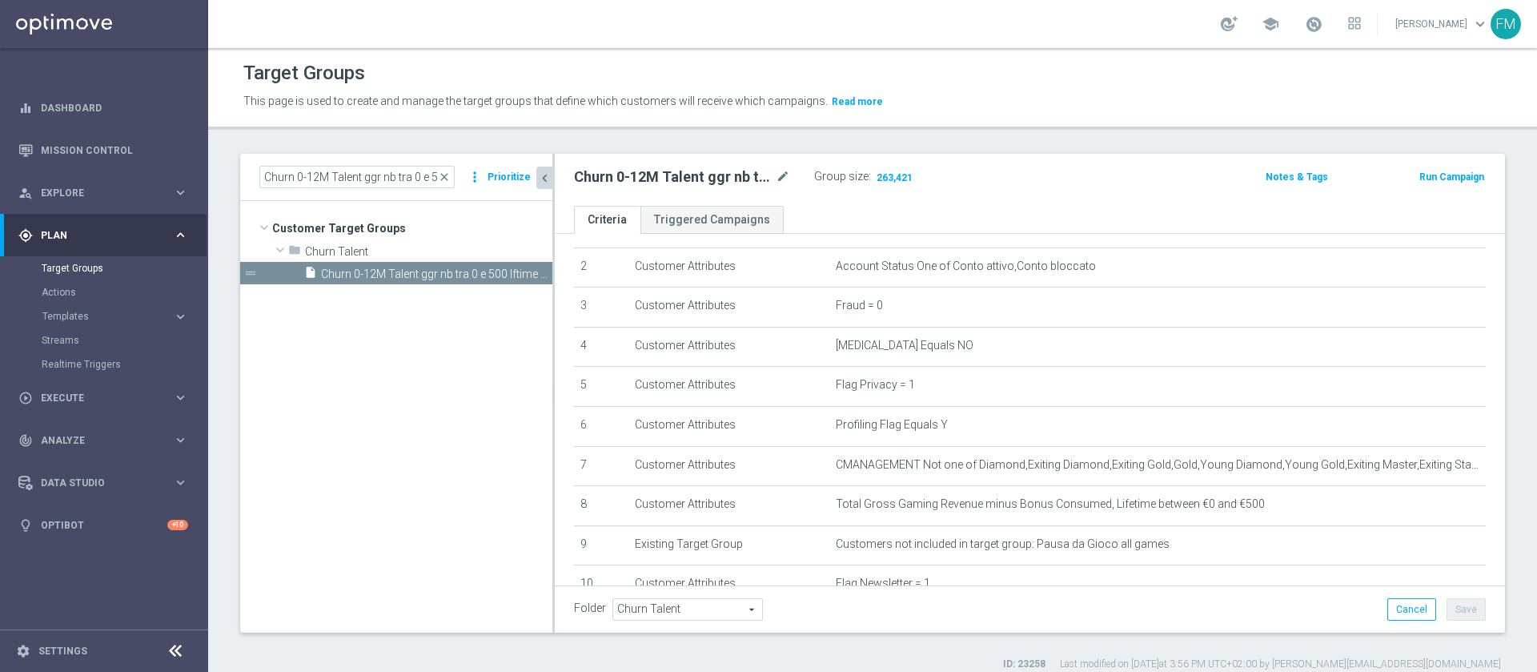
scroll to position [118, 0]
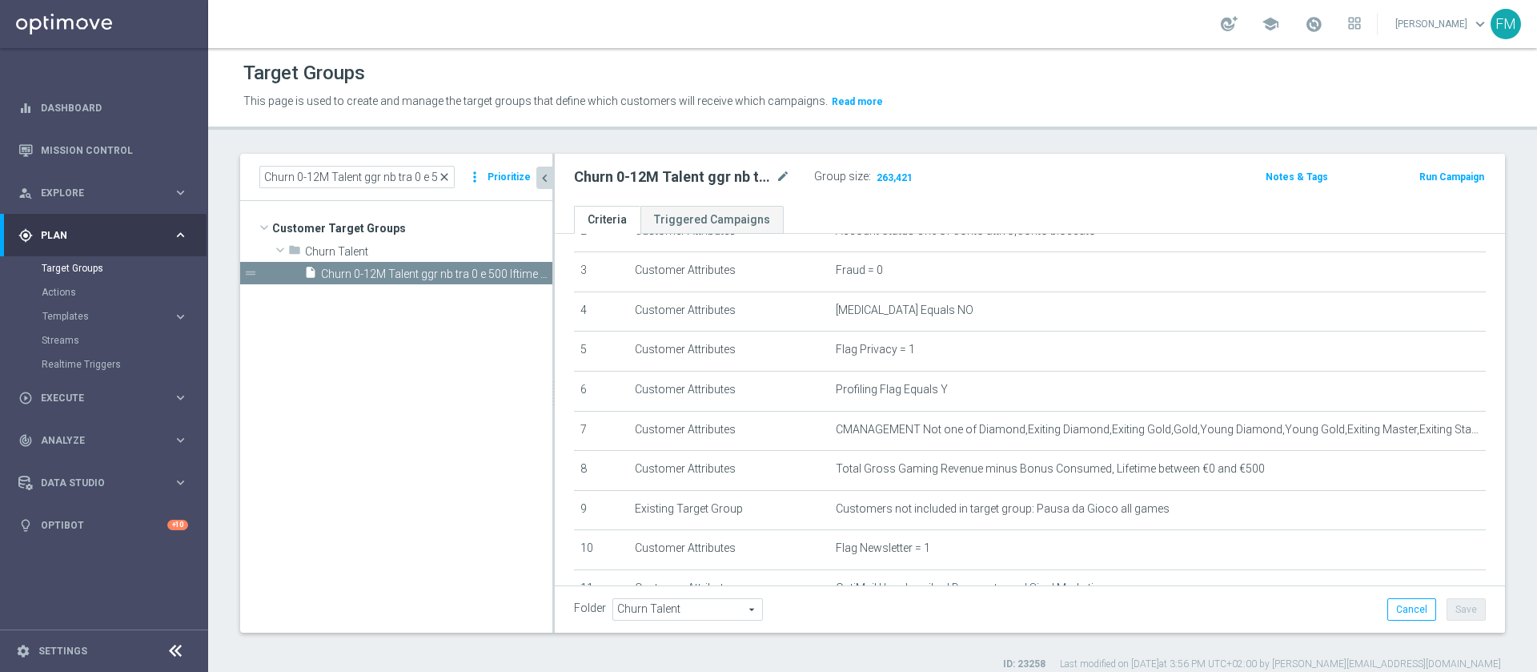
click at [448, 176] on span "close" at bounding box center [444, 177] width 13 height 13
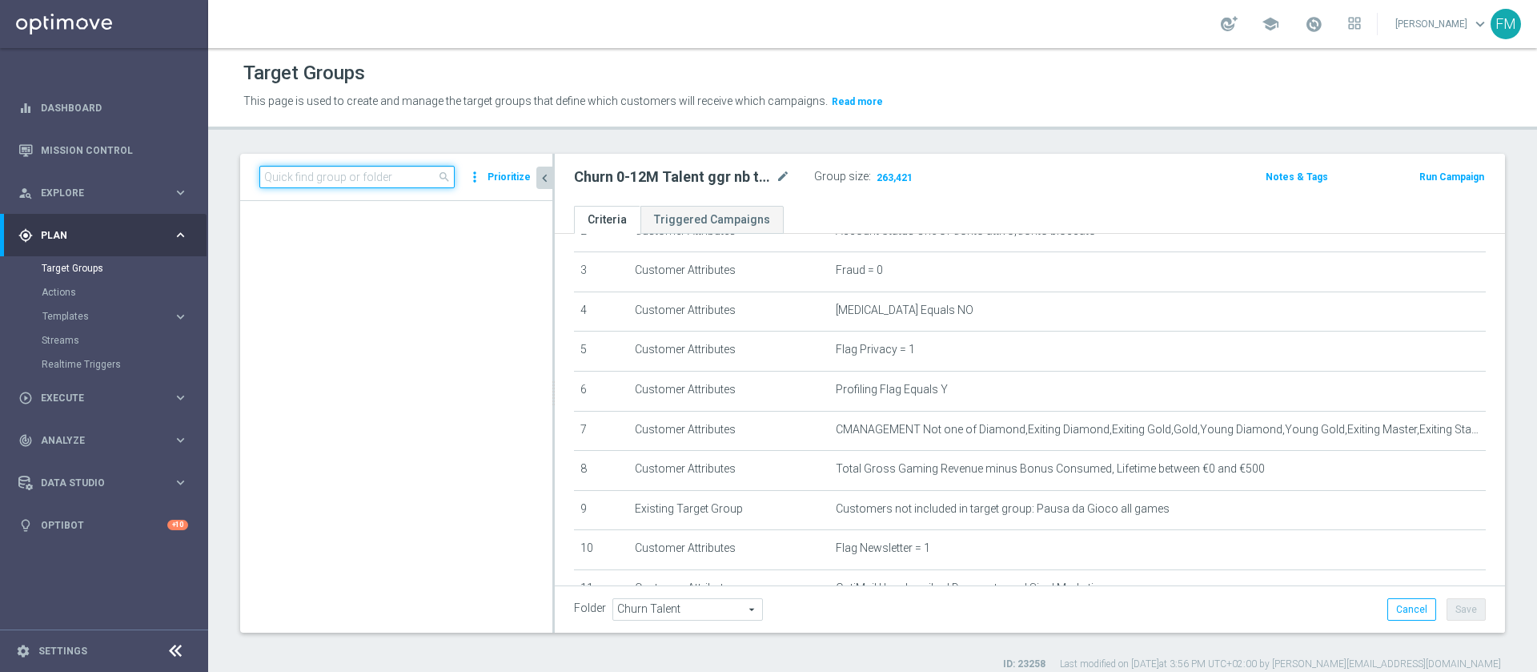
click at [390, 172] on input at bounding box center [356, 177] width 195 height 22
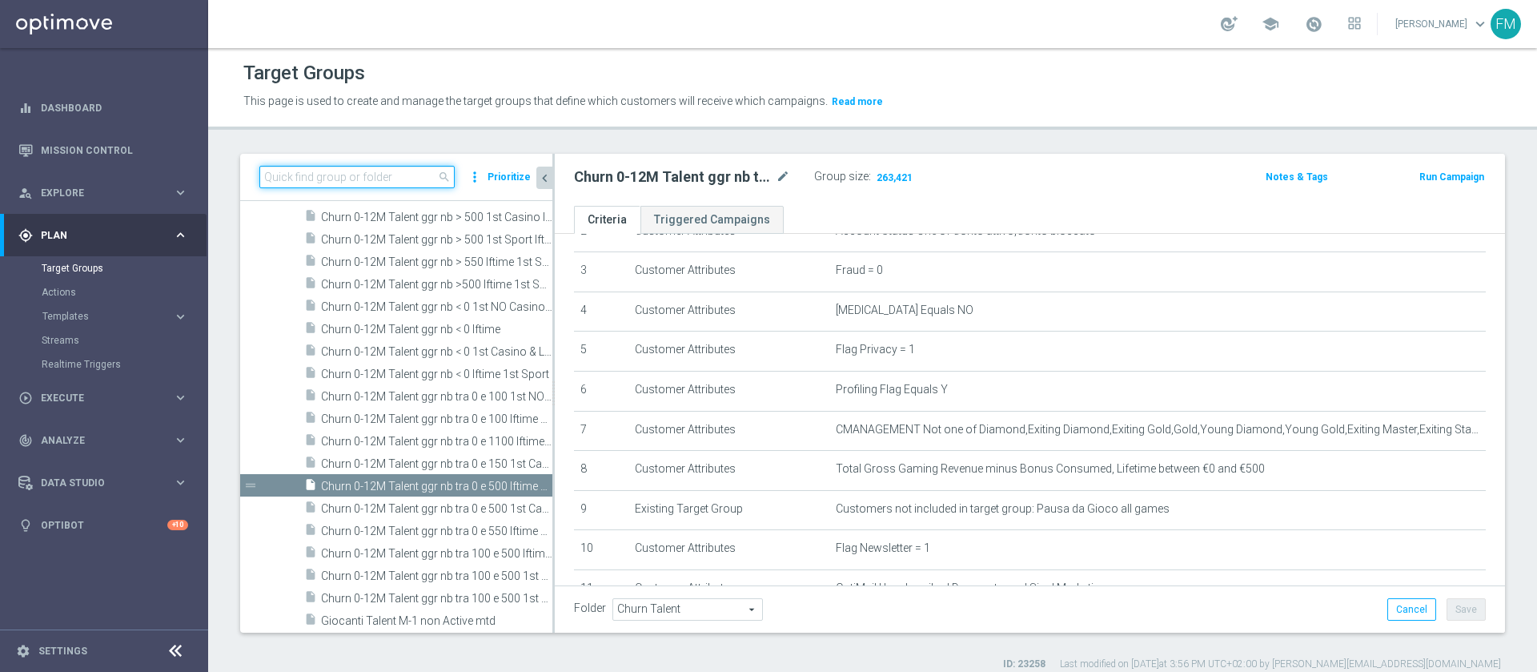
paste input "Churn 0-12M Talent ggr nb > 500 1st Sport lftime"
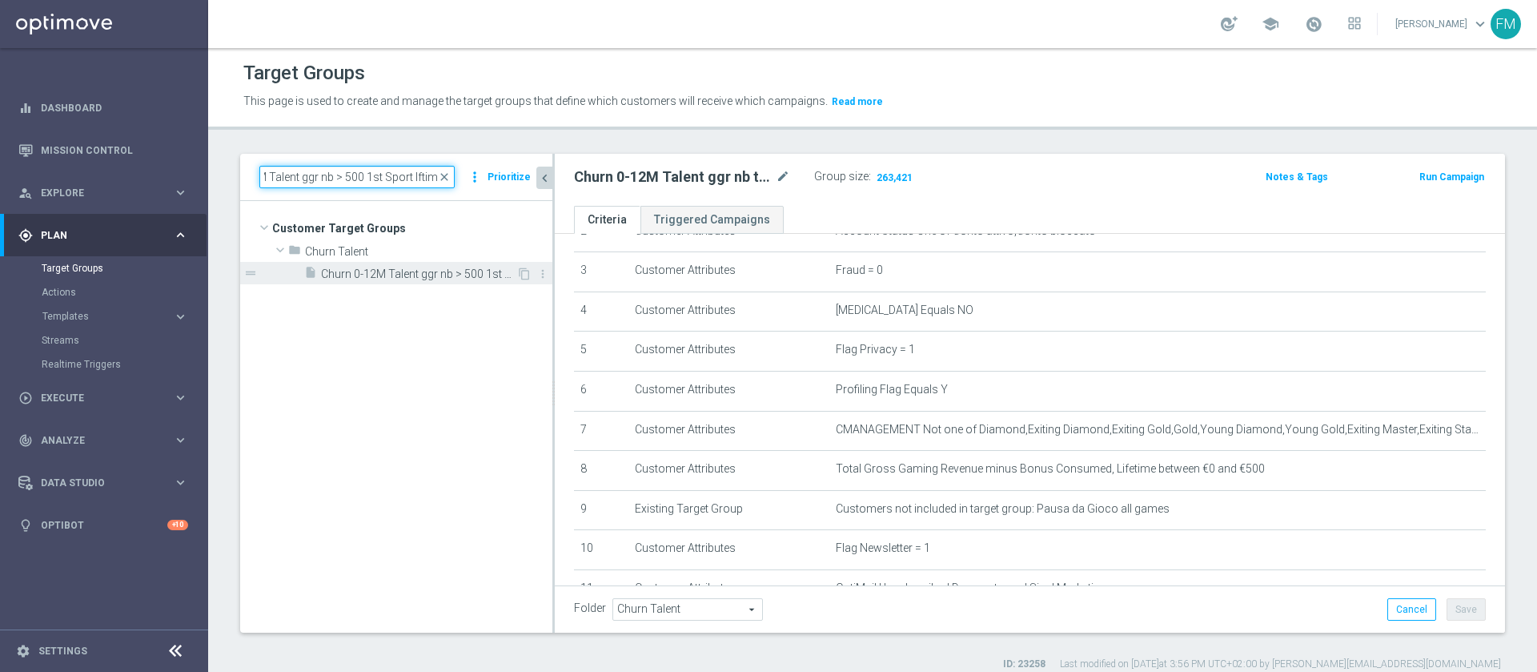
type input "Churn 0-12M Talent ggr nb > 500 1st Sport lftime"
click at [430, 265] on div "insert_drive_file Churn 0-12M Talent ggr nb > 500 1st Sport lftime" at bounding box center [410, 273] width 212 height 22
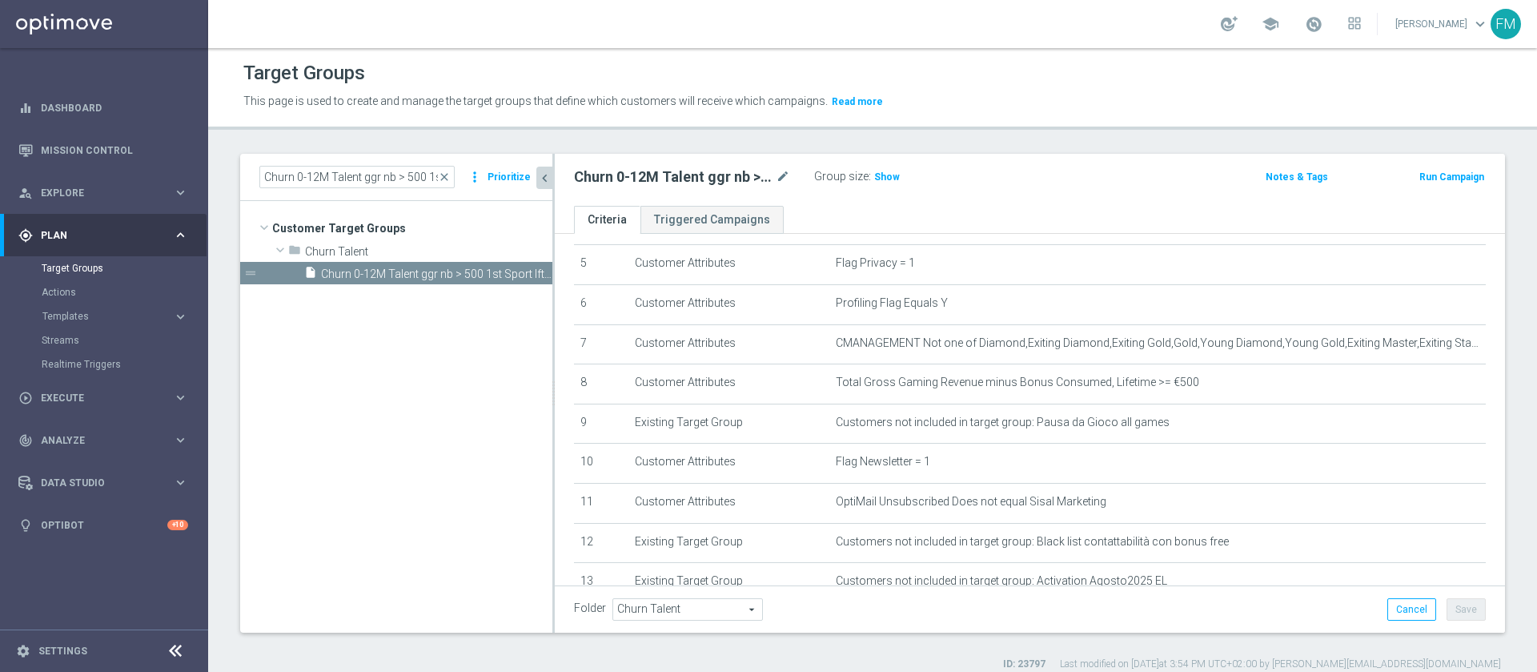
scroll to position [214, 0]
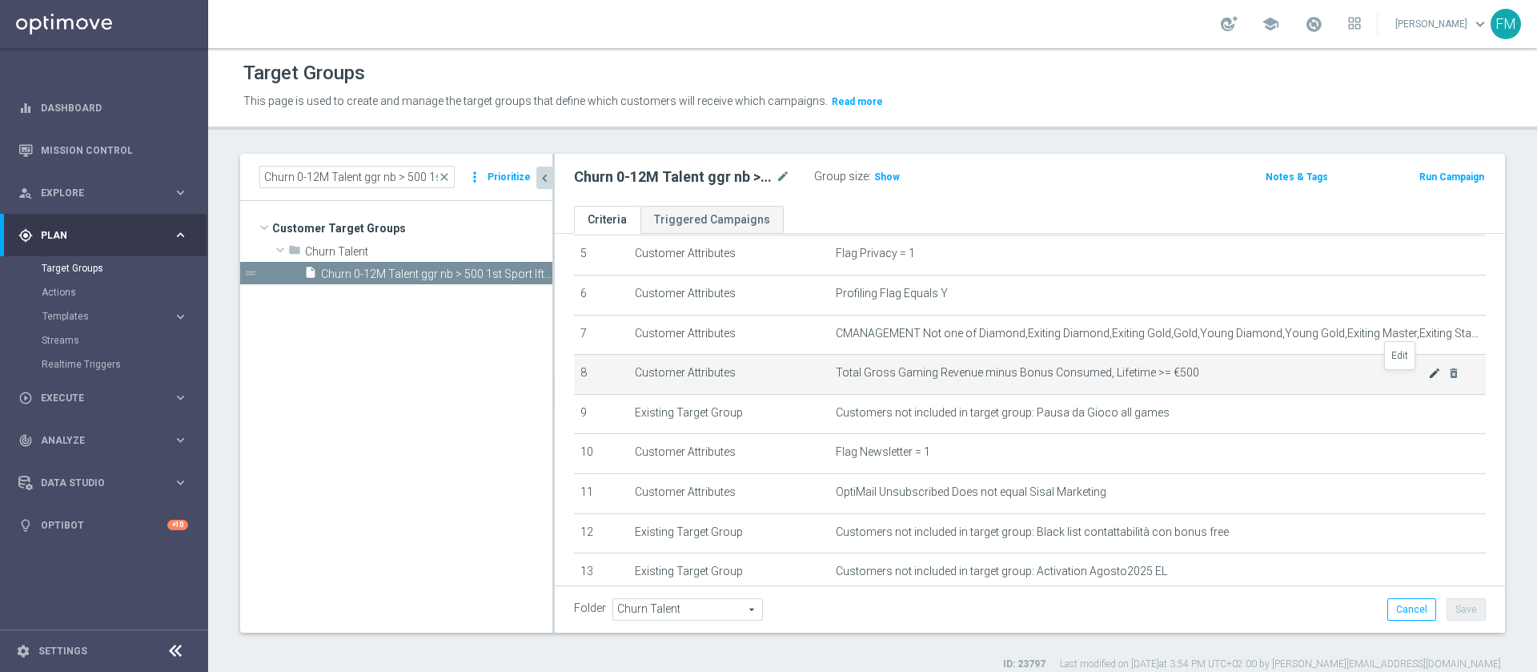
click at [1428, 375] on icon "mode_edit" at bounding box center [1434, 373] width 13 height 13
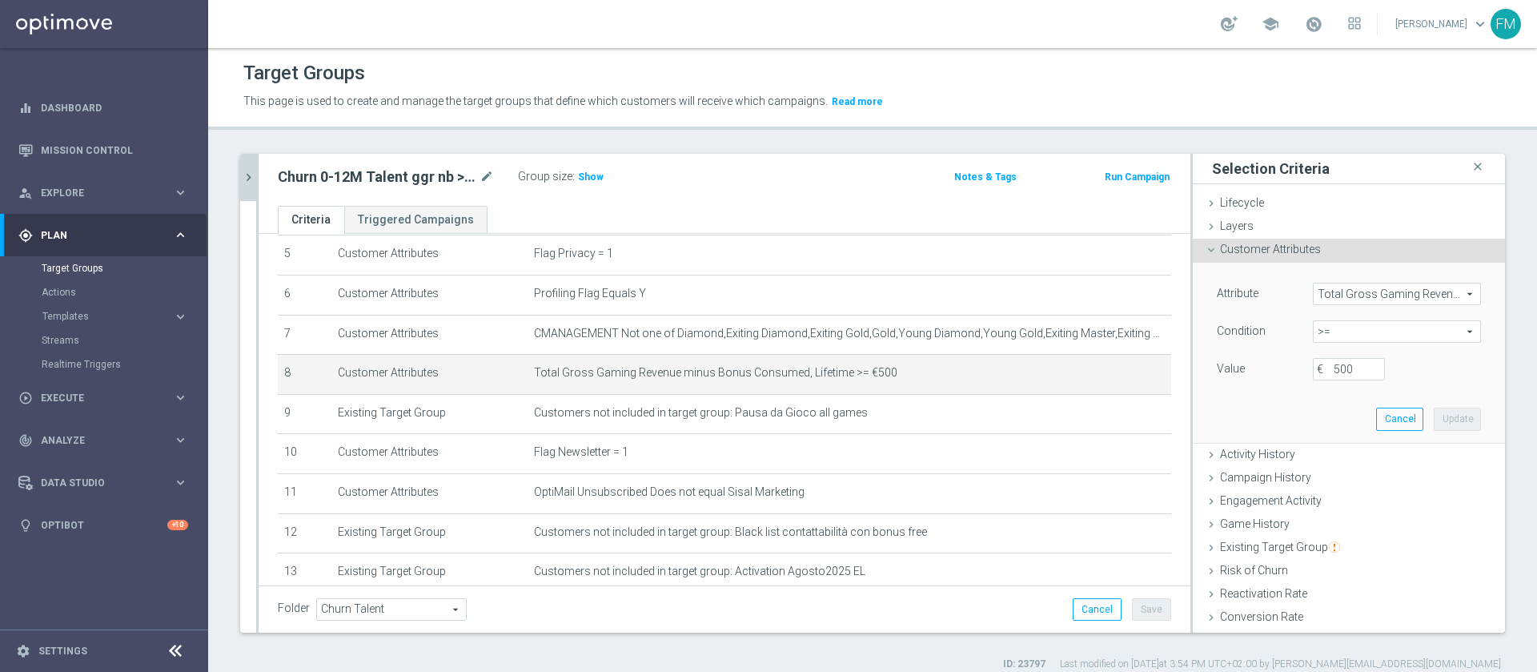
click at [1360, 337] on span ">=" at bounding box center [1397, 331] width 167 height 21
click at [1321, 441] on span ">" at bounding box center [1397, 438] width 152 height 13
type input ">"
click at [1318, 365] on input "€" at bounding box center [1349, 369] width 72 height 22
type input "500"
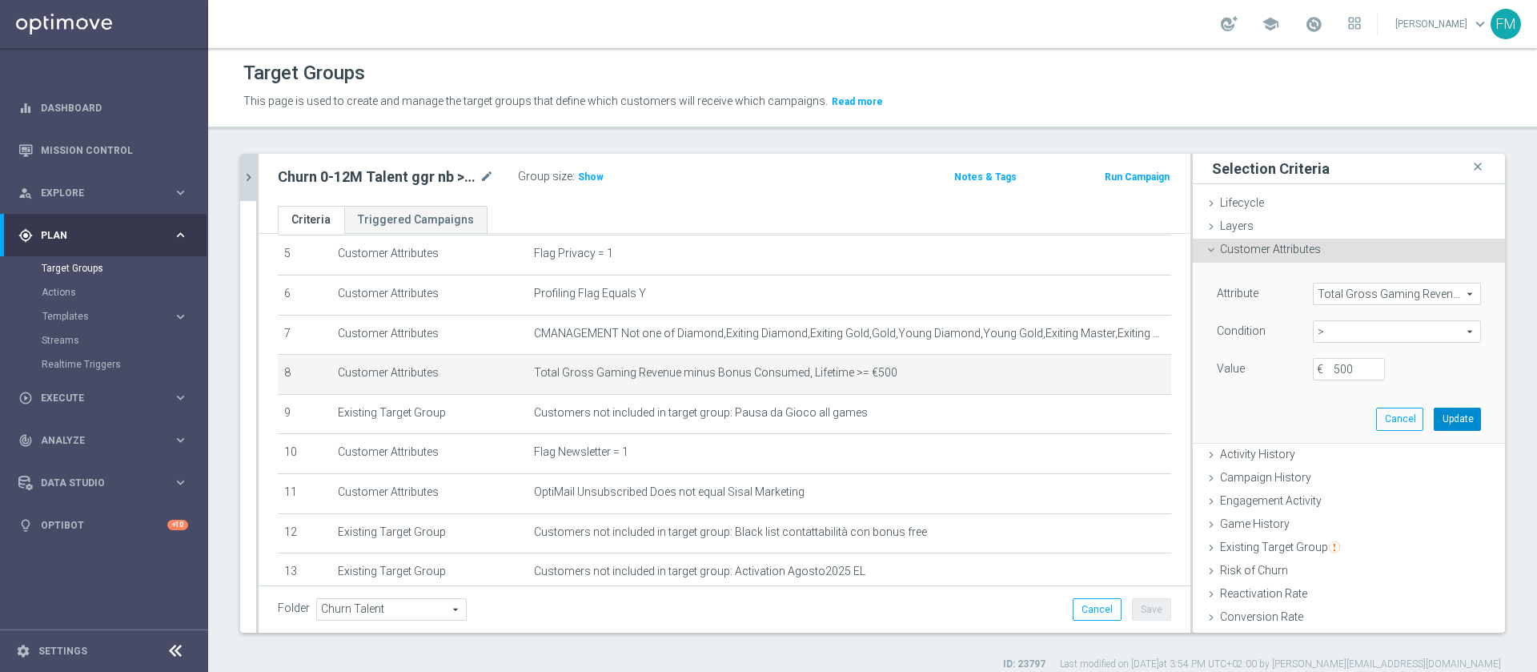
click at [1434, 420] on button "Update" at bounding box center [1457, 419] width 47 height 22
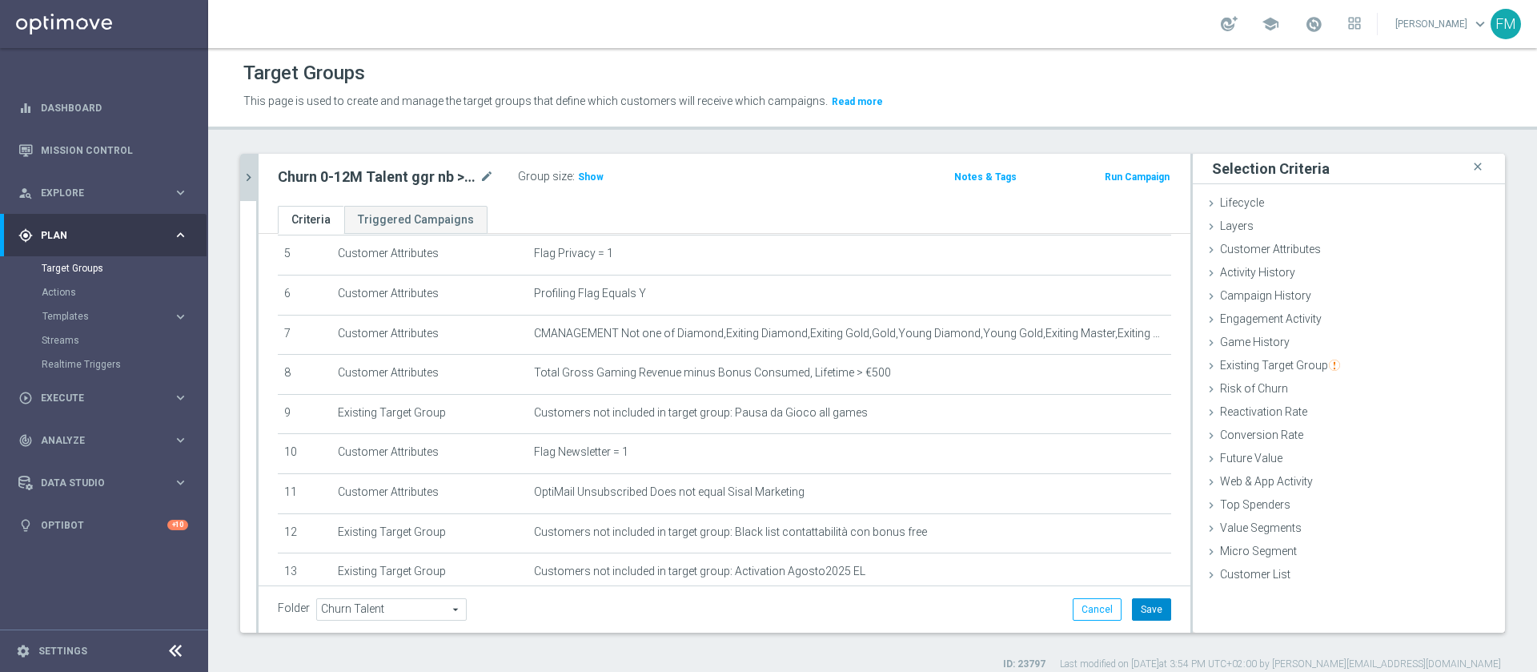
click at [1141, 606] on button "Save" at bounding box center [1151, 609] width 39 height 22
click at [583, 180] on span "Show" at bounding box center [591, 176] width 26 height 11
click at [248, 163] on button "chevron_right" at bounding box center [248, 177] width 16 height 47
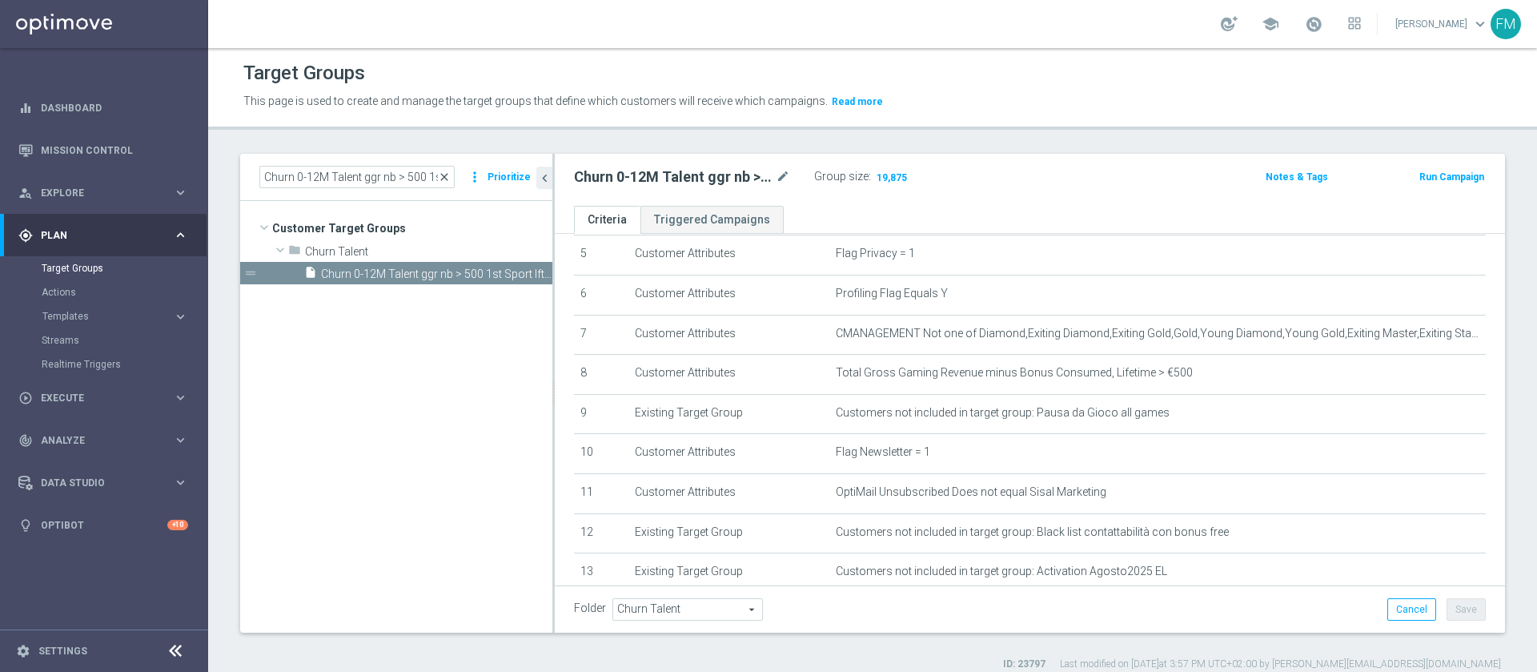
click at [448, 171] on span "close" at bounding box center [444, 177] width 13 height 13
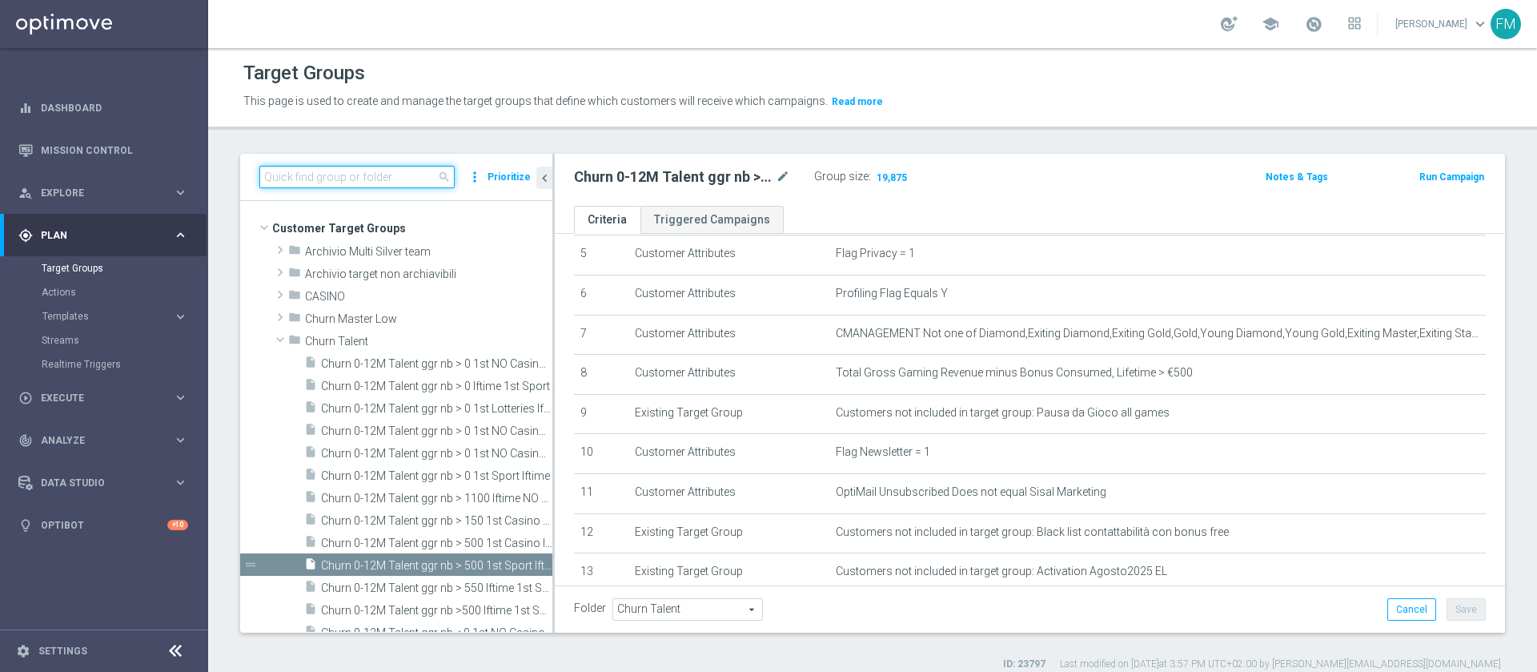
click at [396, 171] on input at bounding box center [356, 177] width 195 height 22
paste input "Churn 0-12M Talent ggr nb tra 0 e 500 lftime 1st Sport"
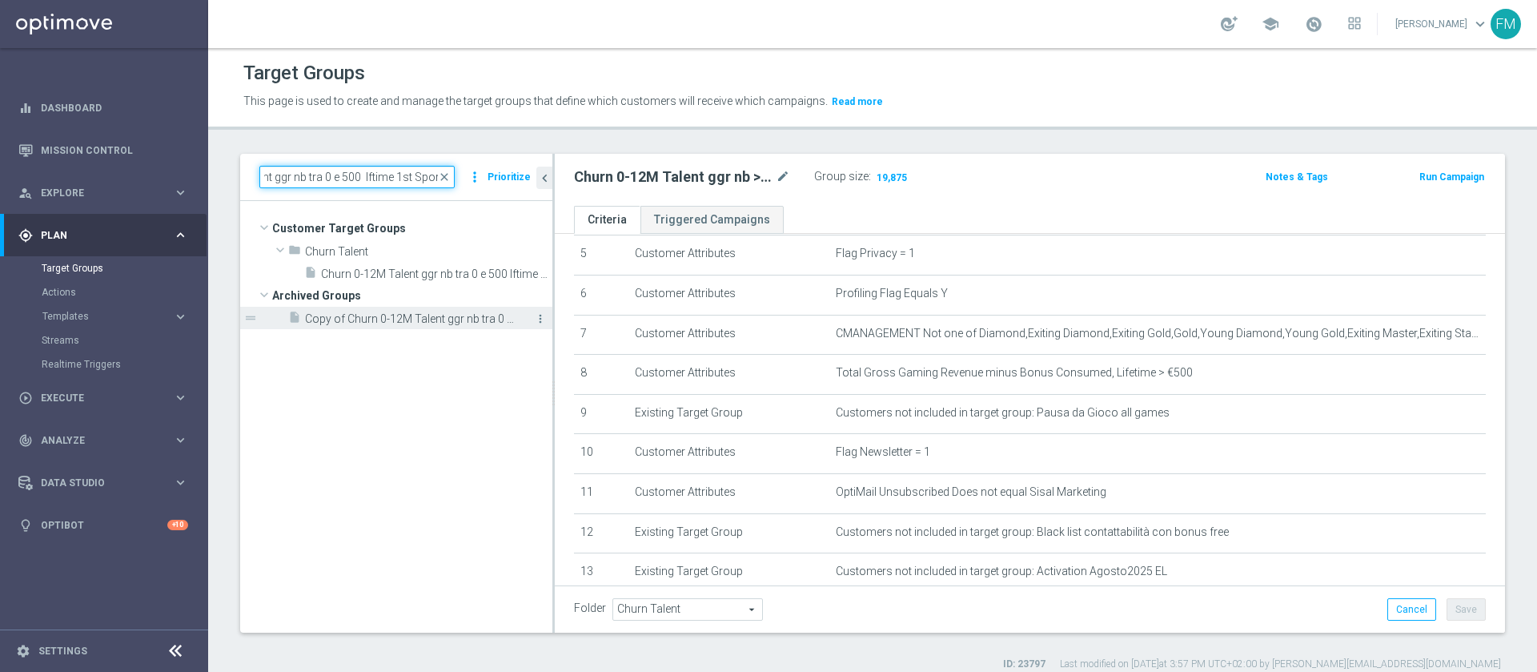
type input "Churn 0-12M Talent ggr nb tra 0 e 500 lftime 1st Sport"
click at [539, 323] on icon "more_vert" at bounding box center [540, 318] width 13 height 13
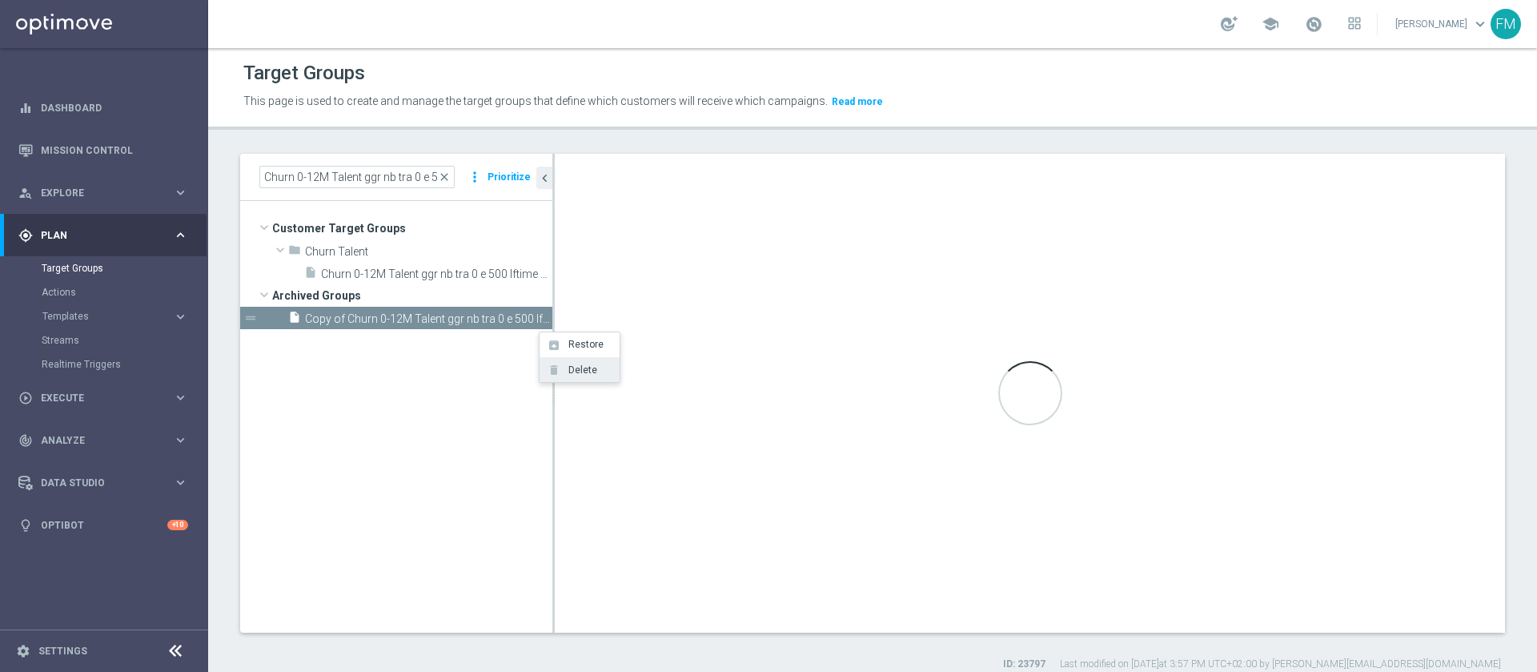
type input "Archived Groups"
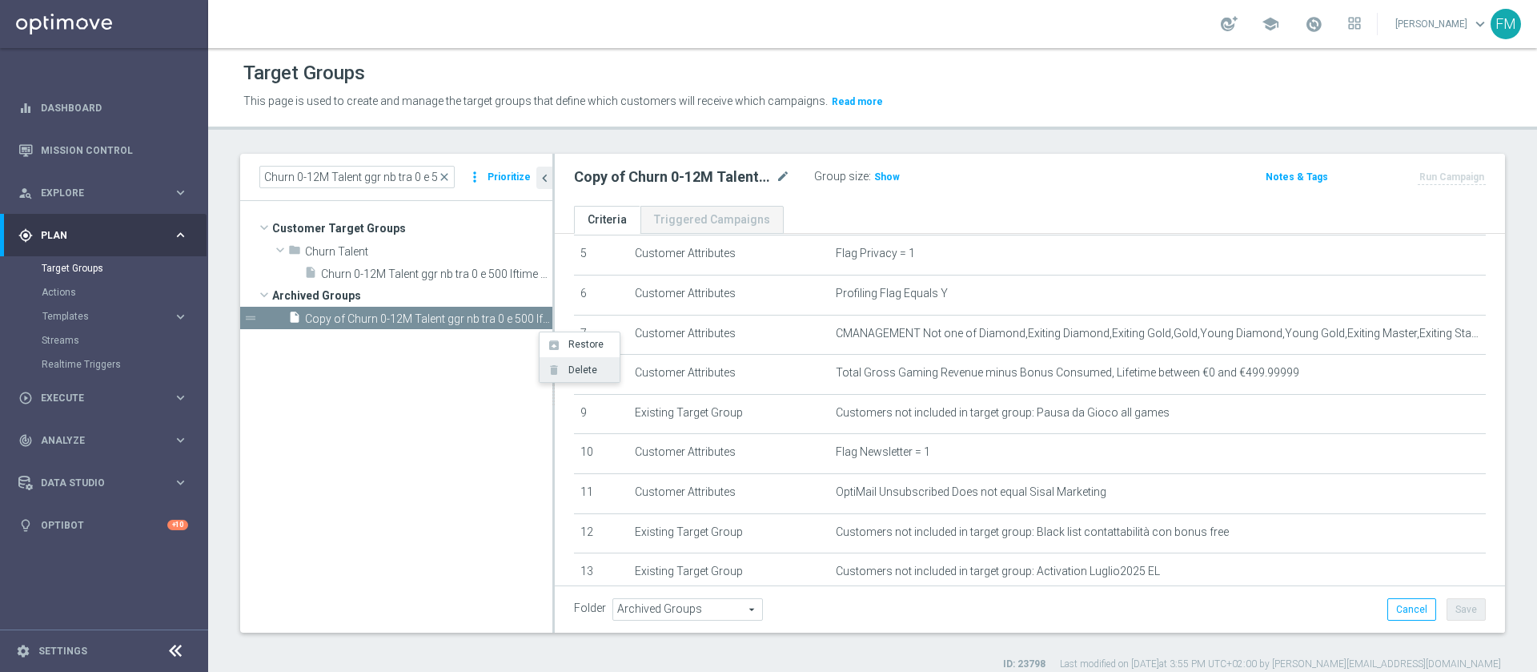
click at [574, 372] on span "Delete" at bounding box center [580, 369] width 34 height 11
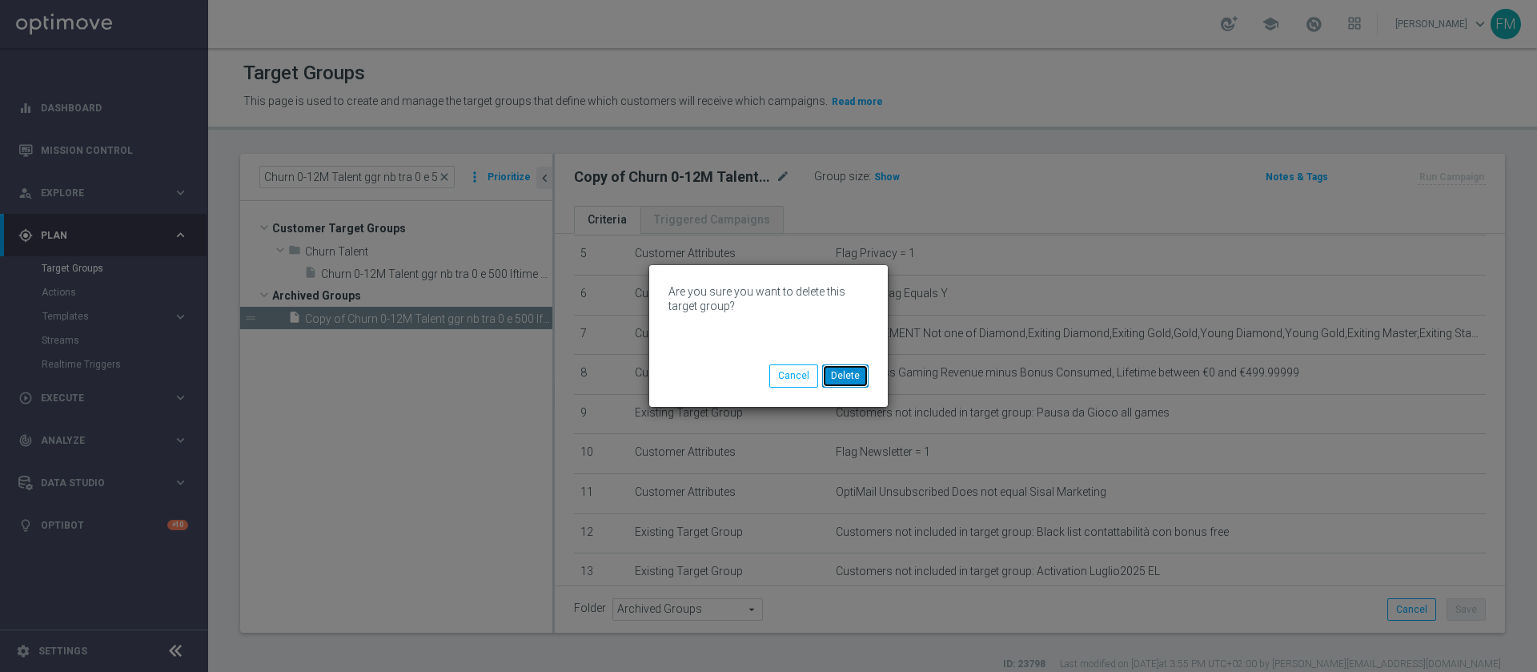
click at [846, 379] on button "Delete" at bounding box center [845, 375] width 46 height 22
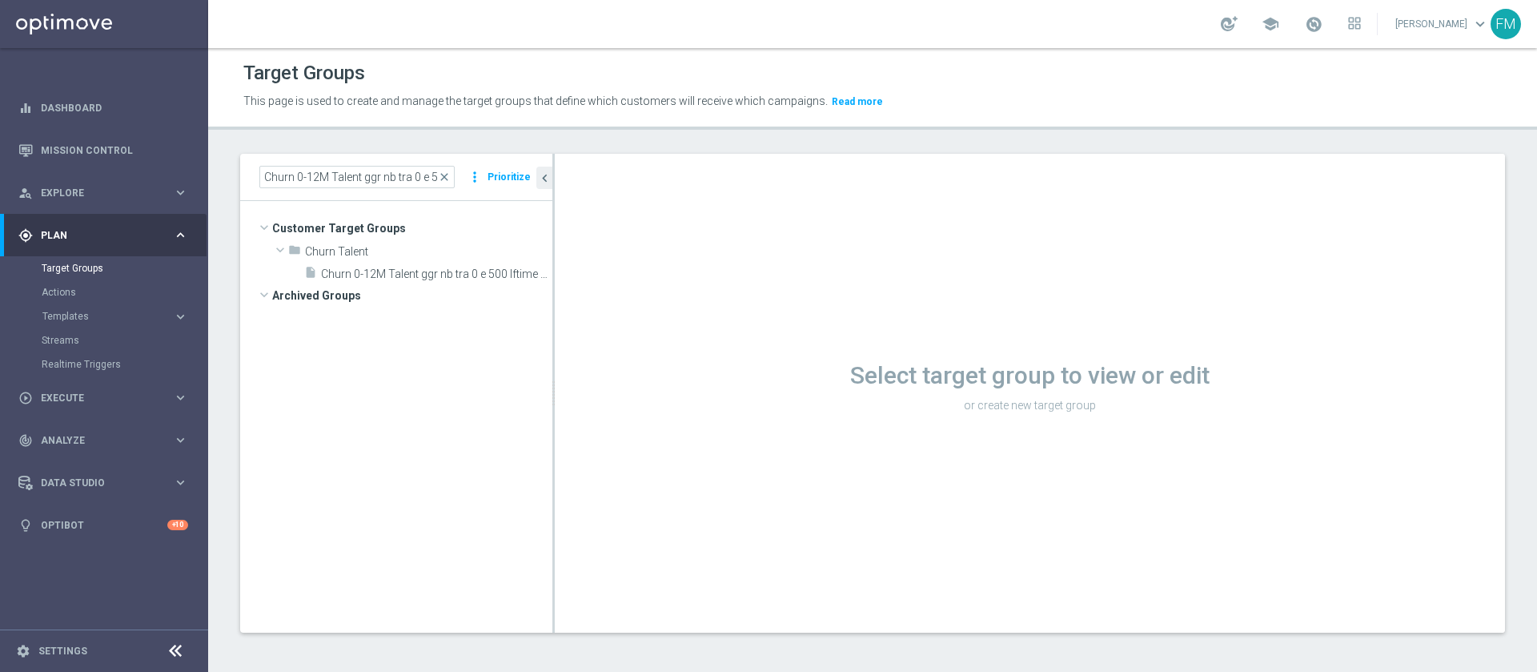
click at [440, 270] on span "Churn 0-12M Talent ggr nb tra 0 e 500 lftime 1st Sport" at bounding box center [436, 274] width 231 height 14
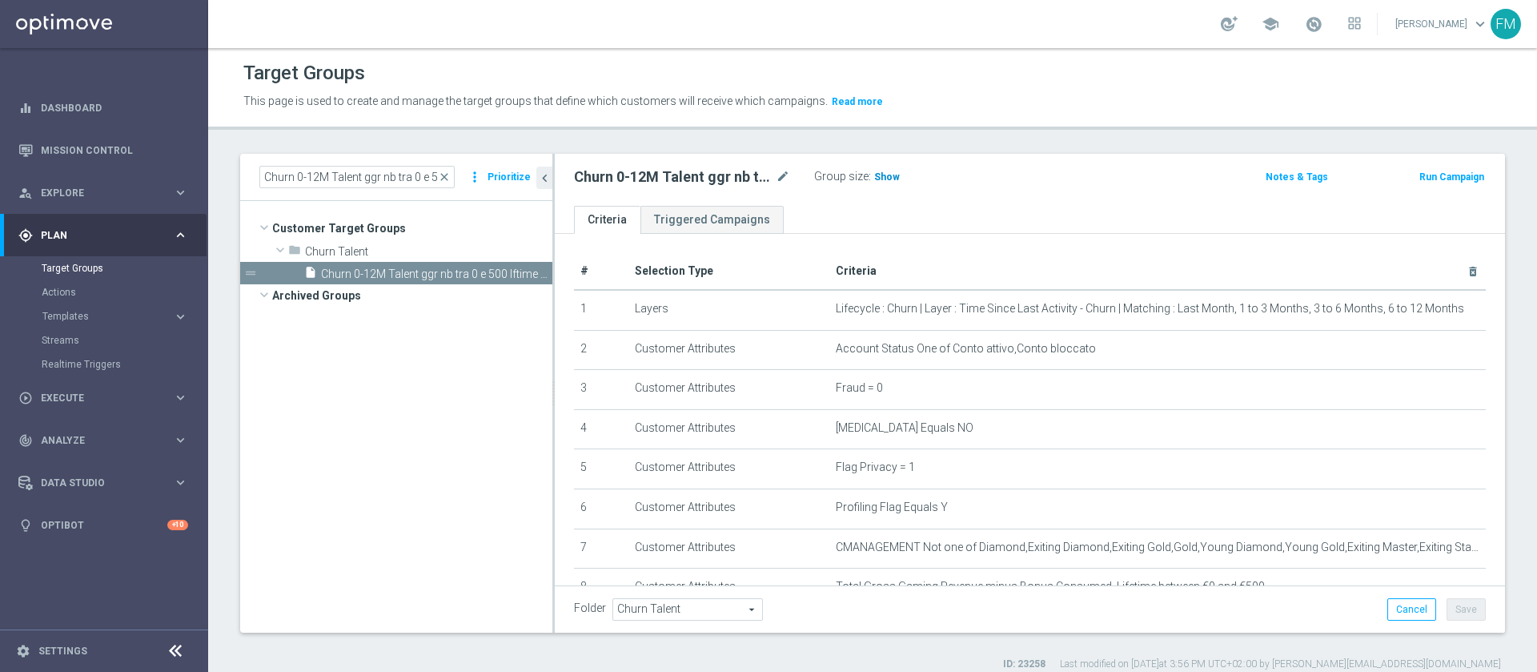
click at [881, 183] on h3 "Show" at bounding box center [887, 177] width 29 height 18
